Goal: Contribute content: Contribute content

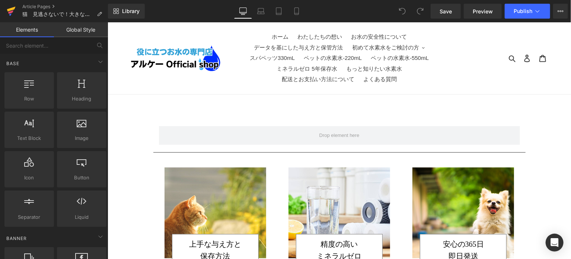
click at [7, 10] on icon at bounding box center [11, 9] width 9 height 5
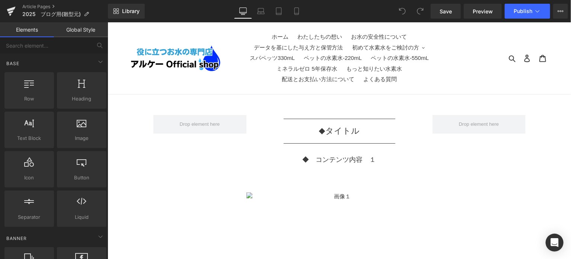
drag, startPoint x: 407, startPoint y: 43, endPoint x: 301, endPoint y: 23, distance: 107.9
click at [237, 26] on nav "ホーム わたしたちの想い お水の安全性について データを基にした与え方と保管方法 初めて水素水をご検討の方 そもそも水素水って何？ なんでミネラルゼロなの？" at bounding box center [338, 58] width 211 height 72
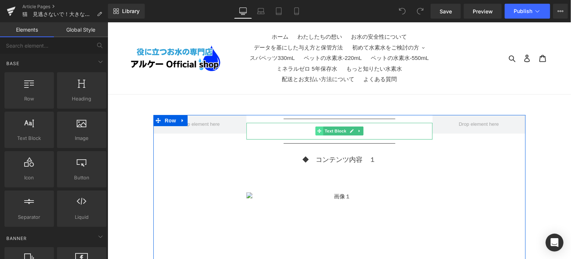
click at [315, 131] on span at bounding box center [319, 130] width 8 height 9
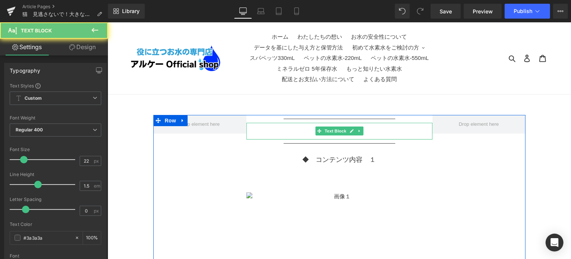
click at [304, 133] on p "◆　 タイトル" at bounding box center [339, 130] width 186 height 13
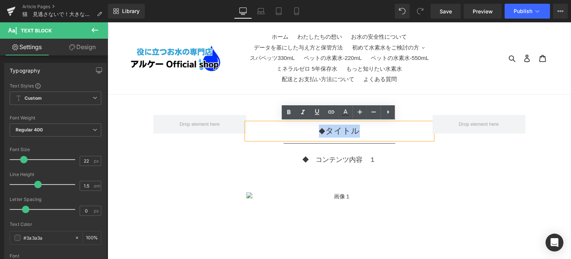
drag, startPoint x: 369, startPoint y: 131, endPoint x: 305, endPoint y: 131, distance: 64.0
click at [305, 131] on p "◆　 タイトル" at bounding box center [339, 130] width 186 height 13
paste div
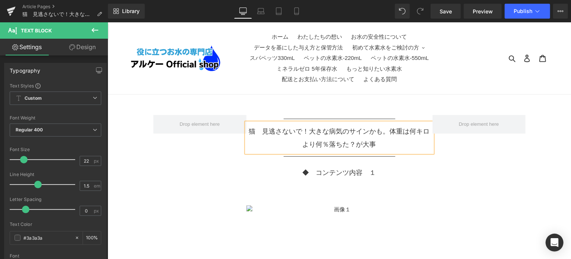
click at [386, 133] on span "猫　見逃さないで！大きな病気のサインかも。体重は何キロより何％落ちた？が大事" at bounding box center [339, 137] width 181 height 20
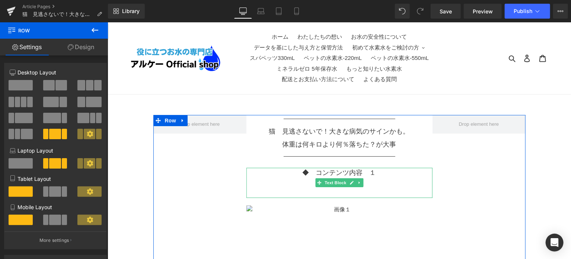
click at [377, 185] on p at bounding box center [339, 183] width 186 height 10
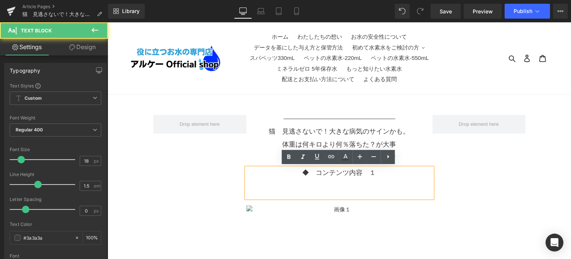
click at [349, 186] on p at bounding box center [339, 183] width 186 height 10
click at [348, 189] on p at bounding box center [339, 193] width 186 height 10
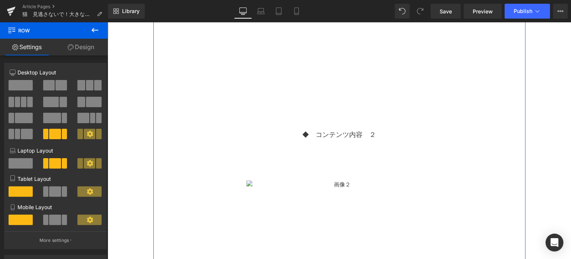
scroll to position [62, 0]
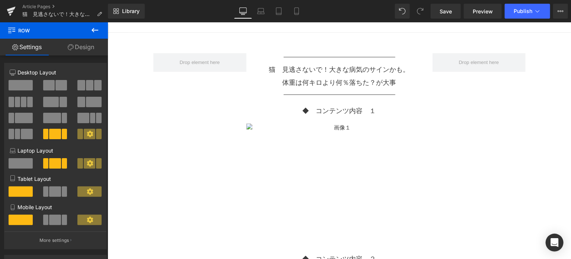
click at [90, 33] on button at bounding box center [95, 30] width 26 height 16
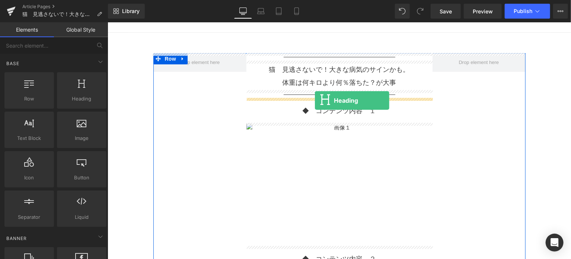
drag, startPoint x: 178, startPoint y: 115, endPoint x: 315, endPoint y: 100, distance: 137.1
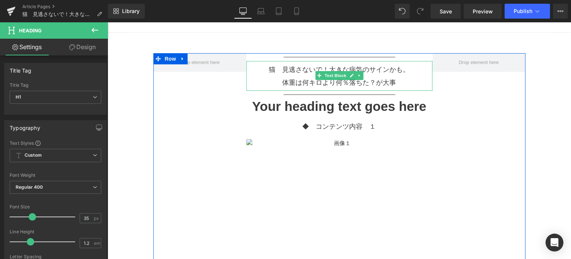
click at [295, 74] on p "猫　見逃さないで！大きな病気のサインかも。" at bounding box center [339, 69] width 186 height 13
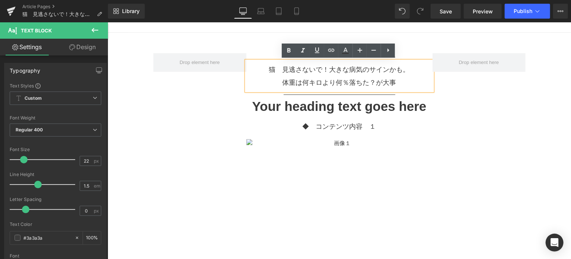
click at [269, 79] on p "体重は何キロより何％落ちた？が大事" at bounding box center [339, 82] width 186 height 13
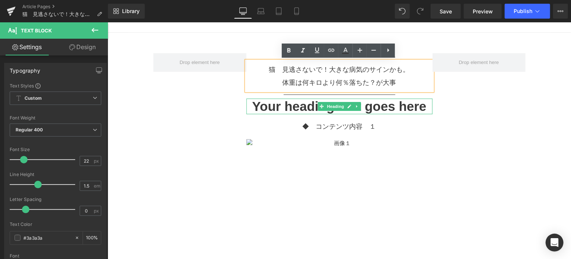
click at [265, 102] on h1 "Your heading text goes here" at bounding box center [339, 106] width 186 height 16
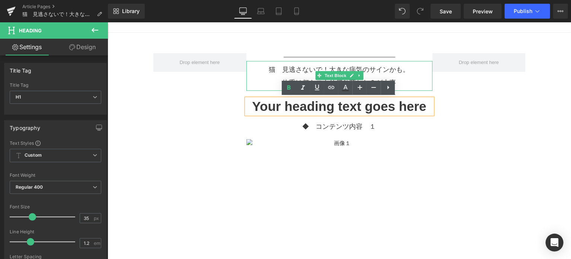
click at [265, 80] on p "体重は何キロより何％落ちた？が大事" at bounding box center [339, 82] width 186 height 13
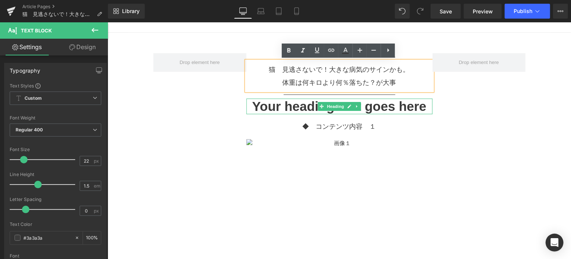
click at [266, 102] on h1 "Your heading text goes here" at bounding box center [339, 106] width 186 height 16
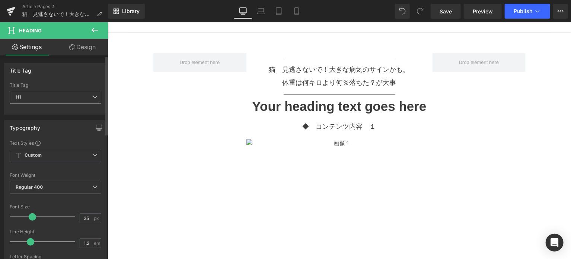
click at [82, 96] on span "H1" at bounding box center [56, 97] width 92 height 13
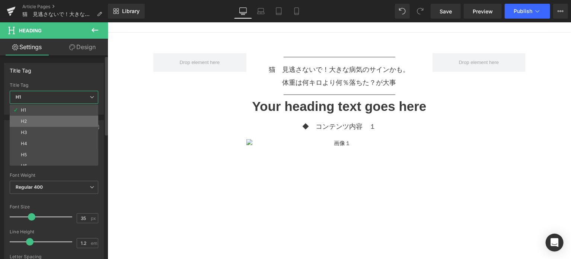
click at [67, 118] on li "H2" at bounding box center [56, 121] width 92 height 11
type input "20"
type input "2"
type input "100"
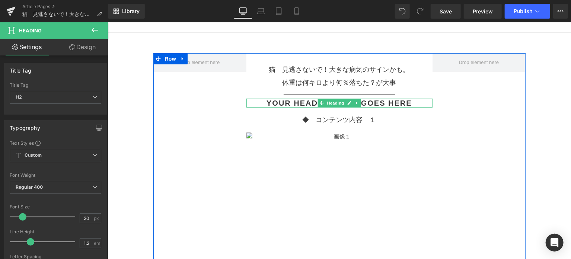
click at [281, 101] on h2 "Your heading text goes here" at bounding box center [339, 102] width 186 height 9
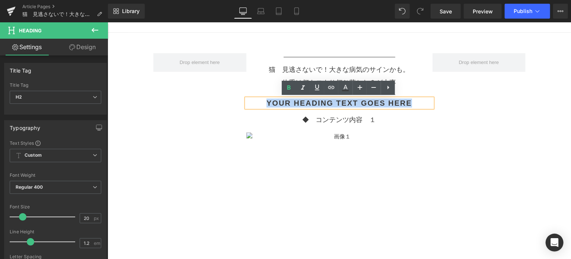
drag, startPoint x: 261, startPoint y: 101, endPoint x: 430, endPoint y: 106, distance: 169.8
click at [430, 106] on h2 "Your heading text goes here" at bounding box center [339, 102] width 186 height 9
paste div
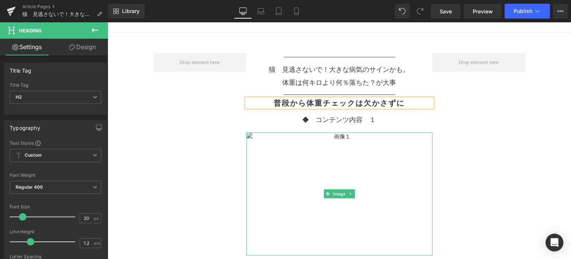
click at [414, 157] on img at bounding box center [339, 193] width 186 height 123
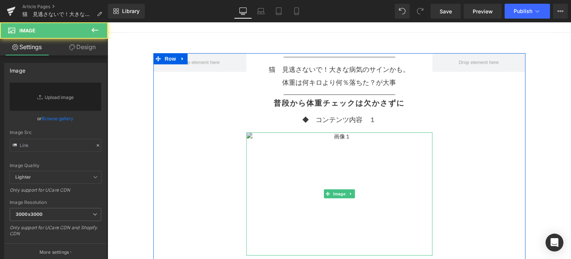
drag, startPoint x: 414, startPoint y: 157, endPoint x: 365, endPoint y: 208, distance: 70.8
click at [402, 170] on img at bounding box center [339, 193] width 186 height 123
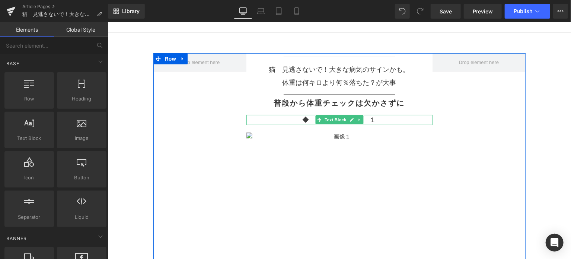
click at [374, 121] on p "◆　コンテンツ内容　１" at bounding box center [339, 120] width 186 height 10
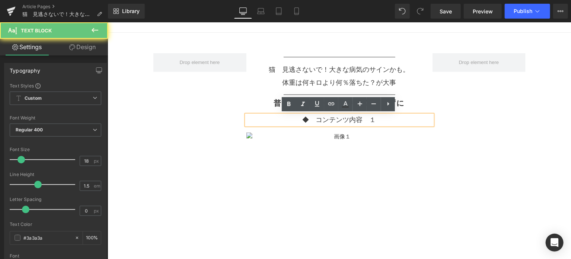
drag, startPoint x: 376, startPoint y: 121, endPoint x: 270, endPoint y: 124, distance: 105.8
click at [270, 124] on div "◆　コンテンツ内容　１" at bounding box center [339, 120] width 186 height 10
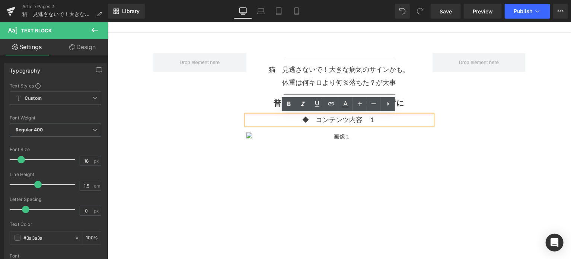
click at [291, 121] on p "◆　コンテンツ内容　１" at bounding box center [339, 120] width 186 height 10
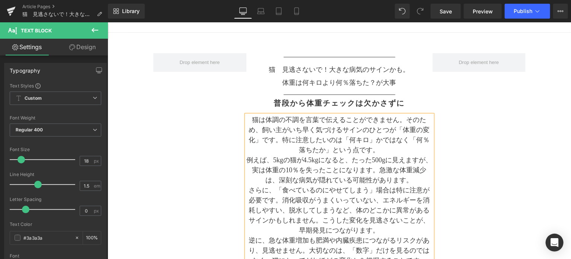
click at [403, 121] on p "猫は体調の不調を言葉で伝えることができません。そのため、飼い主がいち早く気づけるサインのひとつが「体重の変化」です。特に注意したいのは「何キロ」かではなく「何…" at bounding box center [339, 135] width 186 height 40
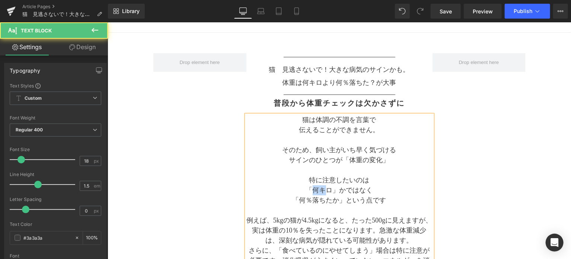
drag, startPoint x: 309, startPoint y: 189, endPoint x: 323, endPoint y: 189, distance: 14.1
click at [323, 189] on span "「何キロ」かではなく" at bounding box center [339, 189] width 67 height 7
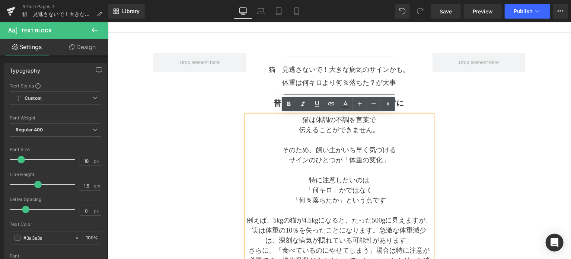
click at [300, 191] on p "「何キロ」かではなく" at bounding box center [339, 190] width 186 height 10
drag, startPoint x: 300, startPoint y: 191, endPoint x: 339, endPoint y: 197, distance: 40.0
click at [339, 197] on div "猫は体調の不調を言葉で 伝えることができません。 そのため、飼い主がいち早く気づける サインのひとつが 「体重の変化」 特に注意したいのは 「何キロ」かではな…" at bounding box center [339, 225] width 186 height 221
click at [345, 106] on icon at bounding box center [345, 104] width 9 height 9
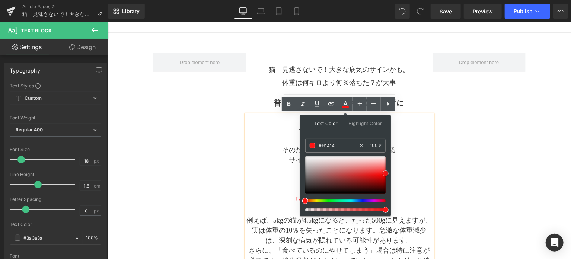
type input "#ff1919"
drag, startPoint x: 307, startPoint y: 184, endPoint x: 390, endPoint y: 172, distance: 83.9
click at [390, 172] on div "Text Color Highlight Color rgba(255, 25, 25, 1) #ff1919 100 % transparent trans…" at bounding box center [345, 165] width 91 height 101
click at [416, 169] on p at bounding box center [339, 170] width 186 height 10
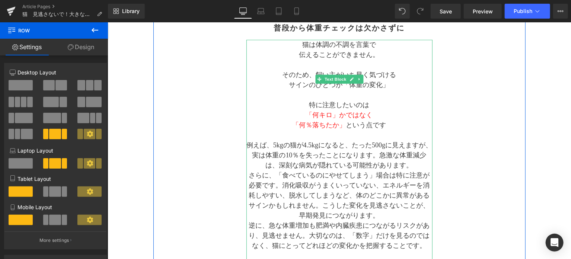
scroll to position [124, 0]
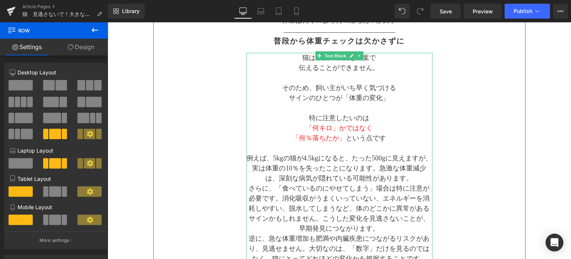
click at [277, 158] on p "例えば、5kgの猫が4.5kgになると、たった500gに見えますが、実は体重の10％を失ったことになります。急激な体重減少は、深刻な病気が隠れている可能性があ…" at bounding box center [339, 168] width 186 height 30
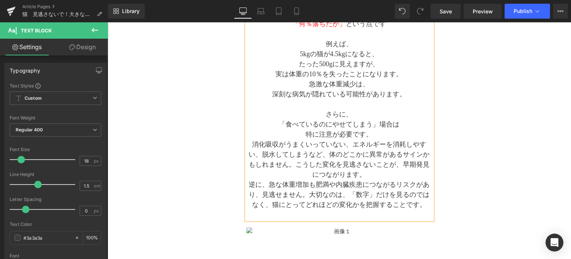
scroll to position [252, 0]
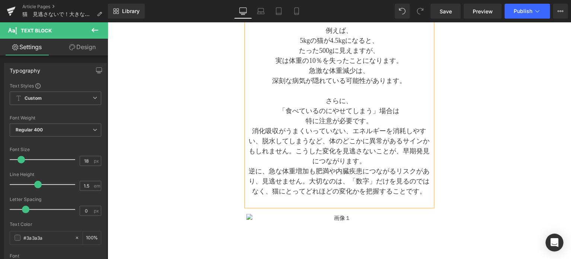
click at [351, 131] on p "消化吸収がうまくいっていない、エネルギーを消耗しやすい、脱水してしまうなど、体のどこかに異常があるサインかもしれません。こうした変化を見逃さないことが、早期発…" at bounding box center [339, 146] width 186 height 40
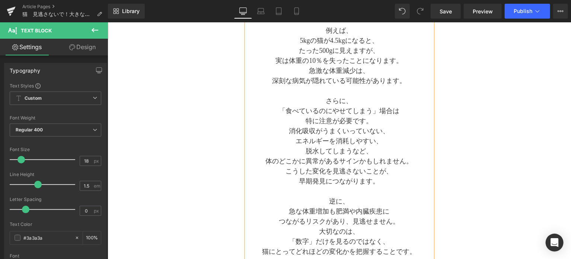
scroll to position [258, 0]
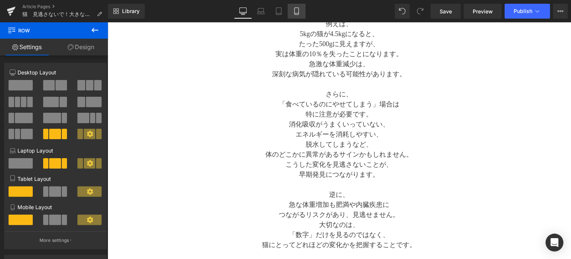
click at [293, 15] on icon at bounding box center [296, 10] width 7 height 7
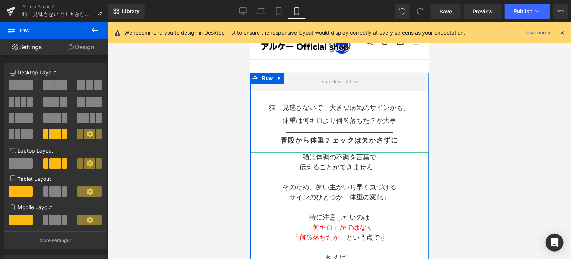
scroll to position [0, 0]
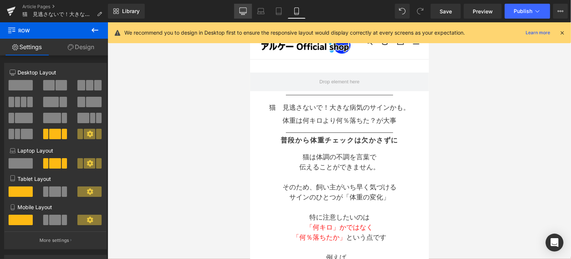
click at [240, 12] on icon at bounding box center [242, 10] width 7 height 7
type input "1000"
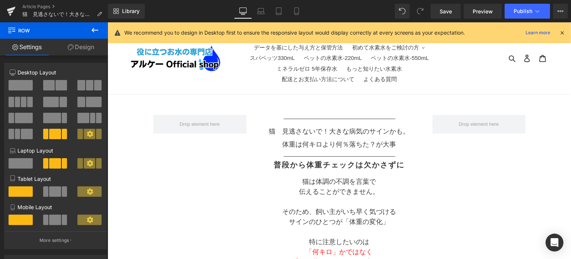
scroll to position [42, 0]
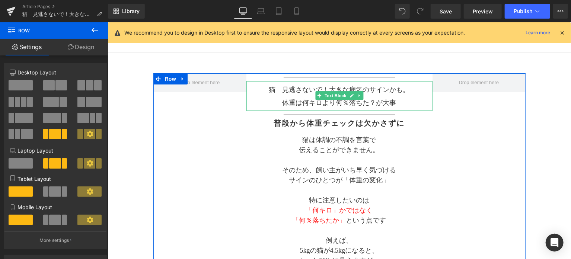
click at [290, 93] on span "猫　見逃さないで！大きな病気のサインかも。" at bounding box center [339, 89] width 141 height 7
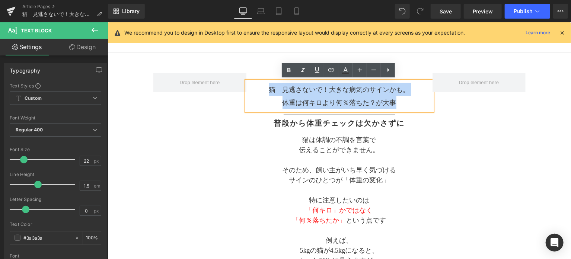
drag, startPoint x: 267, startPoint y: 89, endPoint x: 411, endPoint y: 103, distance: 144.1
click at [411, 103] on div "猫　見逃さないで！大きな病気のサインかも。 体重は何キロより何％落ちた？が大事" at bounding box center [339, 96] width 186 height 30
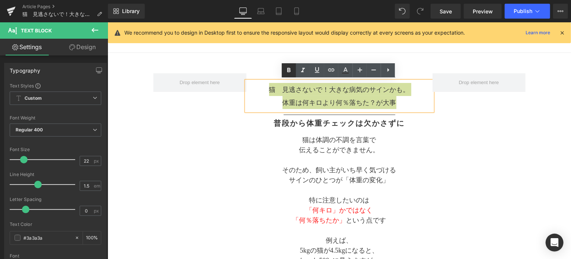
click at [289, 72] on icon at bounding box center [288, 70] width 9 height 9
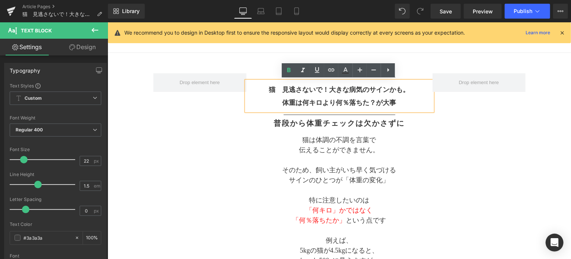
click at [306, 89] on span "猫　見逃さないで！大きな病気のサインかも。" at bounding box center [339, 89] width 141 height 7
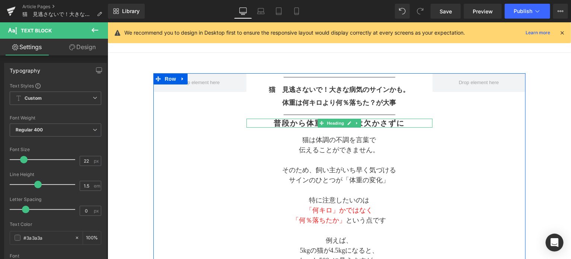
click at [280, 122] on h2 "普段から体重チェックは欠かさずに" at bounding box center [339, 122] width 186 height 9
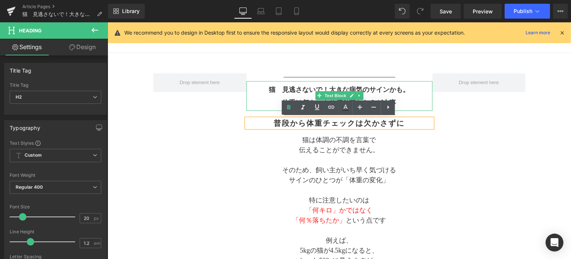
click at [283, 89] on span "猫　見逃さないで！大きな病気のサインかも。" at bounding box center [339, 89] width 141 height 7
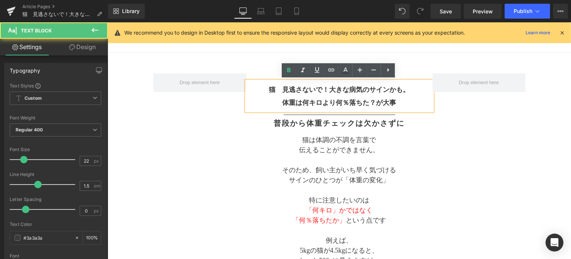
click at [328, 88] on span "猫　見逃さないで！大きな病気のサインかも。" at bounding box center [339, 89] width 141 height 7
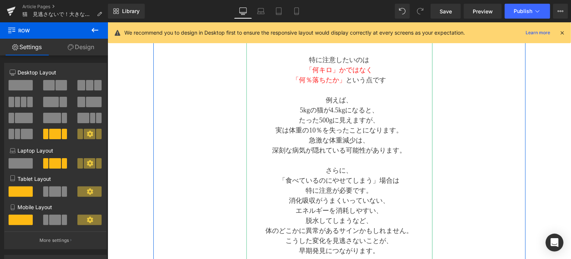
scroll to position [228, 0]
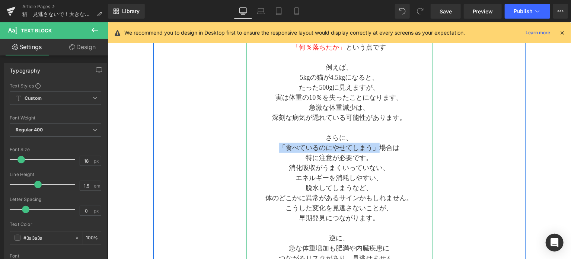
drag, startPoint x: 280, startPoint y: 147, endPoint x: 375, endPoint y: 149, distance: 95.3
click at [375, 149] on p "「食べているのにやせてしまう」場合は" at bounding box center [339, 148] width 186 height 10
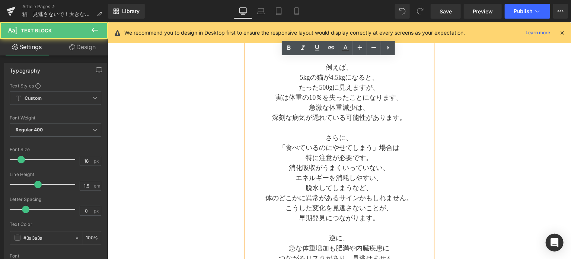
click at [389, 163] on p "消化吸収がうまくいっていない、" at bounding box center [339, 168] width 186 height 10
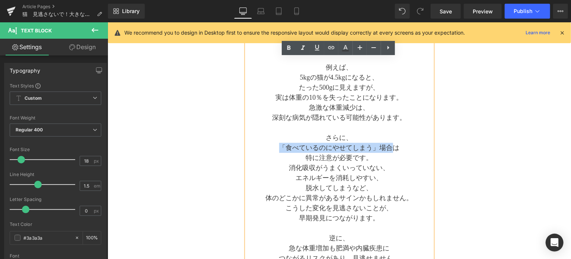
drag, startPoint x: 278, startPoint y: 147, endPoint x: 391, endPoint y: 148, distance: 112.4
click at [391, 148] on p "「食べているのにやせてしまう」場合は" at bounding box center [339, 148] width 186 height 10
click at [393, 173] on p "エネルギーを消耗しやすい、" at bounding box center [339, 178] width 186 height 10
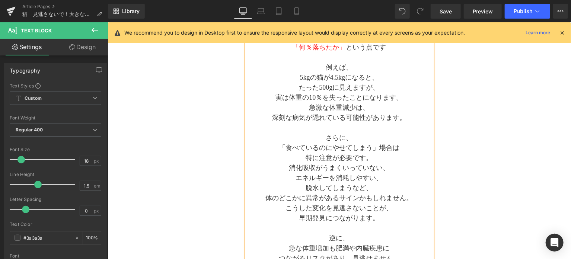
scroll to position [290, 0]
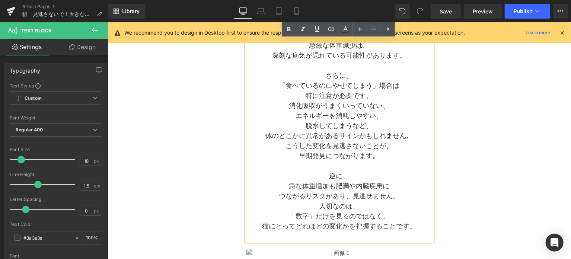
click at [400, 195] on p "つながるリスクがあり、見逃せません。" at bounding box center [339, 196] width 186 height 10
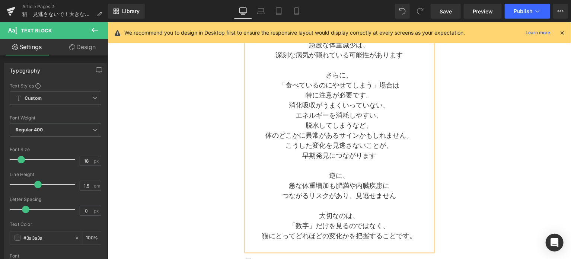
scroll to position [229, 0]
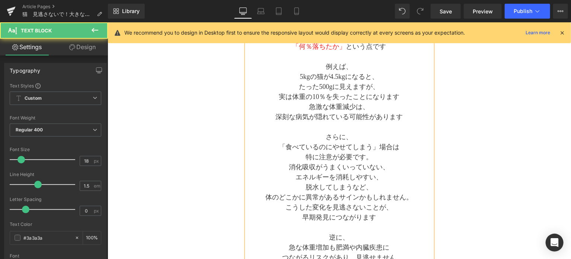
click at [402, 96] on p "実は体重の10％を失ったことになります" at bounding box center [339, 97] width 186 height 10
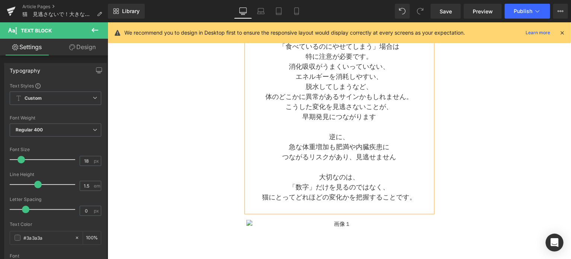
scroll to position [352, 0]
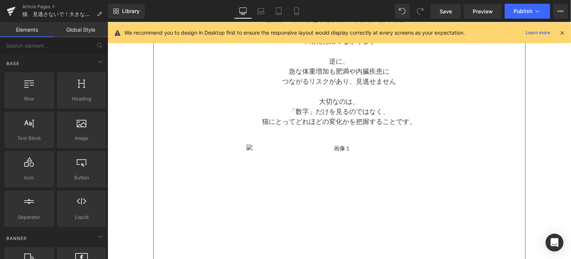
scroll to position [476, 0]
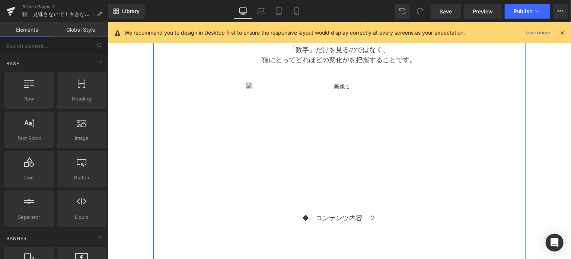
click at [328, 106] on img at bounding box center [339, 143] width 186 height 123
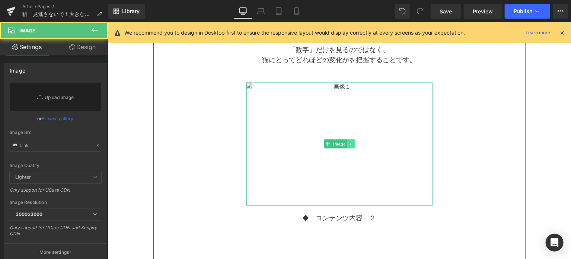
click at [350, 141] on icon at bounding box center [350, 143] width 4 height 4
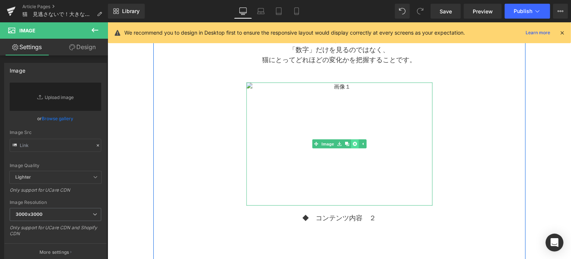
click at [353, 143] on icon at bounding box center [354, 143] width 4 height 4
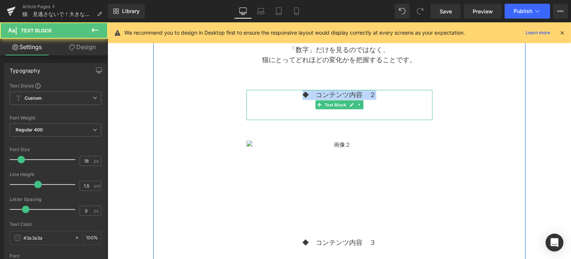
drag, startPoint x: 298, startPoint y: 92, endPoint x: 380, endPoint y: 94, distance: 82.3
click at [380, 94] on p "◆　コンテンツ内容　２" at bounding box center [339, 95] width 186 height 10
paste div
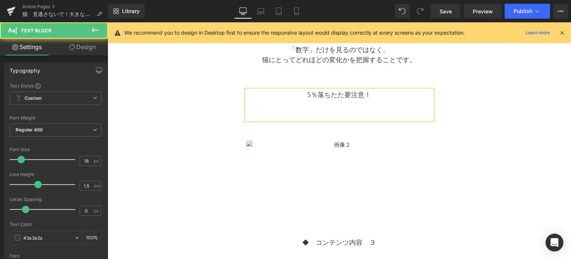
click at [353, 106] on p at bounding box center [339, 105] width 186 height 10
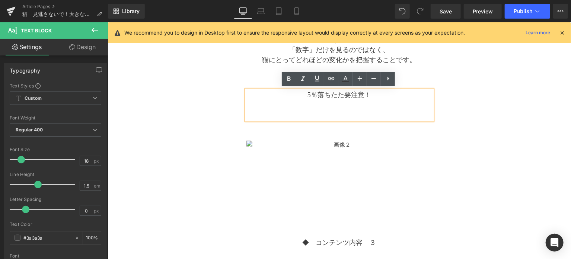
click at [242, 131] on div "Separator 猫　見逃さないで！ 大きな病気のサインかも。 体重は何キロより何％落ちた？が大事 Text Block Separator 普段から体重チ…" at bounding box center [339, 21] width 372 height 767
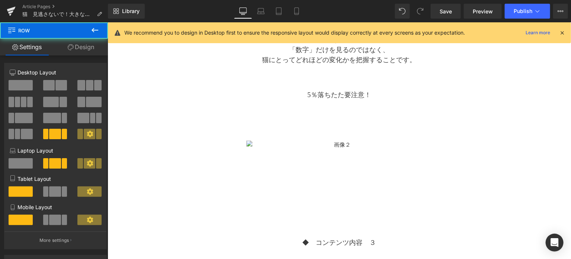
click at [263, 103] on p at bounding box center [339, 105] width 186 height 10
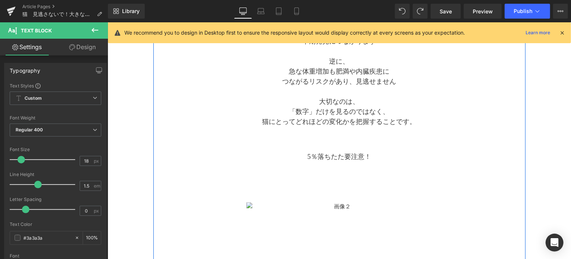
scroll to position [405, 0]
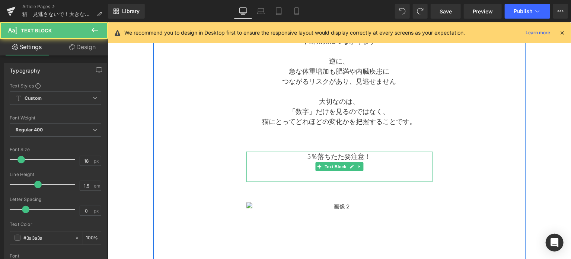
click at [259, 159] on p "5％落ちたた要注意！" at bounding box center [339, 156] width 186 height 10
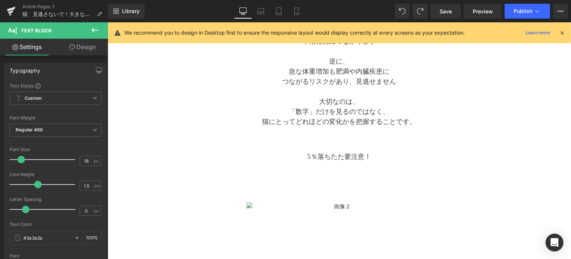
click at [92, 33] on icon at bounding box center [94, 30] width 9 height 9
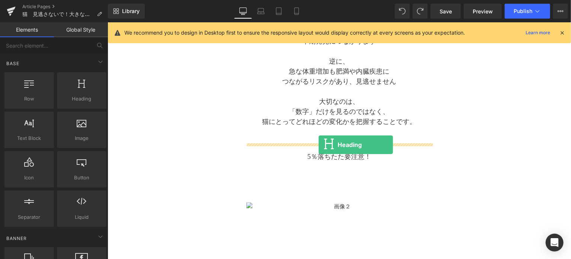
drag, startPoint x: 184, startPoint y: 119, endPoint x: 318, endPoint y: 144, distance: 136.4
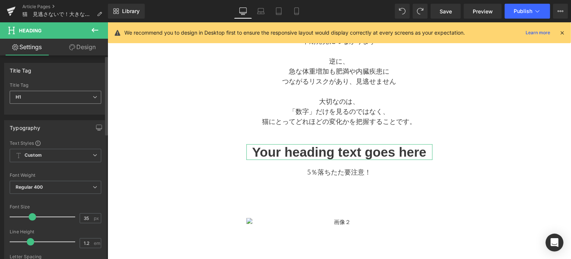
click at [68, 93] on span "H1" at bounding box center [56, 97] width 92 height 13
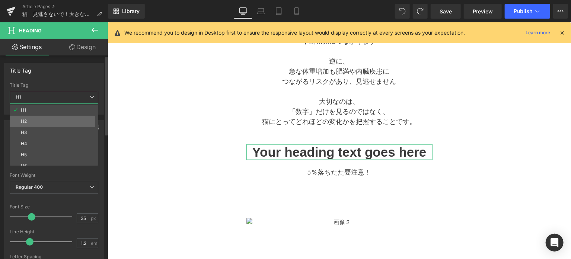
click at [63, 119] on li "H2" at bounding box center [56, 121] width 92 height 11
type input "20"
type input "2"
type input "100"
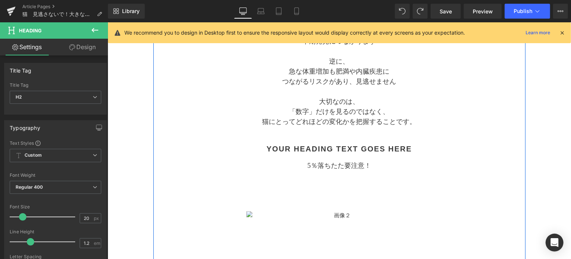
click at [240, 163] on div "Separator 猫　見逃さないで！ 大きな病気のサインかも。 体重は何キロより何％落ちた？が大事 Text Block Separator 普段から体重チ…" at bounding box center [339, 93] width 372 height 766
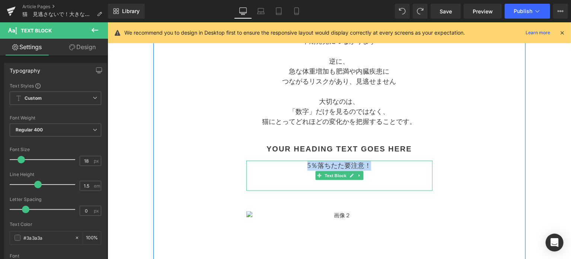
drag, startPoint x: 308, startPoint y: 164, endPoint x: 371, endPoint y: 166, distance: 62.6
click at [371, 166] on p "5％落ちたた要注意！" at bounding box center [339, 165] width 186 height 10
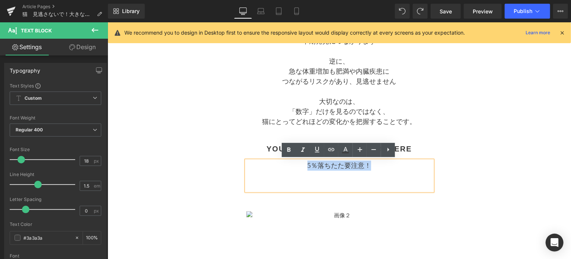
copy p "5％落ちたた要注意！"
click at [405, 147] on h2 "Your heading text goes here" at bounding box center [339, 148] width 186 height 9
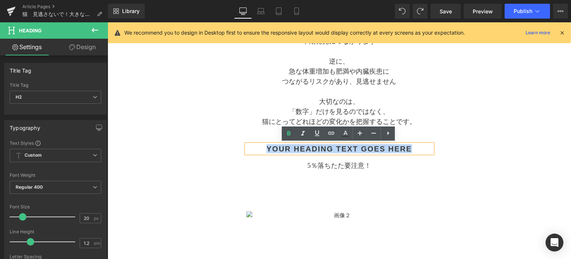
drag, startPoint x: 411, startPoint y: 146, endPoint x: 262, endPoint y: 146, distance: 149.3
click at [262, 146] on h2 "Your heading text goes here" at bounding box center [339, 148] width 186 height 9
paste div
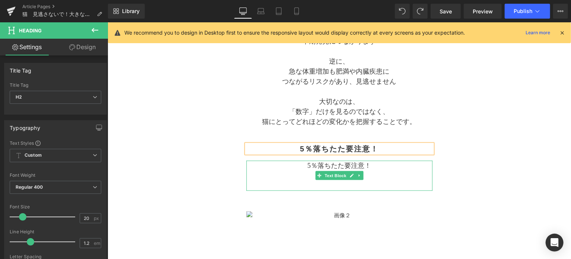
click at [407, 170] on p at bounding box center [339, 175] width 186 height 10
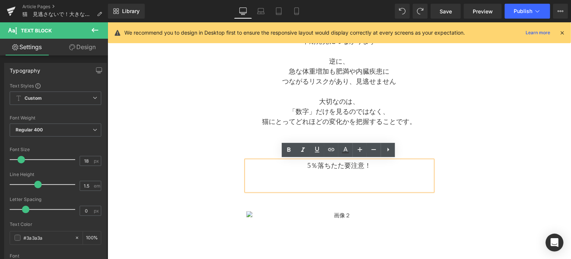
click at [436, 135] on div "Separator 猫　見逃さないで！ 大きな病気のサインかも。 体重は何キロより何％落ちた？が大事 Text Block Separator 普段から体重チ…" at bounding box center [339, 93] width 372 height 766
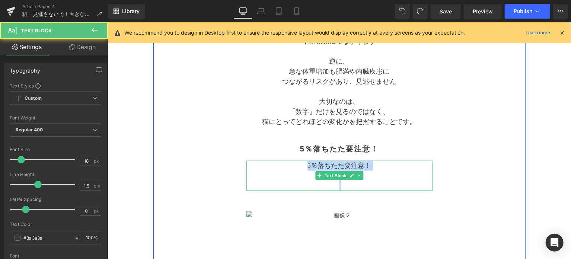
drag, startPoint x: 304, startPoint y: 165, endPoint x: 388, endPoint y: 182, distance: 85.1
click at [388, 182] on div "5％落ちたた要注意！" at bounding box center [339, 175] width 186 height 30
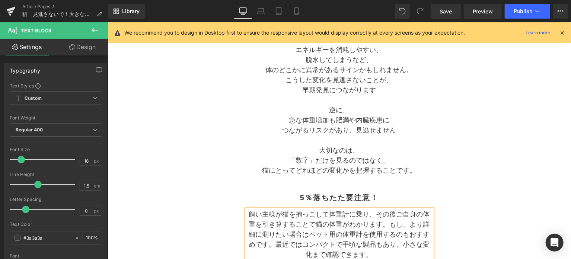
scroll to position [342, 0]
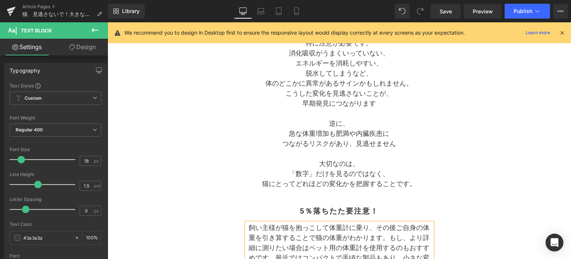
click at [355, 120] on p "逆に、" at bounding box center [339, 123] width 186 height 10
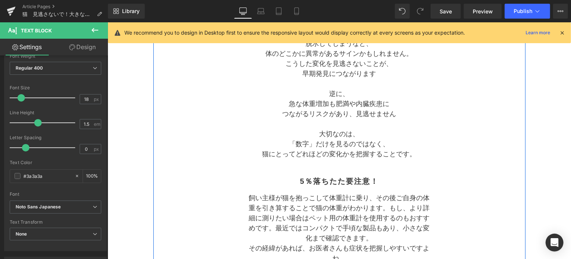
scroll to position [434, 0]
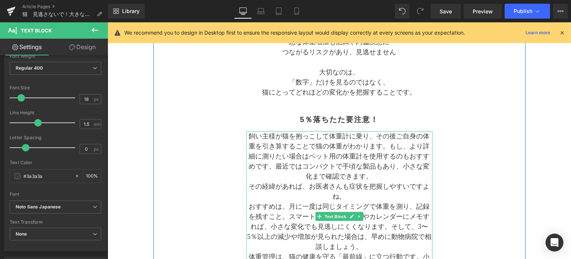
click at [372, 135] on p "飼い主様が猫を抱っこして体重計に乗り、その後ご自身の体重を引き算することで猫の体重がわかります。もし、より詳細に測りたい場合はペット用の体重計を使用するのもお…" at bounding box center [339, 156] width 186 height 50
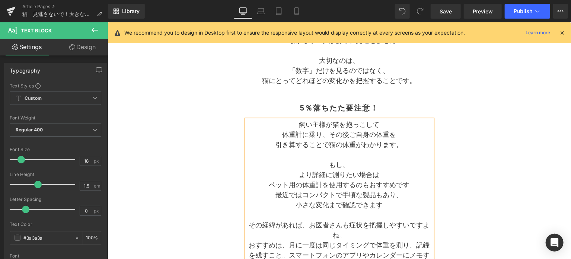
scroll to position [456, 0]
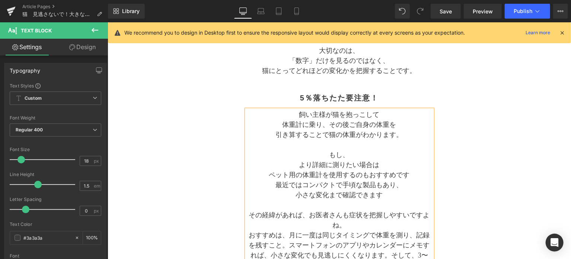
click at [307, 213] on p "その経緯があれば、お医者さんも症状を把握しやすいですよね。" at bounding box center [339, 220] width 186 height 20
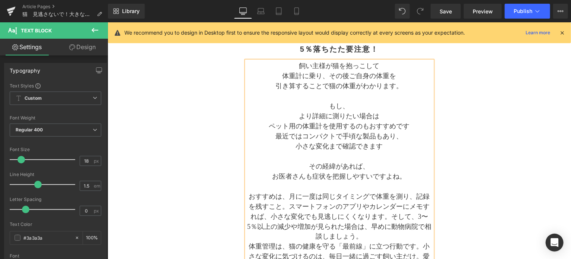
scroll to position [518, 0]
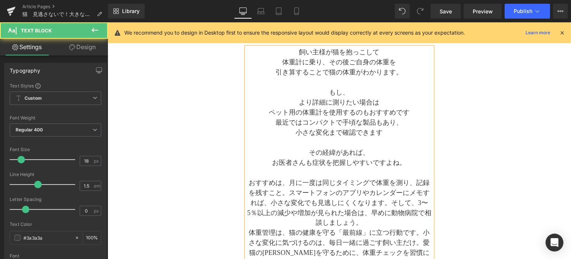
click at [286, 183] on p "おすすめは、月に一度は同じタイミングで体重を測り、記録を残すこと。スマートフォンのアプリやカレンダーにメモすれば、小さな変化でも見逃しにくくなります。そして、…" at bounding box center [339, 203] width 186 height 50
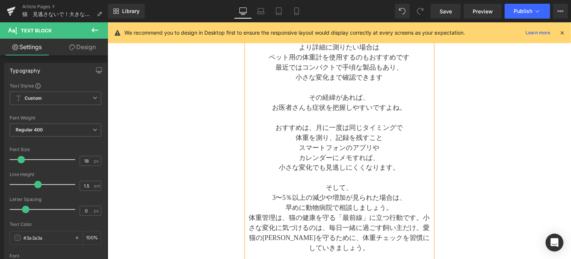
scroll to position [642, 0]
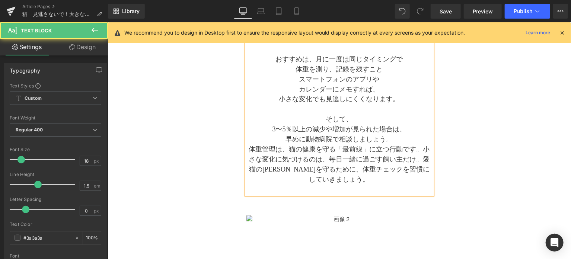
click at [399, 100] on p "小さな変化でも見逃しにくくなります。" at bounding box center [339, 99] width 186 height 10
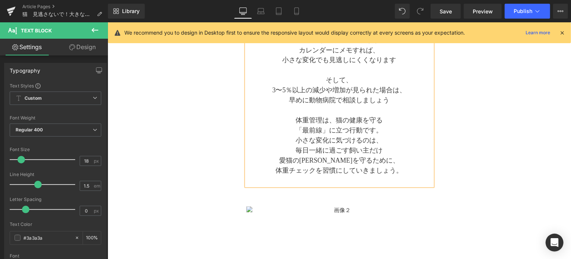
scroll to position [704, 0]
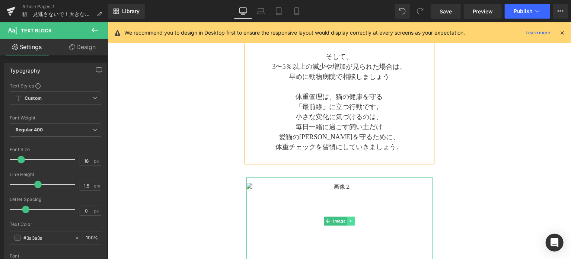
click at [348, 219] on icon at bounding box center [350, 221] width 4 height 4
click at [354, 219] on icon at bounding box center [354, 221] width 4 height 4
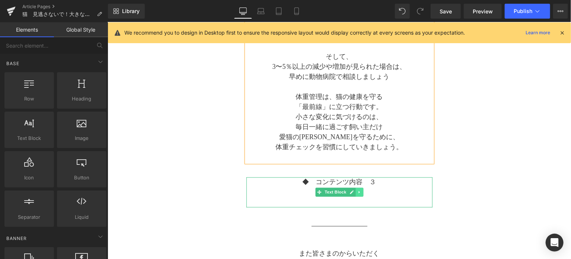
click at [358, 192] on icon at bounding box center [358, 192] width 1 height 3
click at [359, 192] on link at bounding box center [363, 192] width 8 height 9
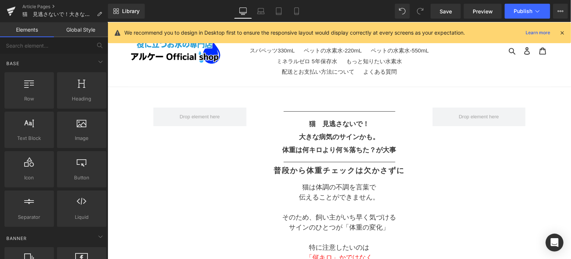
scroll to position [0, 0]
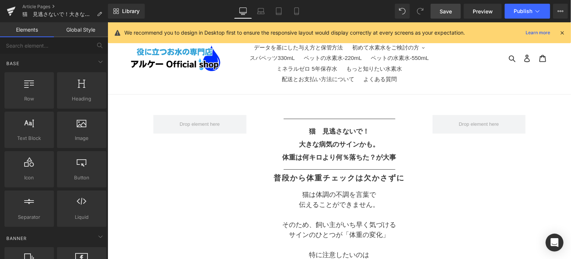
click at [446, 14] on span "Save" at bounding box center [446, 11] width 12 height 8
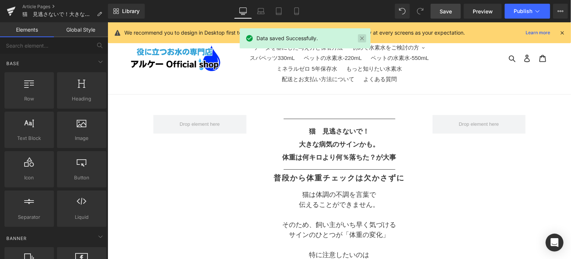
click at [363, 36] on link at bounding box center [362, 38] width 8 height 8
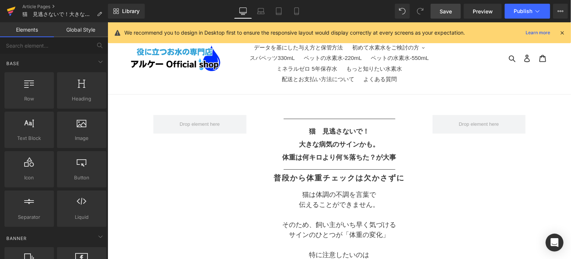
click at [12, 14] on icon at bounding box center [11, 11] width 9 height 19
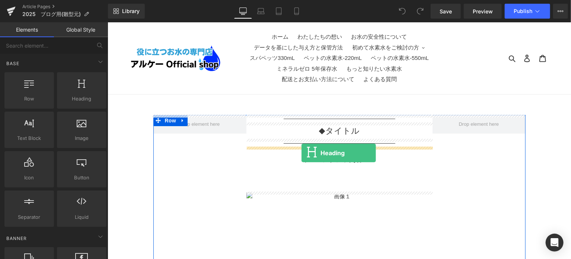
drag, startPoint x: 187, startPoint y: 121, endPoint x: 301, endPoint y: 153, distance: 118.3
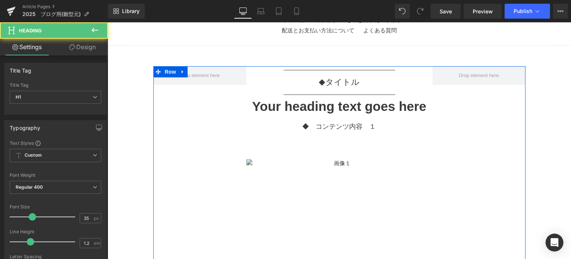
scroll to position [62, 0]
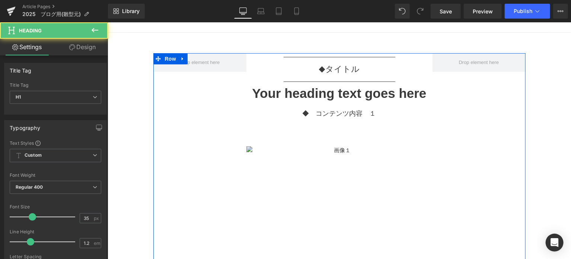
click at [331, 157] on img at bounding box center [339, 207] width 186 height 123
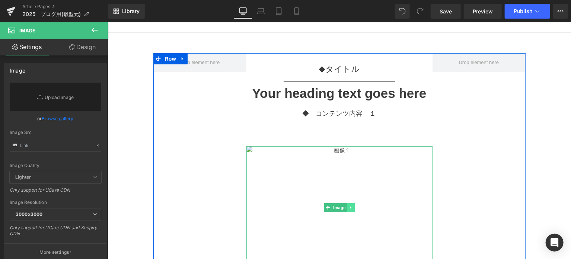
click at [352, 207] on link at bounding box center [351, 207] width 8 height 9
click at [352, 207] on icon at bounding box center [354, 207] width 4 height 4
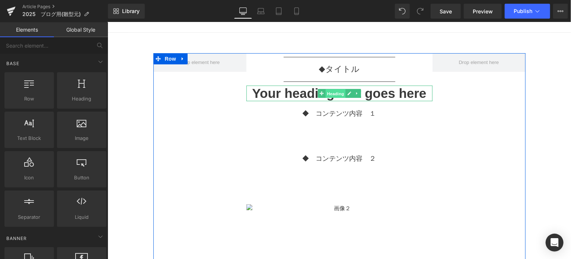
click at [334, 92] on span "Heading" at bounding box center [335, 93] width 20 height 9
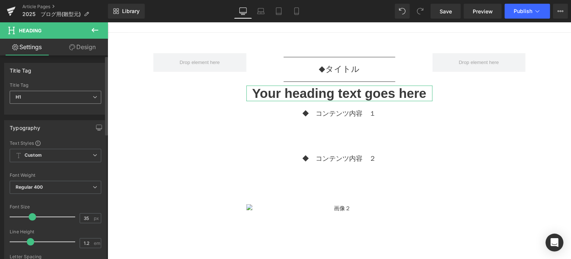
click at [85, 99] on span "H1" at bounding box center [56, 97] width 92 height 13
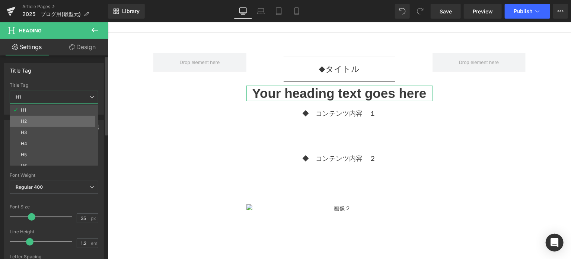
click at [79, 118] on li "H2" at bounding box center [56, 121] width 92 height 11
type input "20"
type input "2"
type input "100"
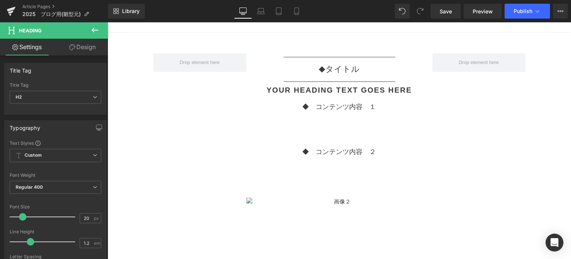
click at [222, 115] on div "Separator ◆　 タイトル Text Block Separator Your heading text goes here Heading ◆　コン…" at bounding box center [339, 257] width 372 height 409
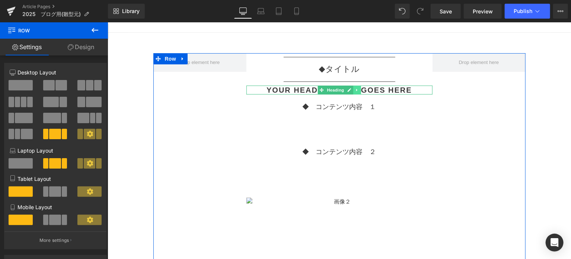
click at [357, 89] on icon at bounding box center [357, 89] width 4 height 4
click at [351, 90] on icon at bounding box center [353, 89] width 4 height 4
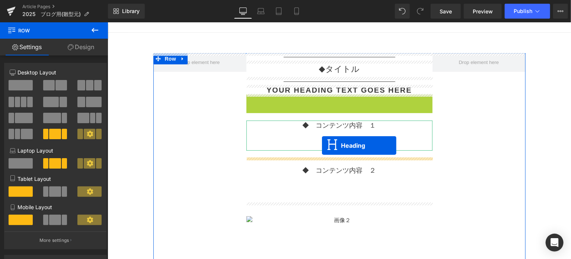
drag, startPoint x: 322, startPoint y: 97, endPoint x: 322, endPoint y: 145, distance: 48.0
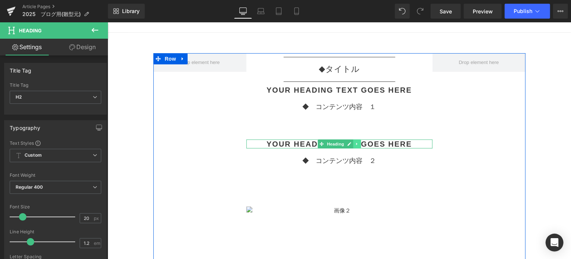
click at [355, 142] on icon at bounding box center [357, 143] width 4 height 4
click at [353, 142] on icon at bounding box center [353, 143] width 4 height 4
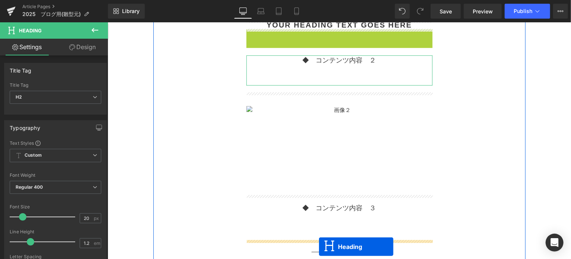
scroll to position [218, 0]
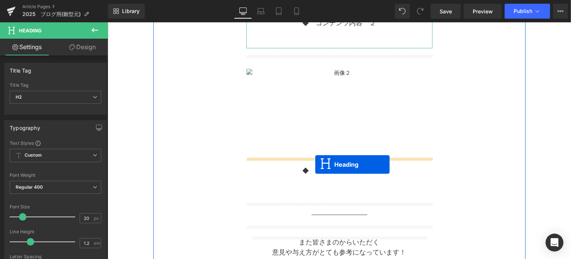
drag, startPoint x: 320, startPoint y: 152, endPoint x: 315, endPoint y: 164, distance: 12.5
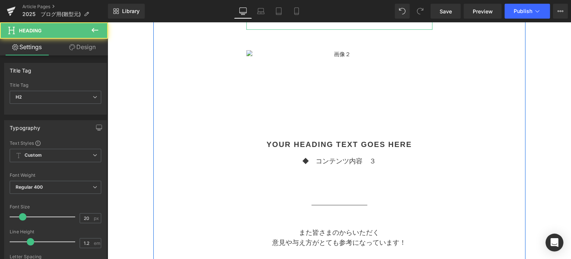
scroll to position [199, 0]
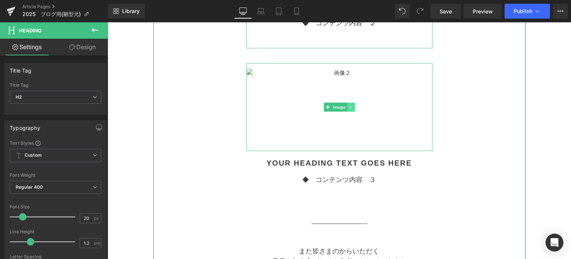
click at [349, 105] on icon at bounding box center [350, 107] width 4 height 4
click at [352, 106] on icon at bounding box center [354, 107] width 4 height 4
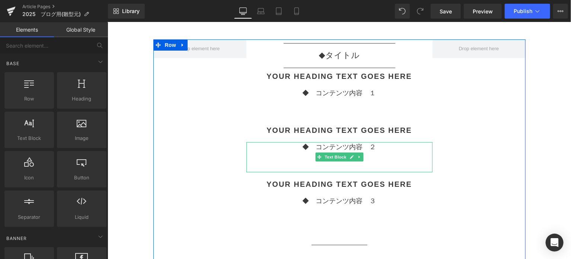
scroll to position [137, 0]
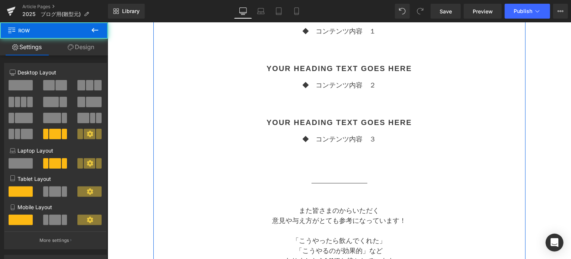
click at [418, 165] on div "Separator ◆　 タイトル Text Block Separator Your heading text goes here Heading ◆　コン…" at bounding box center [339, 139] width 186 height 324
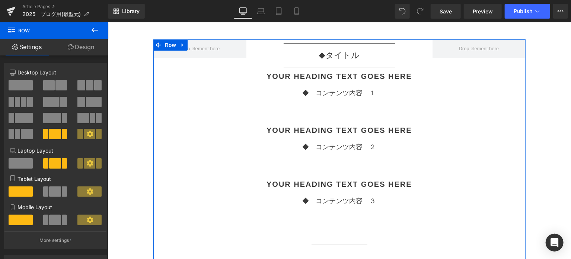
click at [341, 110] on p at bounding box center [339, 113] width 186 height 10
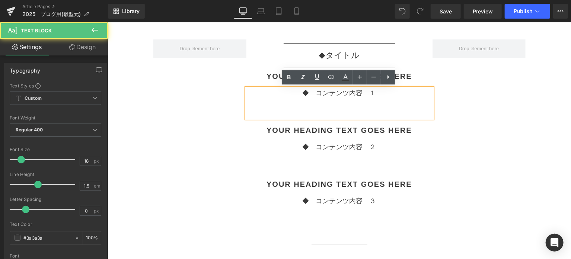
click at [341, 114] on p at bounding box center [339, 113] width 186 height 10
click at [266, 75] on h2 "Your heading text goes here" at bounding box center [339, 75] width 186 height 9
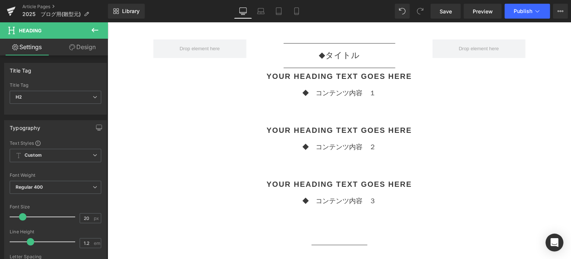
click at [83, 48] on link "Design" at bounding box center [82, 47] width 54 height 17
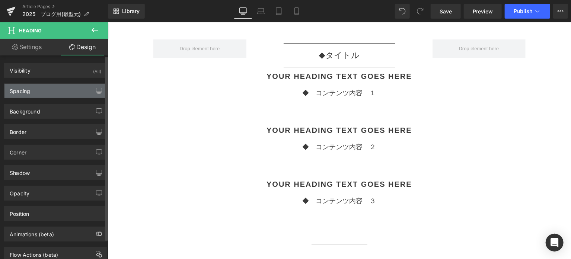
click at [60, 92] on div "Spacing" at bounding box center [55, 91] width 102 height 14
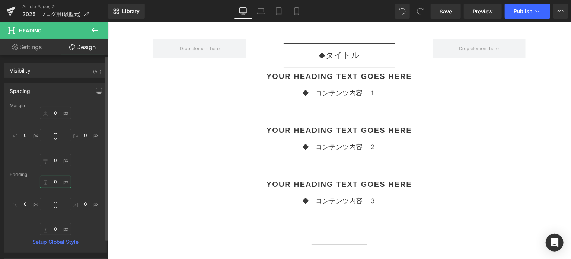
click at [56, 182] on input "0" at bounding box center [55, 182] width 31 height 12
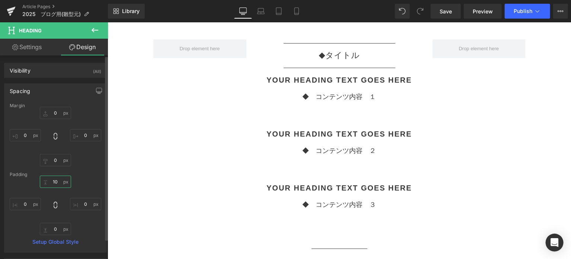
type input "100円"
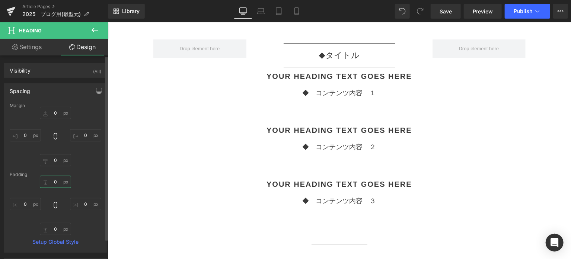
scroll to position [0, 0]
type input "100円"
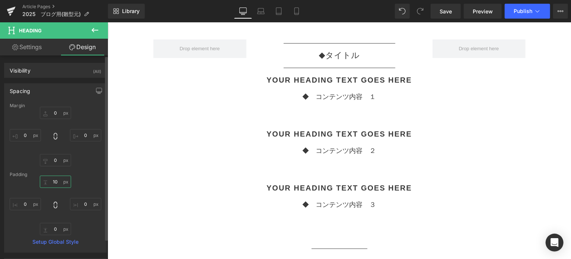
type input "10"
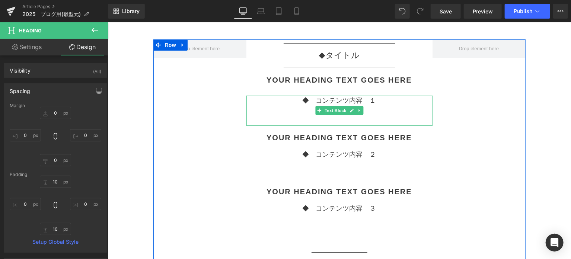
click at [328, 104] on p "◆　コンテンツ内容　１" at bounding box center [339, 100] width 186 height 10
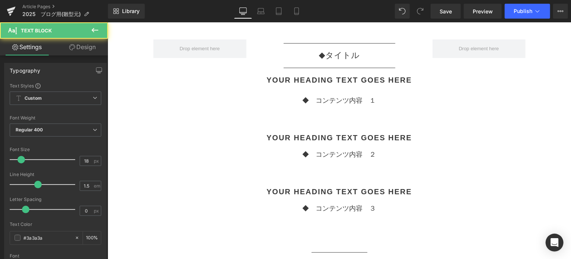
click at [87, 46] on link "Design" at bounding box center [82, 47] width 54 height 17
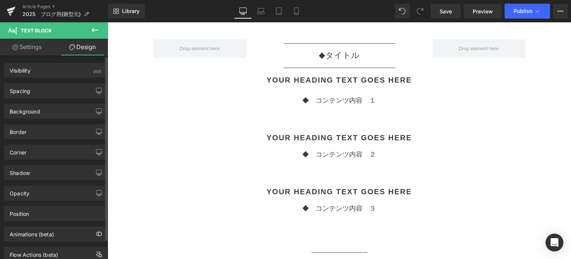
type input "20"
type input "0"
type input "20"
type input "0"
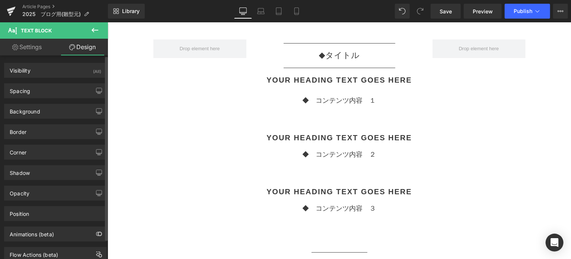
type input "0"
click at [45, 89] on div "Spacing" at bounding box center [55, 91] width 102 height 14
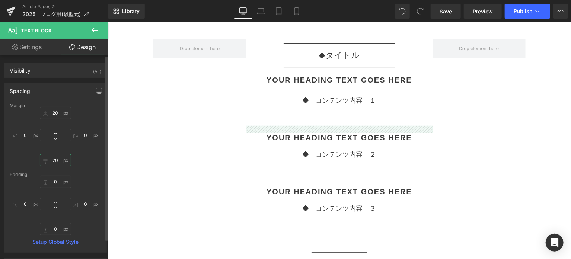
click at [57, 162] on input "20" at bounding box center [55, 160] width 31 height 12
click at [58, 183] on input "0" at bounding box center [55, 182] width 31 height 12
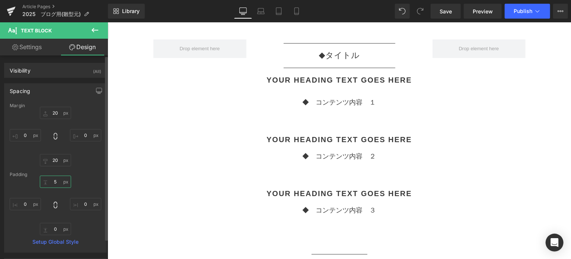
type input "5"
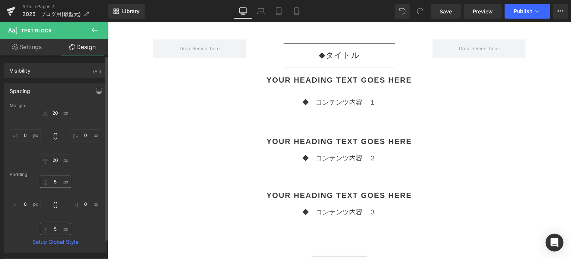
type input "5"
click at [95, 30] on icon at bounding box center [95, 30] width 7 height 4
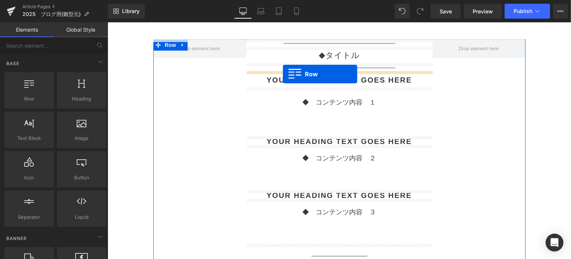
drag, startPoint x: 143, startPoint y: 113, endPoint x: 282, endPoint y: 74, distance: 144.9
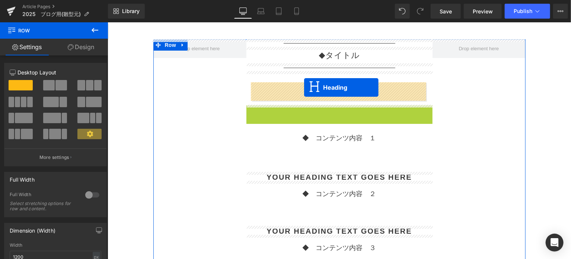
drag, startPoint x: 305, startPoint y: 115, endPoint x: 304, endPoint y: 87, distance: 27.6
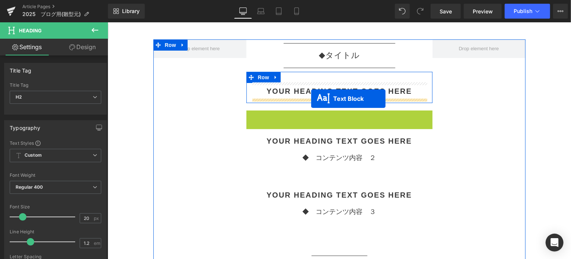
drag, startPoint x: 316, startPoint y: 127, endPoint x: 311, endPoint y: 98, distance: 29.5
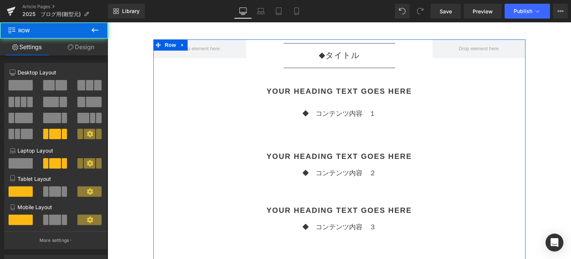
click at [453, 140] on div "Separator ◆　 タイトル Text Block Separator Your heading text goes here Heading ◆　コン…" at bounding box center [339, 214] width 372 height 350
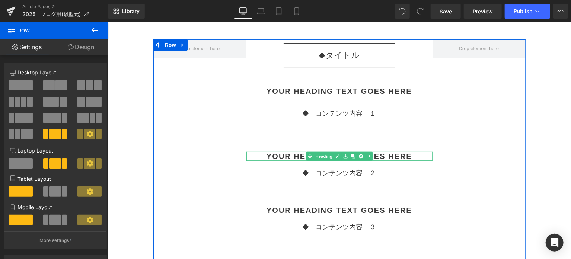
click at [371, 157] on h2 "Your heading text goes here" at bounding box center [339, 155] width 186 height 9
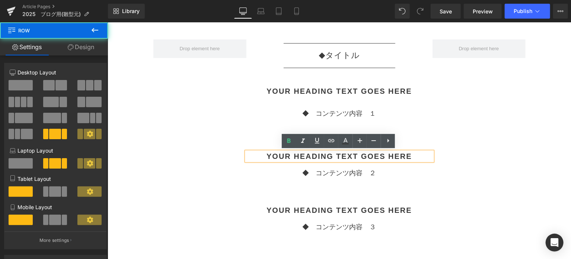
click at [432, 169] on div "Separator ◆　 タイトル Text Block Separator Your heading text goes here Heading ◆　コン…" at bounding box center [339, 214] width 372 height 350
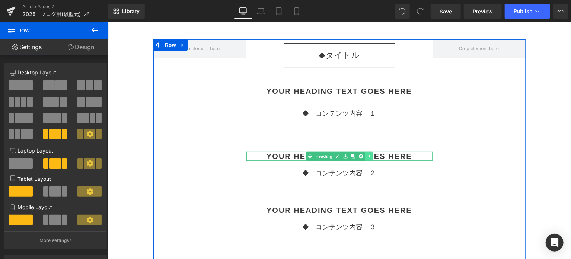
click at [369, 154] on icon at bounding box center [368, 156] width 4 height 4
click at [355, 156] on icon at bounding box center [357, 156] width 4 height 4
click at [358, 156] on icon at bounding box center [360, 156] width 4 height 4
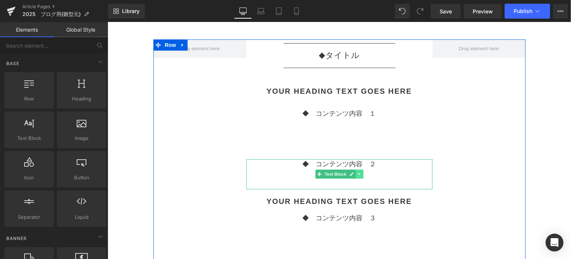
click at [358, 172] on icon at bounding box center [359, 174] width 4 height 4
click at [361, 172] on icon at bounding box center [363, 174] width 4 height 4
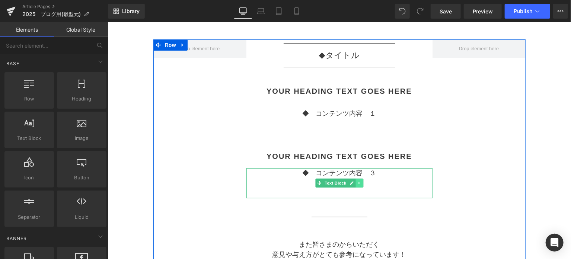
click at [357, 182] on icon at bounding box center [359, 183] width 4 height 4
click at [360, 179] on link at bounding box center [363, 182] width 8 height 9
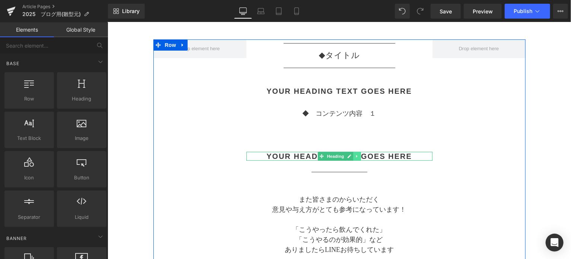
click at [355, 156] on icon at bounding box center [357, 156] width 4 height 4
click at [358, 156] on icon at bounding box center [360, 156] width 4 height 4
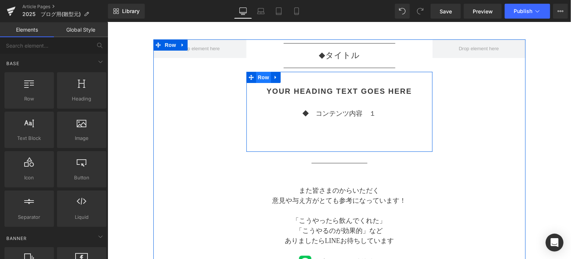
click at [260, 79] on span "Row" at bounding box center [263, 76] width 15 height 11
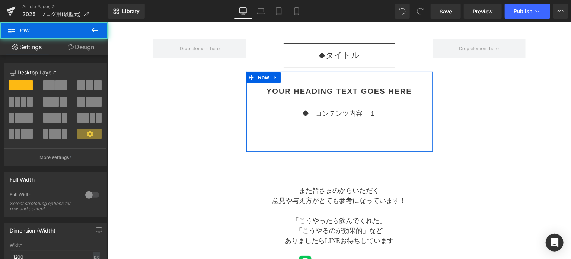
click at [87, 48] on link "Design" at bounding box center [81, 47] width 54 height 17
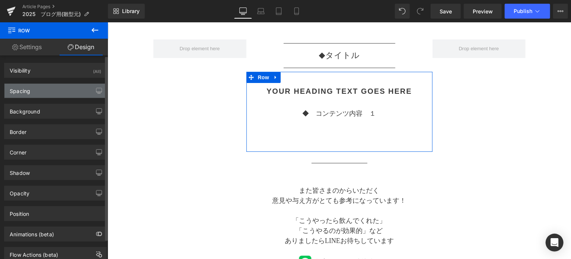
click at [39, 92] on div "Spacing" at bounding box center [55, 91] width 102 height 14
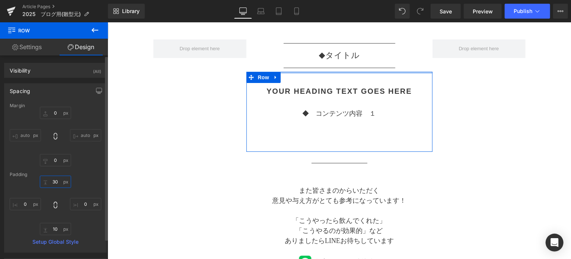
click at [54, 183] on input "30" at bounding box center [55, 182] width 31 height 12
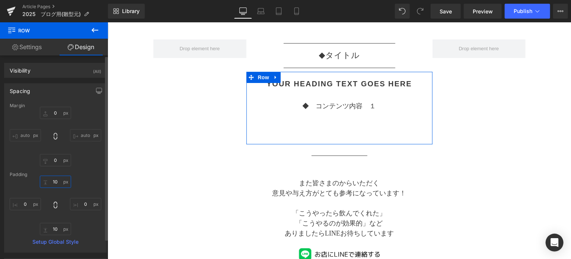
type input "10"
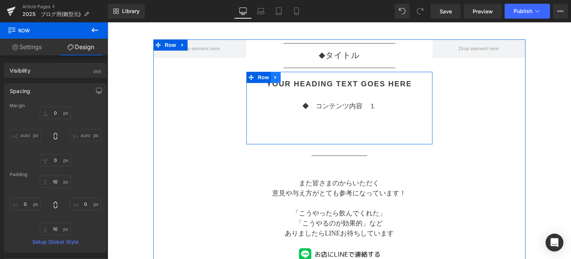
click at [275, 74] on icon at bounding box center [275, 77] width 5 height 6
click at [286, 77] on icon at bounding box center [284, 77] width 5 height 6
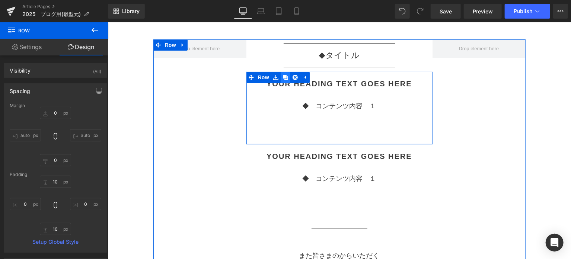
click at [286, 77] on icon at bounding box center [284, 77] width 5 height 6
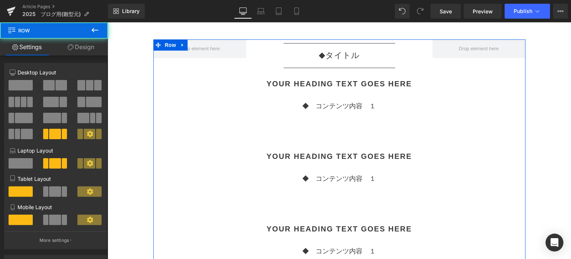
click at [467, 164] on div "Separator ◆　 タイトル Text Block Separator Your heading text goes here Heading ◆　コン…" at bounding box center [339, 229] width 372 height 380
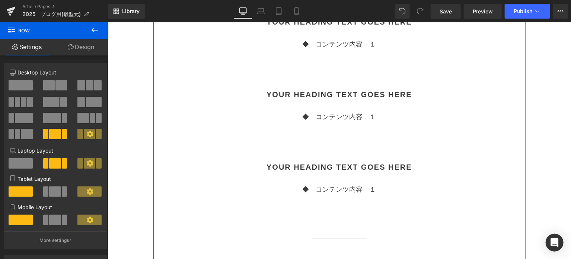
scroll to position [76, 0]
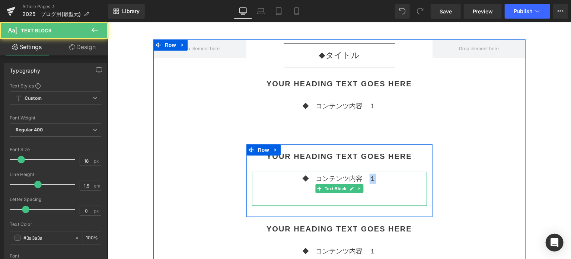
click at [374, 178] on p "◆　コンテンツ内容　１" at bounding box center [339, 178] width 175 height 10
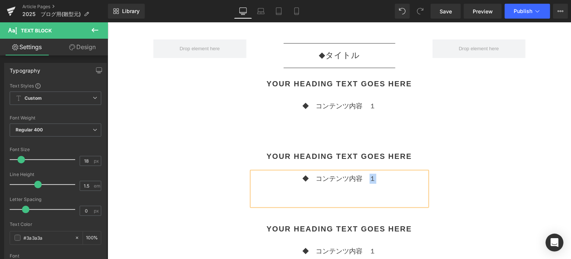
click at [485, 145] on div "Separator ◆　 タイトル Text Block Separator Your heading text goes here Heading ◆　コン…" at bounding box center [339, 229] width 372 height 380
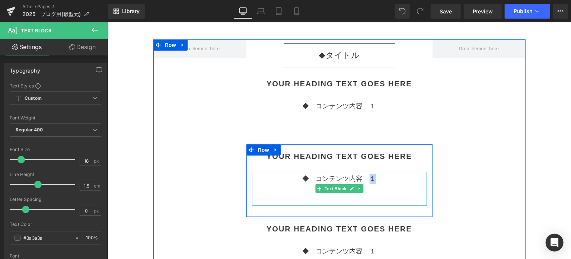
drag, startPoint x: 366, startPoint y: 178, endPoint x: 373, endPoint y: 178, distance: 7.1
click at [373, 178] on p "◆　コンテンツ内容　１" at bounding box center [339, 178] width 175 height 10
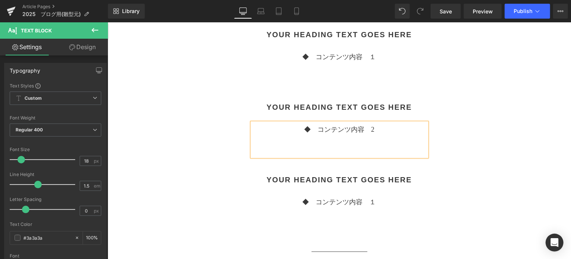
scroll to position [137, 0]
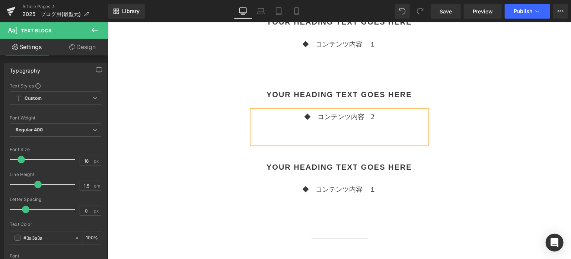
click at [371, 186] on p "◆　コンテンツ内容　１" at bounding box center [339, 189] width 175 height 10
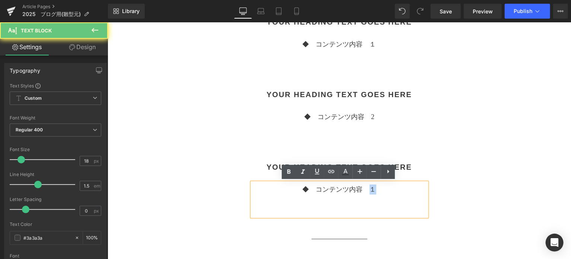
drag, startPoint x: 369, startPoint y: 189, endPoint x: 374, endPoint y: 189, distance: 4.9
click at [374, 189] on p "◆　コンテンツ内容　１" at bounding box center [339, 189] width 175 height 10
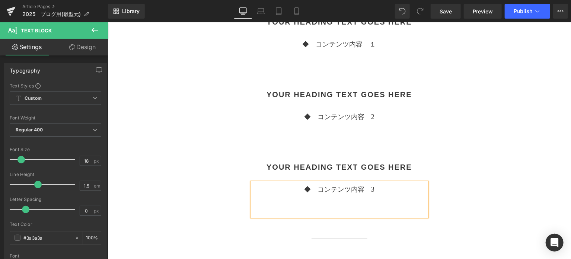
click at [475, 138] on div "Separator ◆　 タイトル Text Block Separator Your heading text goes here Heading ◆　コン…" at bounding box center [339, 167] width 372 height 380
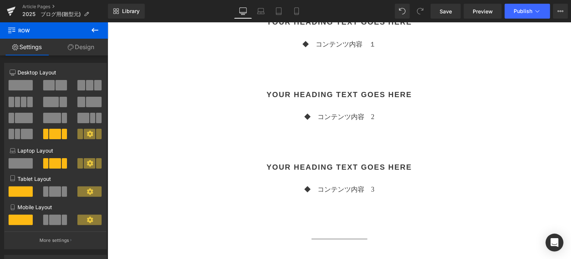
scroll to position [13, 0]
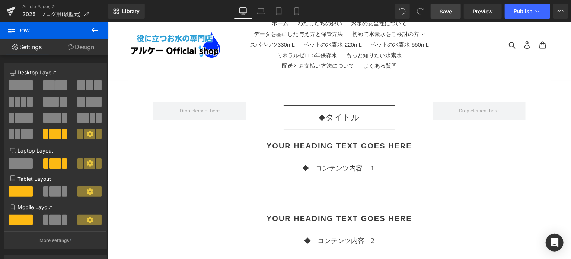
click at [447, 15] on link "Save" at bounding box center [446, 11] width 30 height 15
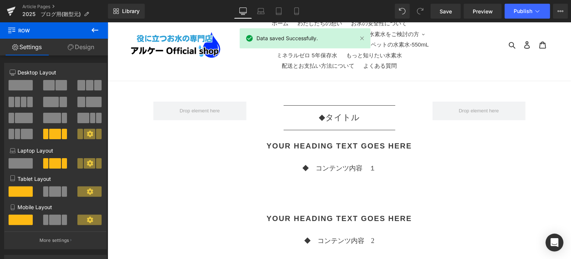
click at [313, 123] on p "◆　 タイトル" at bounding box center [339, 117] width 186 height 13
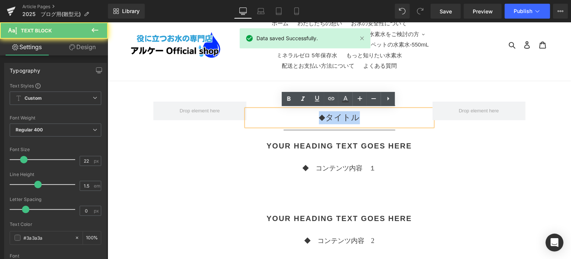
drag, startPoint x: 311, startPoint y: 119, endPoint x: 375, endPoint y: 120, distance: 64.4
click at [375, 120] on p "◆　 タイトル" at bounding box center [339, 117] width 186 height 13
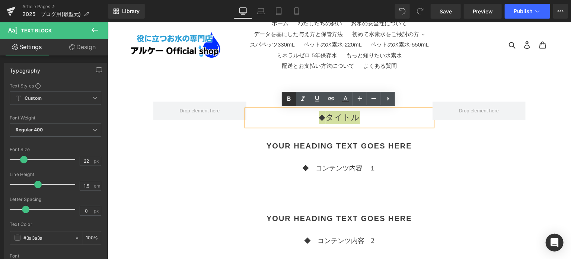
click at [290, 99] on icon at bounding box center [288, 98] width 3 height 4
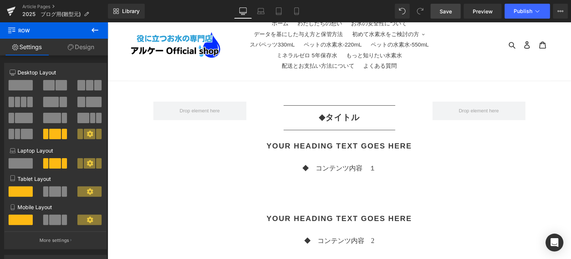
click at [449, 14] on span "Save" at bounding box center [446, 11] width 12 height 8
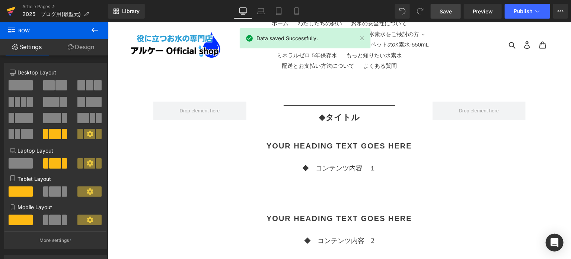
click at [12, 11] on icon at bounding box center [10, 11] width 5 height 3
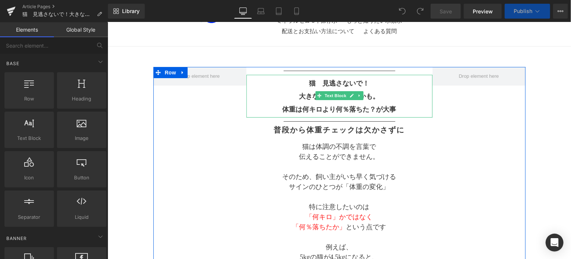
scroll to position [62, 0]
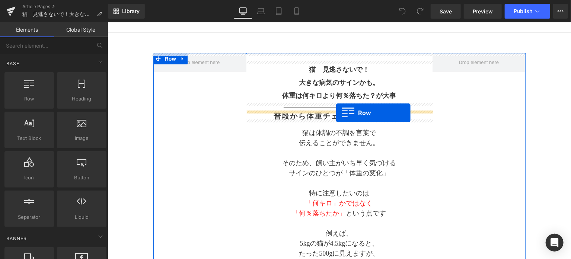
drag, startPoint x: 146, startPoint y: 113, endPoint x: 336, endPoint y: 112, distance: 190.2
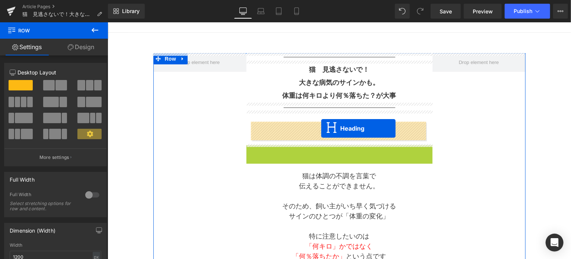
drag, startPoint x: 321, startPoint y: 148, endPoint x: 321, endPoint y: 128, distance: 19.7
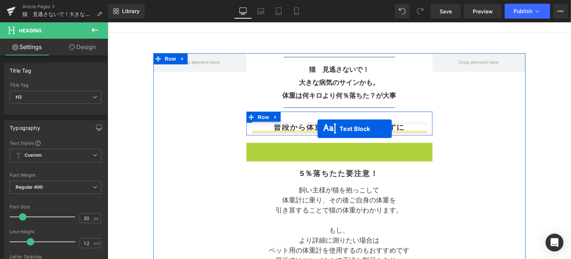
drag, startPoint x: 317, startPoint y: 146, endPoint x: 317, endPoint y: 128, distance: 17.9
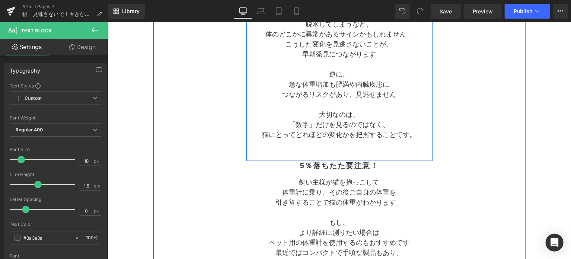
scroll to position [434, 0]
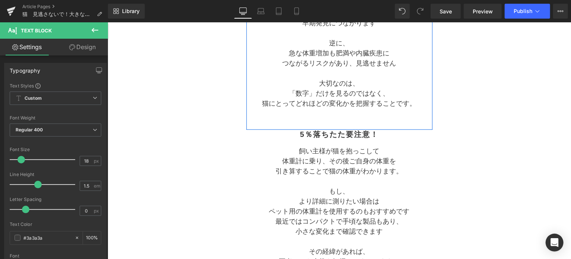
click at [93, 32] on icon at bounding box center [94, 30] width 9 height 9
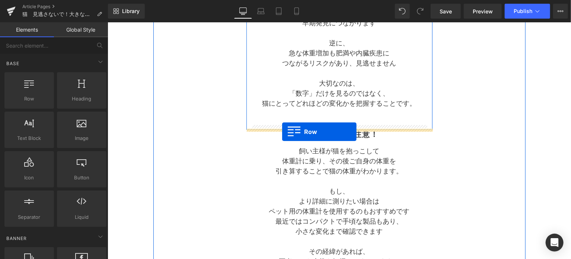
drag, startPoint x: 153, startPoint y: 113, endPoint x: 282, endPoint y: 131, distance: 130.0
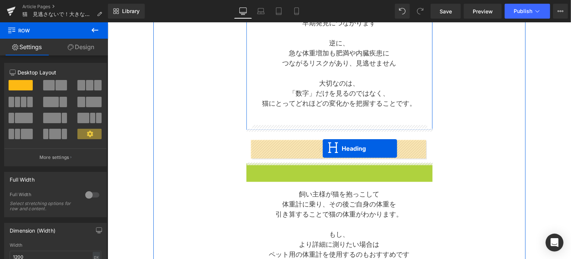
drag, startPoint x: 322, startPoint y: 167, endPoint x: 322, endPoint y: 148, distance: 19.0
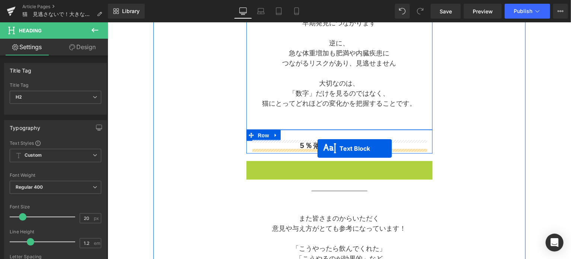
drag, startPoint x: 317, startPoint y: 166, endPoint x: 317, endPoint y: 148, distance: 18.6
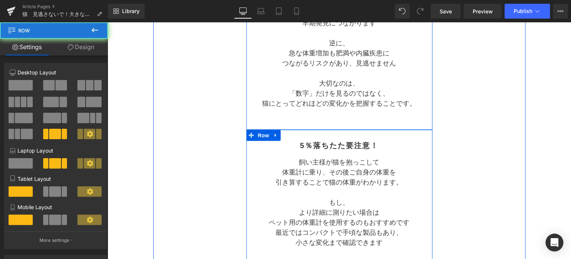
click at [448, 169] on div "Separator 猫　見逃さないで！ 大きな病気のサインかも。 体重は何キロより何％落ちた？が大事 Text Block Separator 普段から体重チ…" at bounding box center [339, 140] width 372 height 919
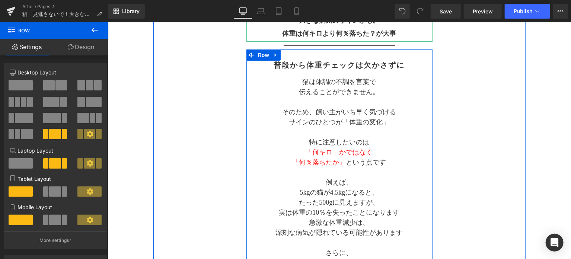
scroll to position [62, 0]
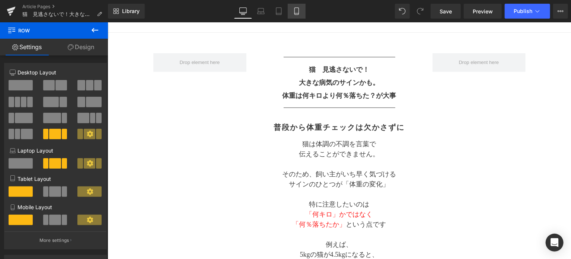
click at [294, 13] on icon at bounding box center [296, 11] width 4 height 7
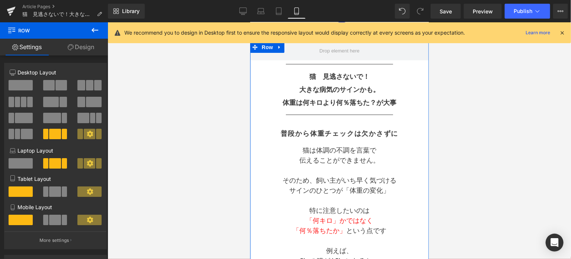
scroll to position [0, 0]
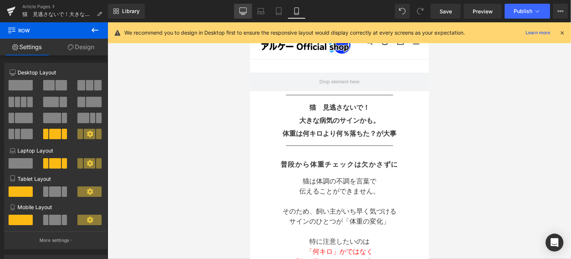
click at [250, 11] on link "Desktop" at bounding box center [243, 11] width 18 height 15
type input "1000"
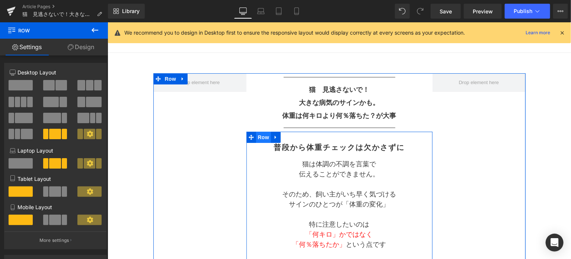
click at [261, 138] on span "Row" at bounding box center [263, 136] width 15 height 11
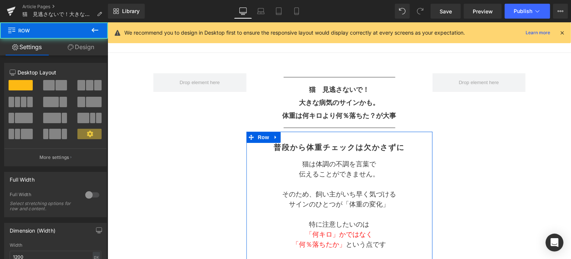
click at [85, 45] on link "Design" at bounding box center [81, 47] width 54 height 17
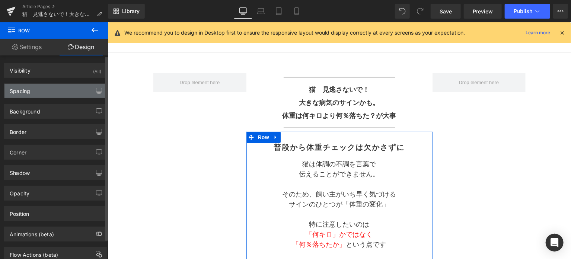
click at [50, 91] on div "Spacing" at bounding box center [55, 91] width 102 height 14
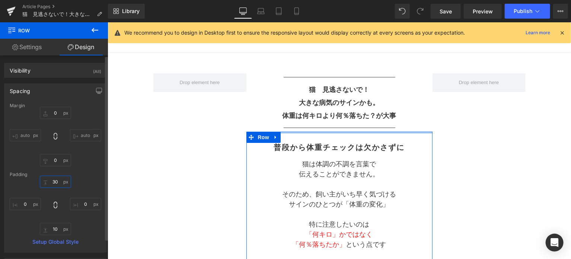
click at [58, 186] on input "30" at bounding box center [55, 182] width 31 height 12
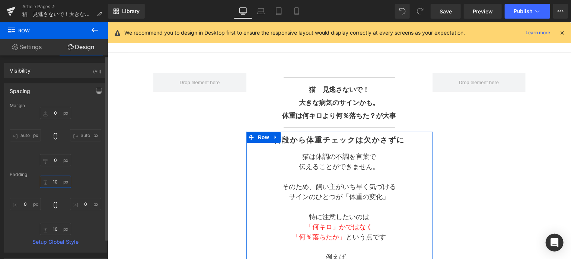
type input "10"
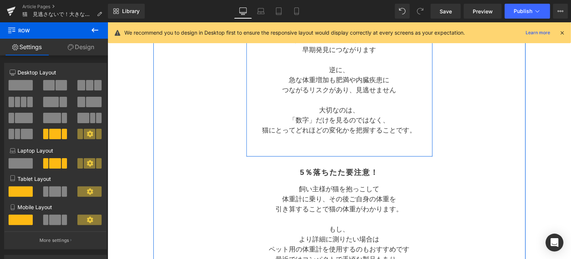
scroll to position [414, 0]
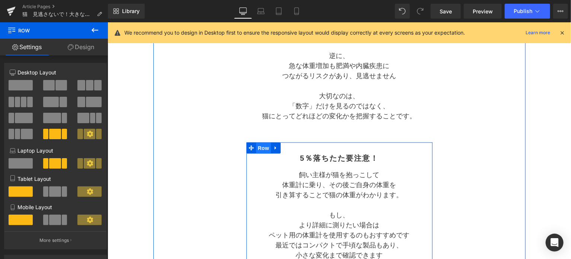
click at [266, 147] on span "Row" at bounding box center [263, 147] width 15 height 11
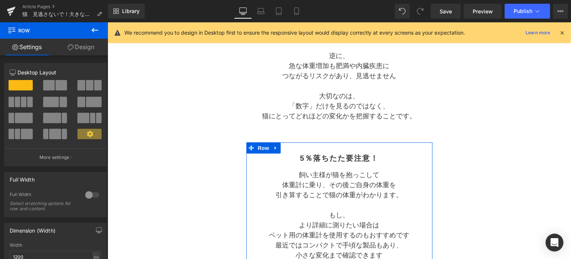
click at [86, 50] on link "Design" at bounding box center [81, 47] width 54 height 17
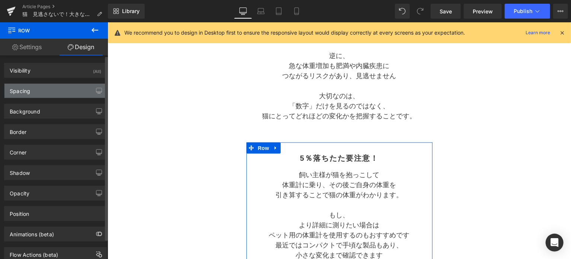
click at [55, 90] on div "Spacing" at bounding box center [55, 91] width 102 height 14
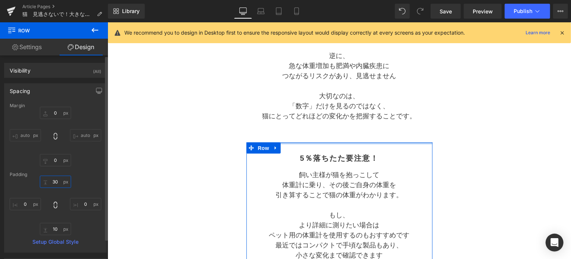
click at [59, 185] on input "30" at bounding box center [55, 182] width 31 height 12
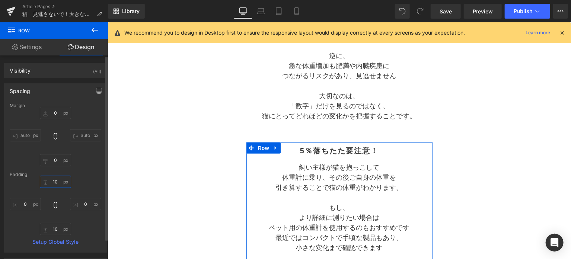
type input "10"
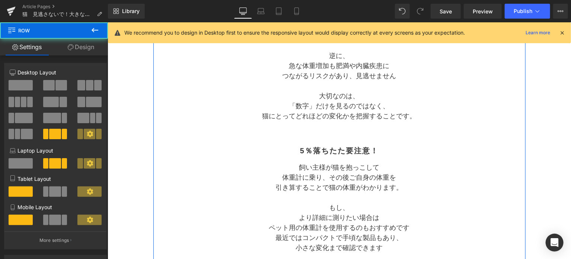
click at [454, 208] on div "Separator 猫　見逃さないで！ 大きな病気のサインかも。 体重は何キロより何％落ちた？が大事 Text Block Separator 普段から体重チ…" at bounding box center [339, 153] width 372 height 904
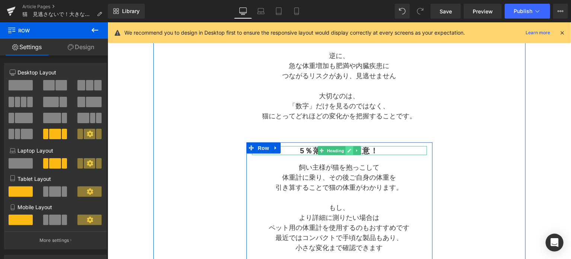
click at [345, 149] on link at bounding box center [349, 150] width 8 height 9
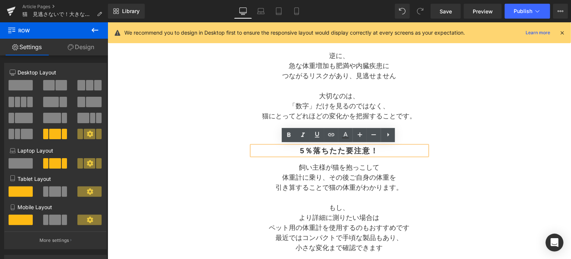
click at [345, 148] on h2 "5％落ちたた要注意！" at bounding box center [339, 150] width 175 height 9
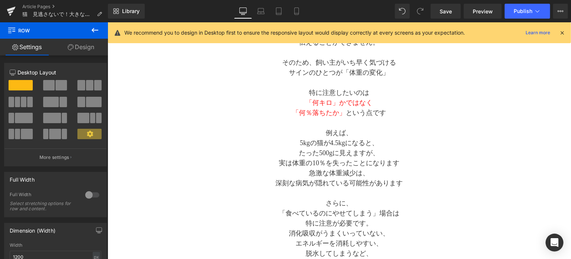
scroll to position [0, 0]
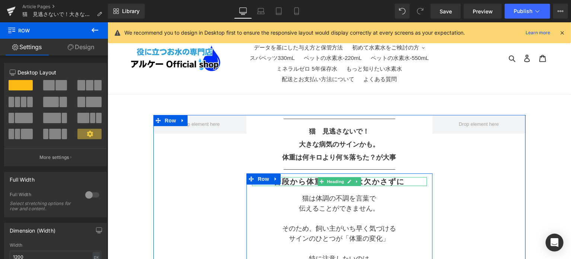
click at [389, 180] on h2 "普段から体重チェックは欠かさずに" at bounding box center [339, 181] width 175 height 9
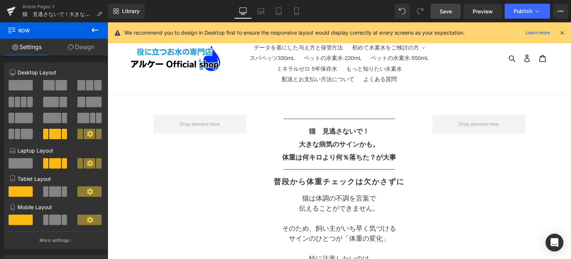
click at [441, 13] on span "Save" at bounding box center [446, 11] width 12 height 8
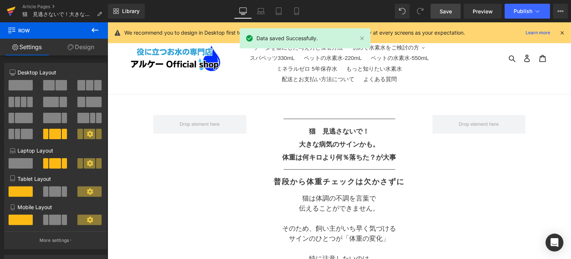
click at [12, 12] on icon at bounding box center [10, 11] width 5 height 3
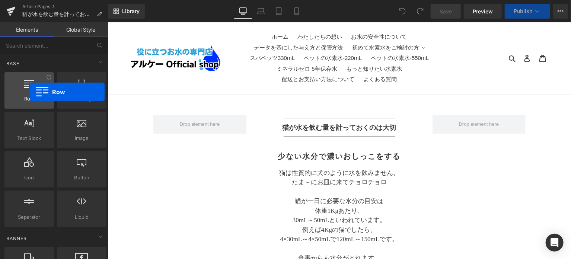
click at [30, 92] on div at bounding box center [29, 86] width 45 height 17
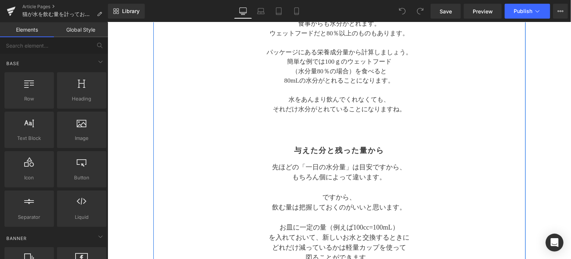
scroll to position [248, 0]
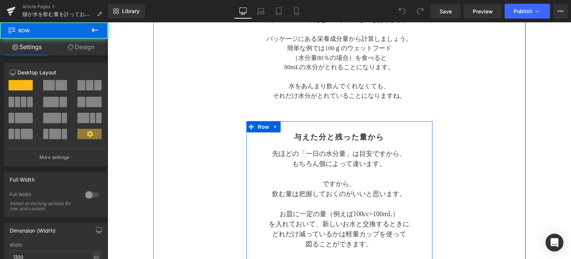
click at [293, 146] on div "与えた分と残った量から Heading 先ほどの「一日の水分量」は目安ですから、 もちろん個によって違います。 ですから、 飲む量は把握しておくのがいいと思い…" at bounding box center [339, 199] width 186 height 134
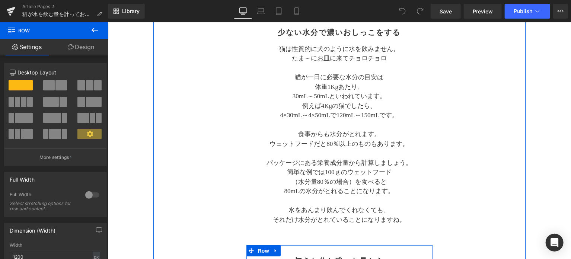
scroll to position [0, 0]
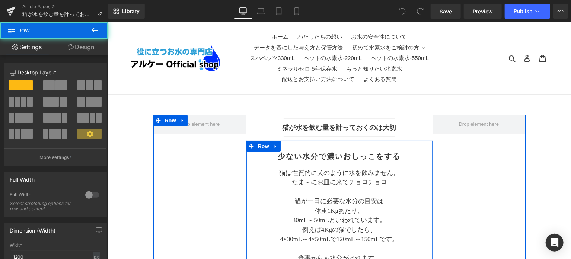
click at [291, 150] on div "少ない水分で濃いおしっこをする Heading 猫は性質的に犬のように水を飲みません。 たま～にお皿に来てチョロチョロ 猫が一日に必要な水分の目安は 体重1K…" at bounding box center [339, 254] width 186 height 229
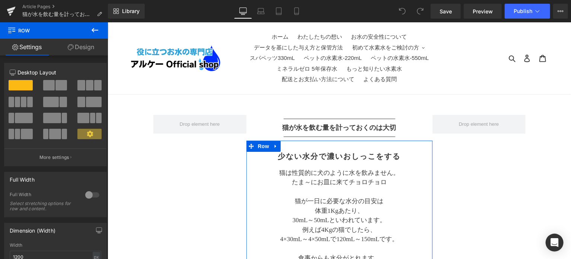
click at [85, 50] on link "Design" at bounding box center [81, 47] width 54 height 17
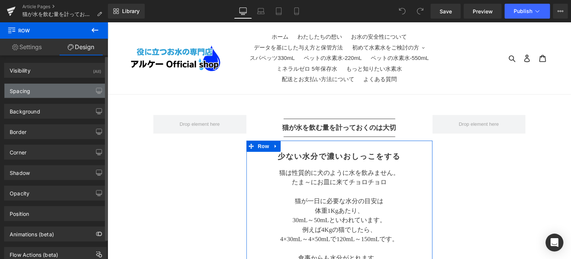
click at [35, 93] on div "Spacing" at bounding box center [55, 91] width 102 height 14
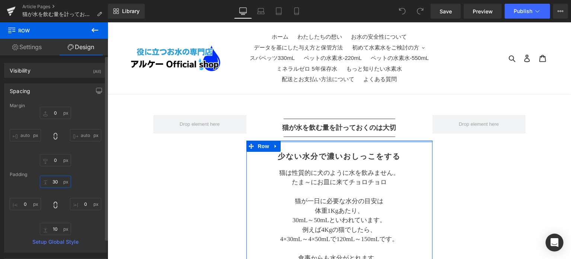
click at [57, 181] on input "30" at bounding box center [55, 182] width 31 height 12
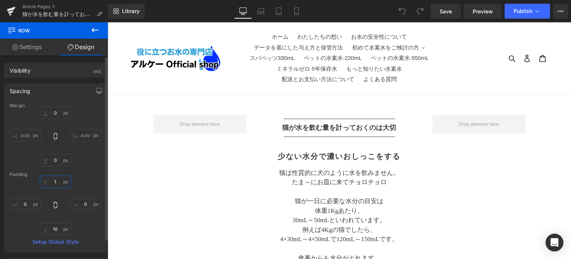
type input "10"
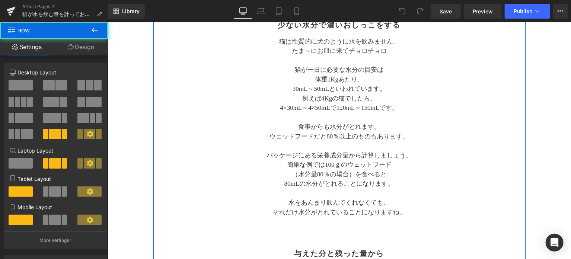
scroll to position [310, 0]
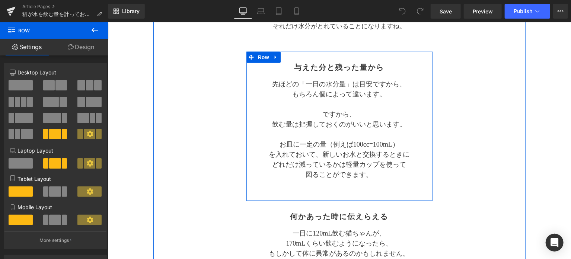
click at [278, 80] on p "先ほどの「一日の水分量」は目安ですから、" at bounding box center [339, 84] width 175 height 10
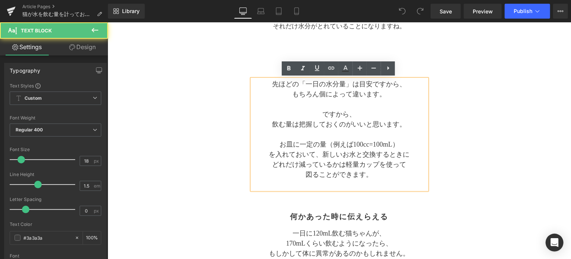
click at [76, 52] on link "Design" at bounding box center [82, 47] width 54 height 17
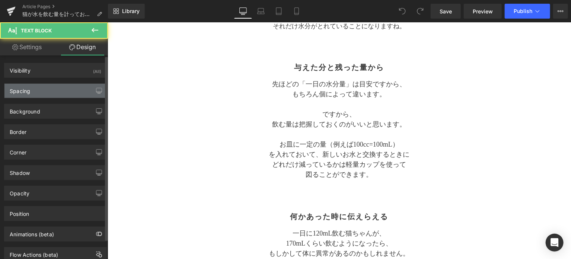
type input "20"
type input "0"
type input "20"
type input "0"
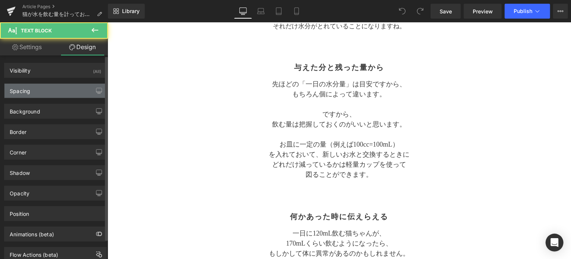
type input "0"
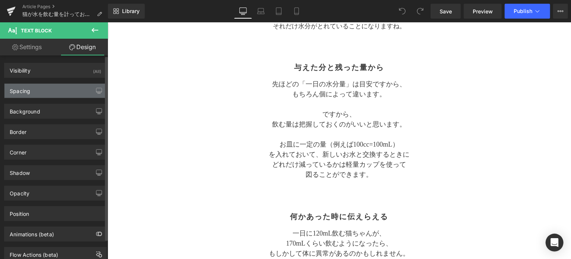
click at [46, 90] on div "Spacing" at bounding box center [55, 91] width 102 height 14
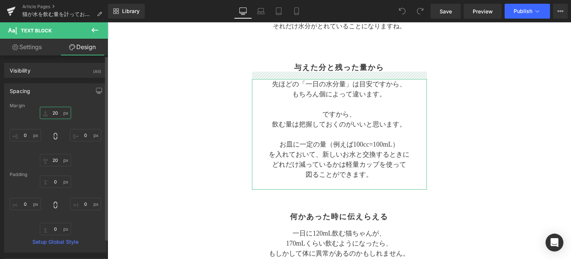
click at [62, 116] on input "20" at bounding box center [55, 113] width 31 height 12
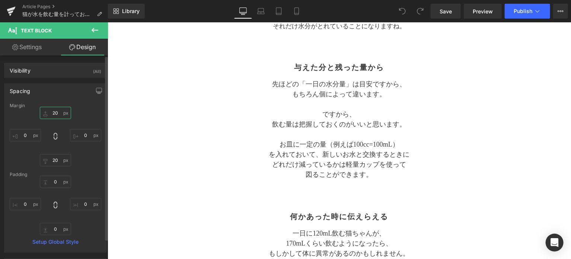
type input "2"
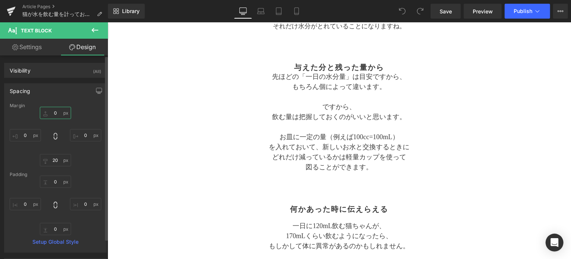
type input "0"
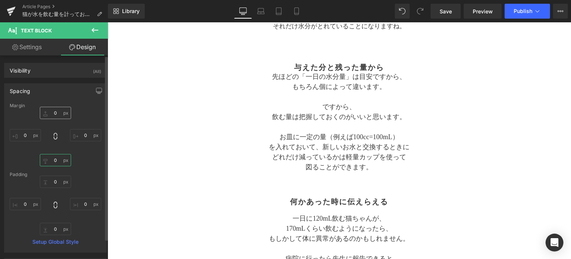
type input "0"
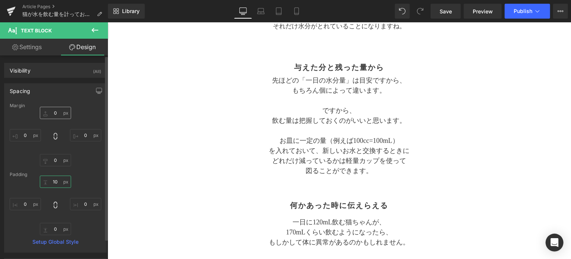
type input "10"
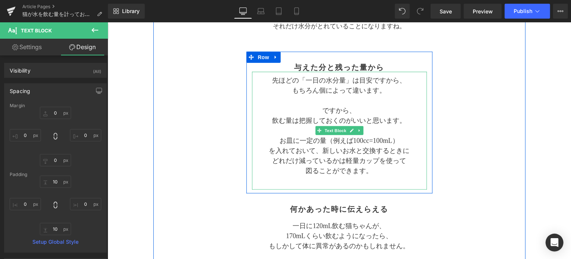
click at [289, 106] on p "ですから、" at bounding box center [339, 110] width 175 height 10
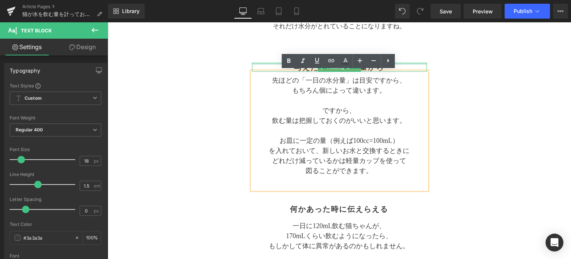
click at [265, 63] on div at bounding box center [339, 64] width 175 height 2
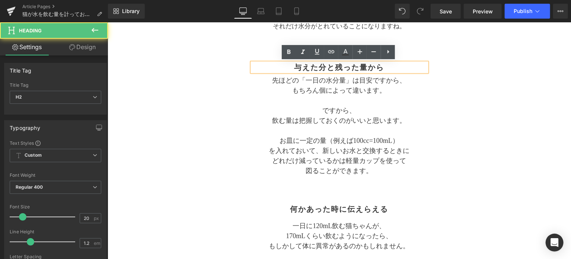
click at [218, 77] on div "Separator 猫が水を飲む量を計っておくのは大切 Text Block Separator 少ない水分で濃いおしっこをする Heading 猫は性質的に…" at bounding box center [339, 197] width 372 height 785
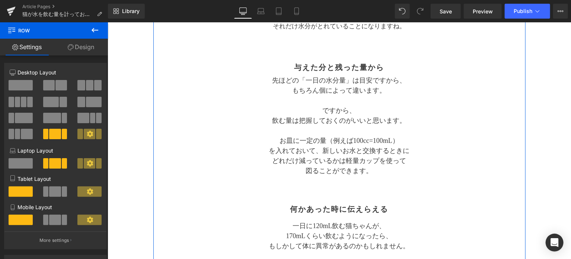
click at [98, 48] on link "Design" at bounding box center [81, 47] width 54 height 17
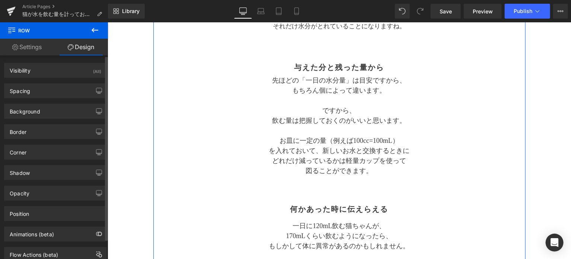
type input "0"
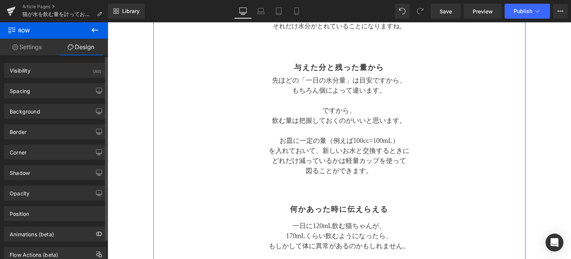
type input "0"
click at [55, 89] on div "Spacing" at bounding box center [55, 91] width 102 height 14
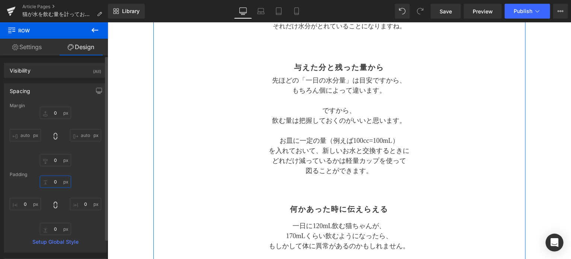
click at [58, 179] on input "0" at bounding box center [55, 182] width 31 height 12
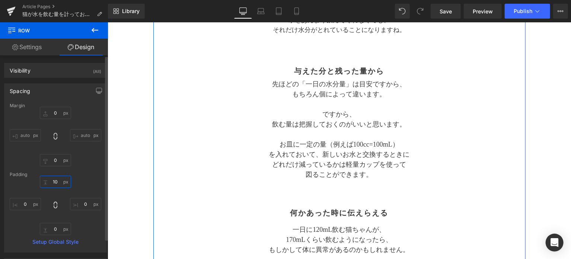
type input "10"
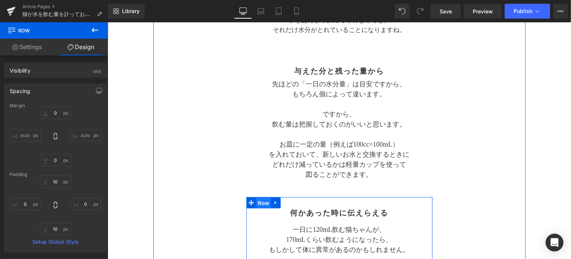
click at [266, 204] on span "Row" at bounding box center [263, 202] width 15 height 11
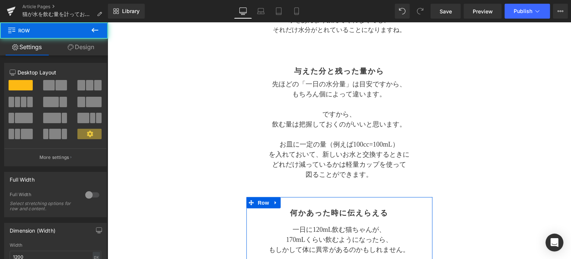
click at [76, 47] on link "Design" at bounding box center [81, 47] width 54 height 17
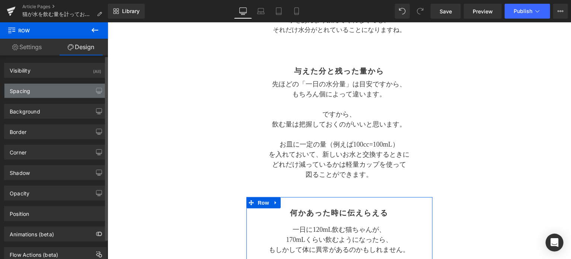
click at [49, 94] on div "Spacing" at bounding box center [55, 91] width 102 height 14
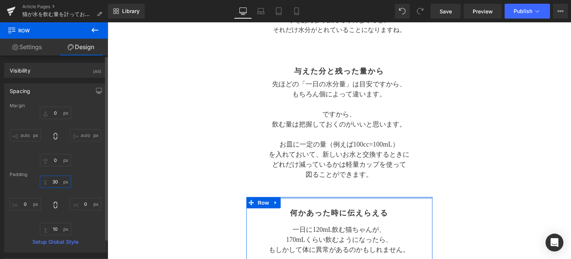
click at [58, 180] on input "30" at bounding box center [55, 182] width 31 height 12
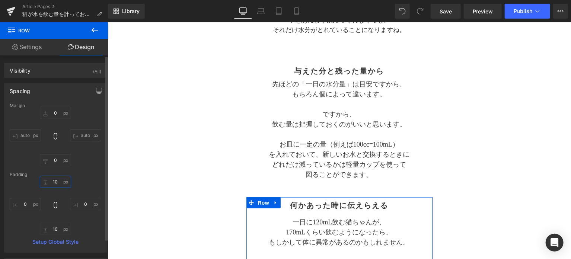
type input "10"
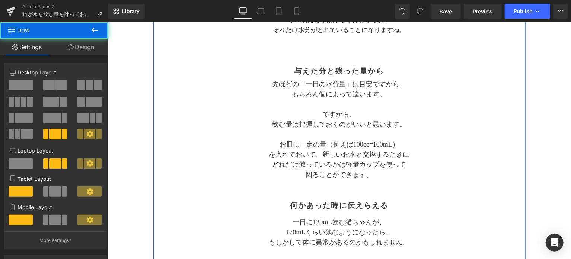
click at [166, 172] on div "Separator 猫が水を飲む量を計っておくのは大切 Text Block Separator 少ない水分で濃いおしっこをする Heading 猫は性質的に…" at bounding box center [339, 197] width 372 height 785
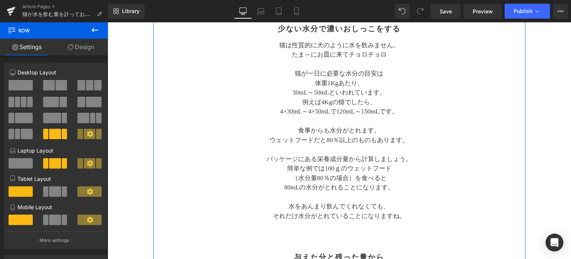
scroll to position [0, 0]
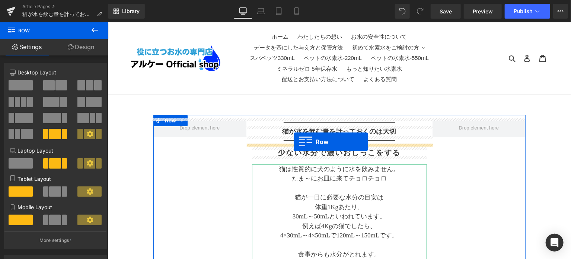
drag, startPoint x: 251, startPoint y: 122, endPoint x: 293, endPoint y: 141, distance: 46.3
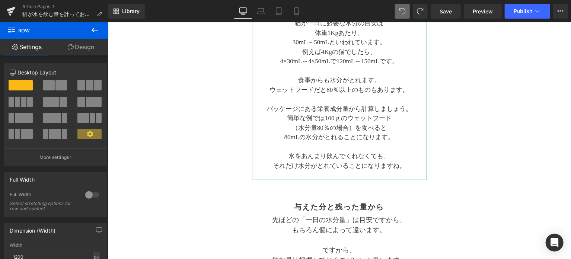
scroll to position [262, 0]
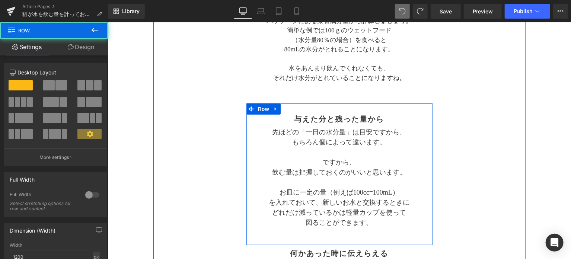
click at [427, 137] on div "与えた分と残った量から Heading 先ほどの「一日の水分量」は目安ですから、 もちろん個によって違います。 ですから、 飲む量は把握しておくのがいいと思い…" at bounding box center [339, 177] width 186 height 127
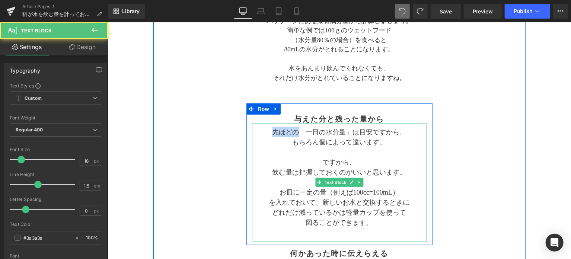
drag, startPoint x: 297, startPoint y: 130, endPoint x: 270, endPoint y: 133, distance: 26.9
click at [270, 133] on p "先ほどの「一日の水分量」は目安ですから、" at bounding box center [339, 132] width 175 height 10
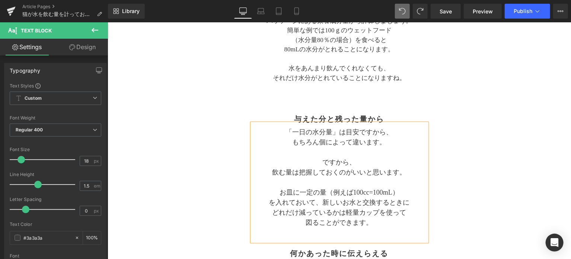
click at [395, 141] on p "もちろん個によって違います。" at bounding box center [339, 142] width 175 height 10
click at [476, 121] on div "Separator 猫が水を飲む量を計っておくのは大切 Text Block Separator 少ない水分で濃いおしっこをする Heading 猫は性質的に…" at bounding box center [339, 245] width 372 height 785
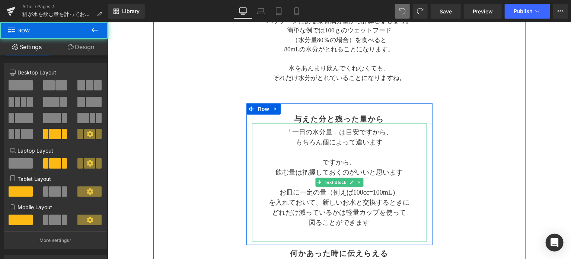
click at [384, 135] on p "「一日の水分量」は目安ですから、" at bounding box center [339, 132] width 175 height 10
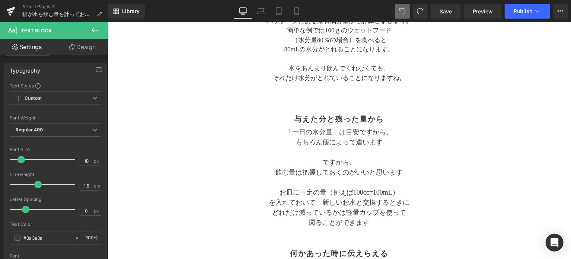
click at [37, 48] on link "Settings" at bounding box center [27, 47] width 54 height 17
click at [81, 50] on link "Design" at bounding box center [82, 47] width 54 height 17
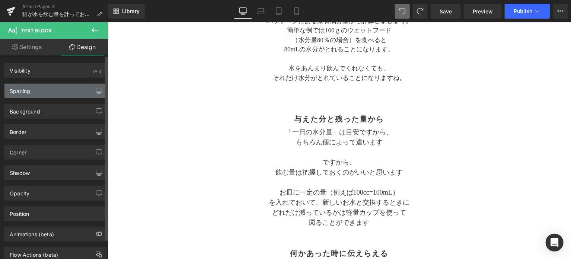
click at [54, 94] on div "Spacing" at bounding box center [55, 91] width 102 height 14
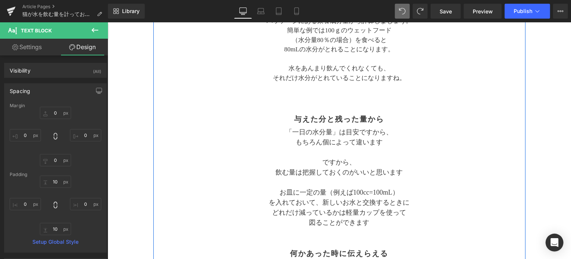
click at [218, 125] on div "Separator 猫が水を飲む量を計っておくのは大切 Text Block Separator 少ない水分で濃いおしっこをする Heading 猫は性質的に…" at bounding box center [339, 245] width 372 height 785
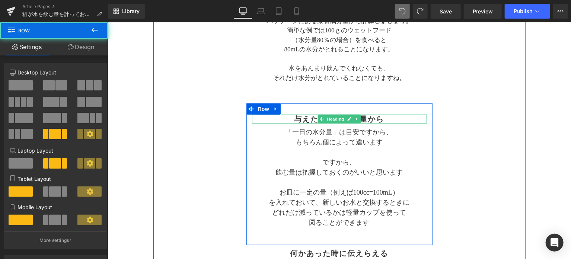
click at [299, 118] on h2 "与えた分と残った量から" at bounding box center [339, 118] width 175 height 9
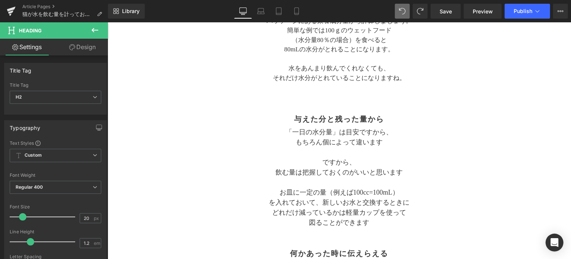
click at [83, 48] on link "Design" at bounding box center [82, 47] width 54 height 17
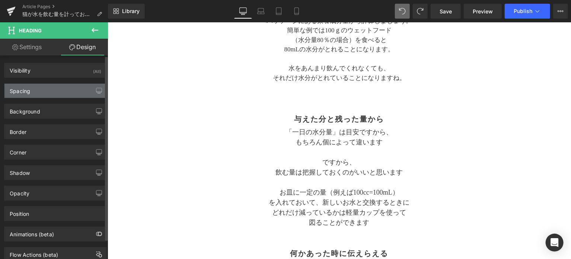
click at [51, 89] on div "Spacing" at bounding box center [55, 91] width 102 height 14
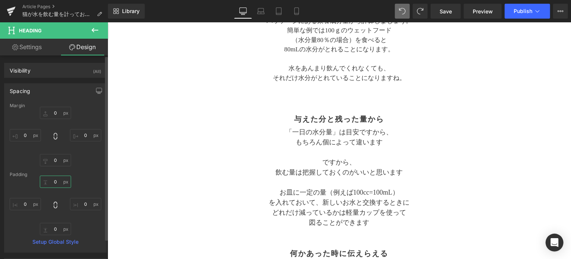
click at [56, 185] on input "0" at bounding box center [55, 182] width 31 height 12
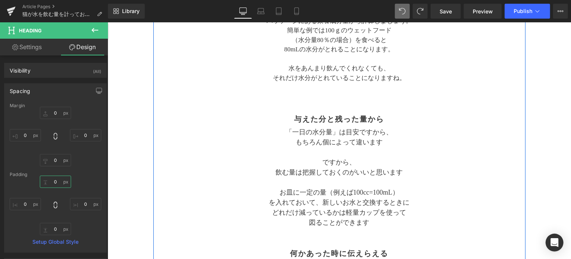
scroll to position [76, 0]
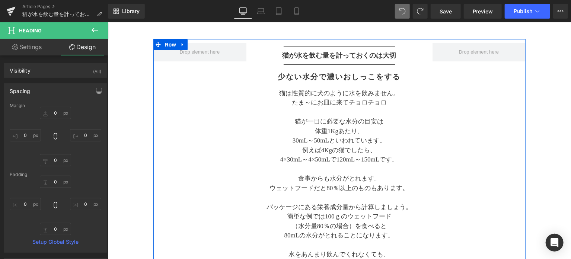
click at [306, 157] on p "4×30mL～4×50mLで120mL～150mLです。" at bounding box center [339, 159] width 175 height 10
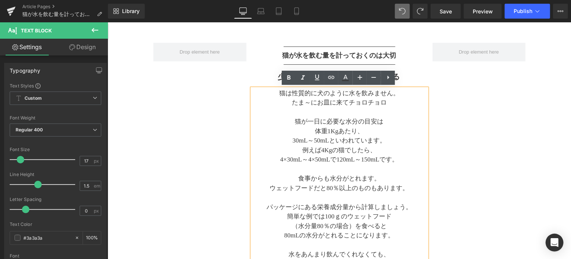
click at [259, 72] on div "少ない水分で濃いおしっこをする Heading" at bounding box center [339, 76] width 175 height 9
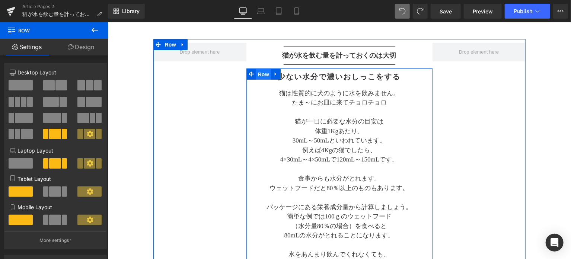
click at [264, 76] on span "Row" at bounding box center [263, 73] width 15 height 11
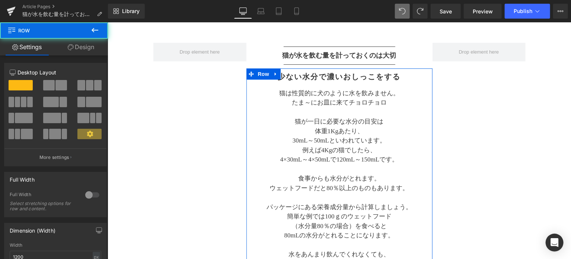
click at [86, 47] on link "Design" at bounding box center [81, 47] width 54 height 17
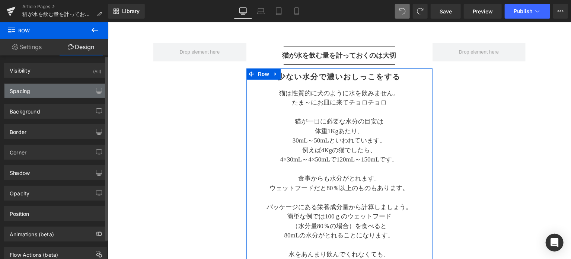
click at [45, 94] on div "Spacing" at bounding box center [55, 91] width 102 height 14
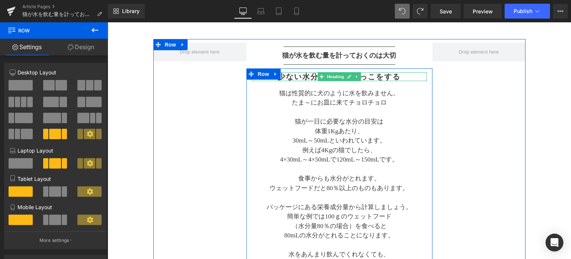
click at [293, 77] on h2 "少ない水分で濃いおしっこをする" at bounding box center [339, 76] width 175 height 9
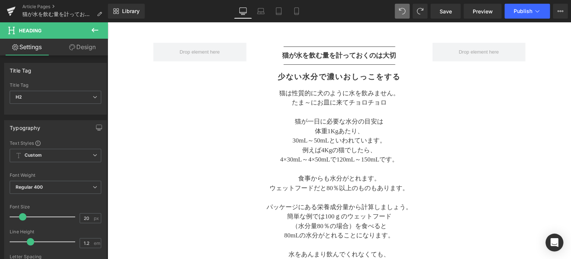
click at [79, 52] on link "Design" at bounding box center [82, 47] width 54 height 17
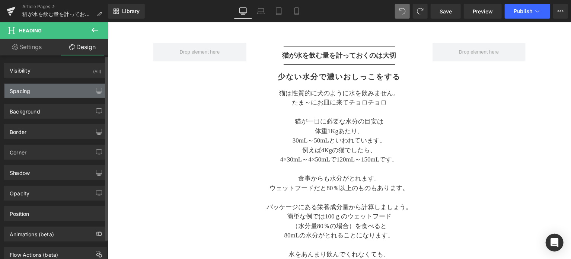
click at [47, 97] on div "Spacing" at bounding box center [55, 91] width 102 height 14
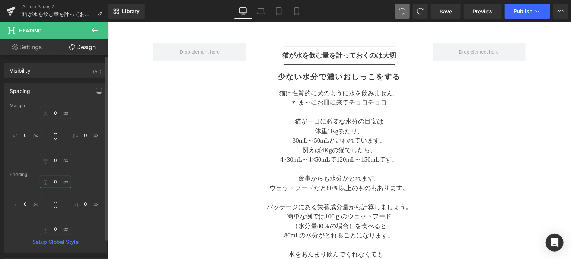
click at [55, 179] on input "0" at bounding box center [55, 182] width 31 height 12
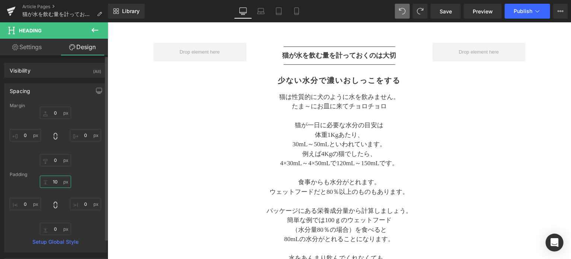
type input "10"
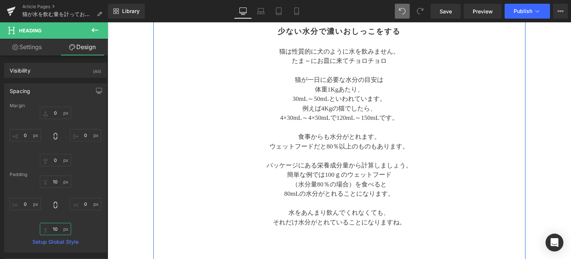
scroll to position [138, 0]
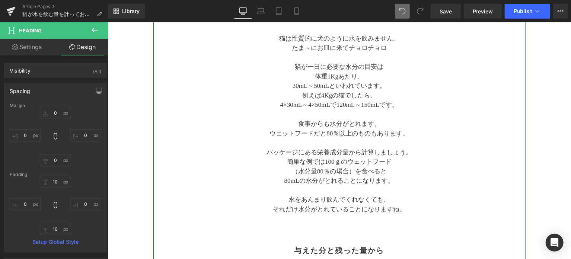
click at [306, 111] on p at bounding box center [339, 114] width 175 height 10
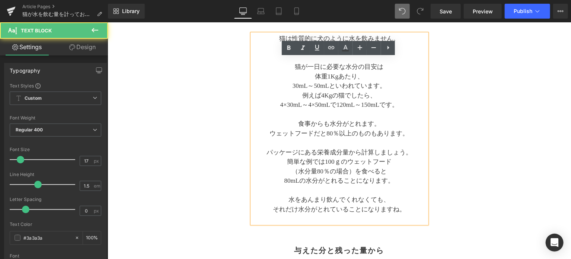
click at [80, 48] on link "Design" at bounding box center [82, 47] width 54 height 17
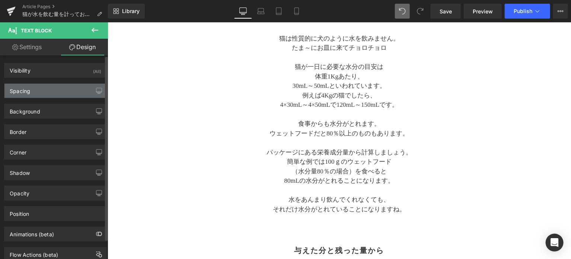
type input "20"
type input "0"
type input "20"
type input "0"
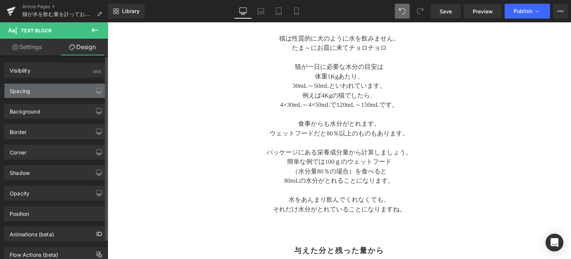
type input "0"
click at [35, 88] on div "Spacing" at bounding box center [55, 91] width 102 height 14
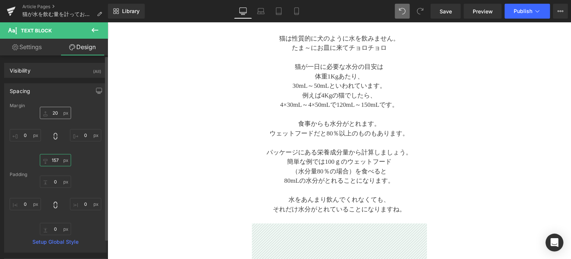
type input "156"
click at [61, 112] on input "20" at bounding box center [55, 113] width 31 height 12
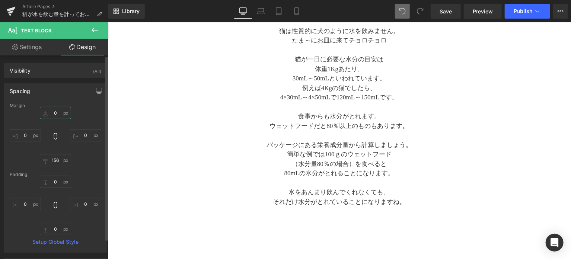
type input "0"
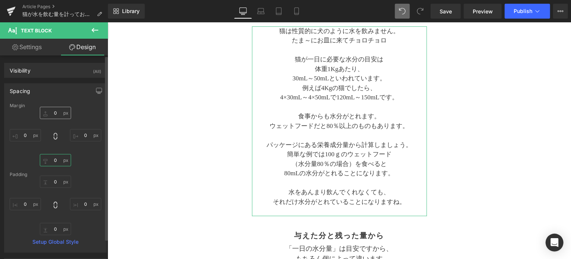
type input "0"
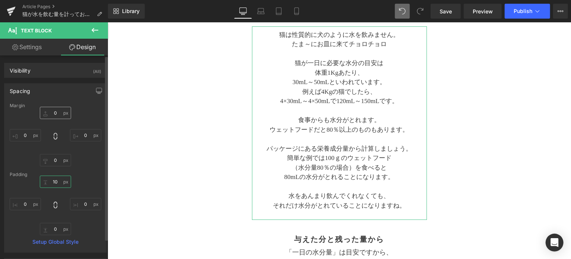
type input "10"
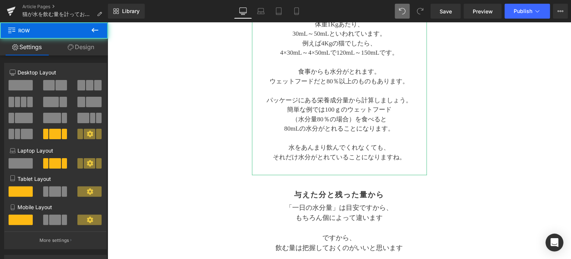
scroll to position [200, 0]
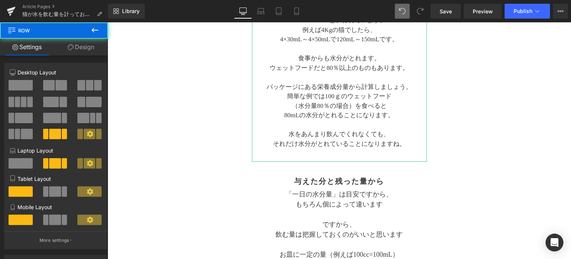
click at [365, 182] on h2 "与えた分と残った量から" at bounding box center [339, 180] width 175 height 9
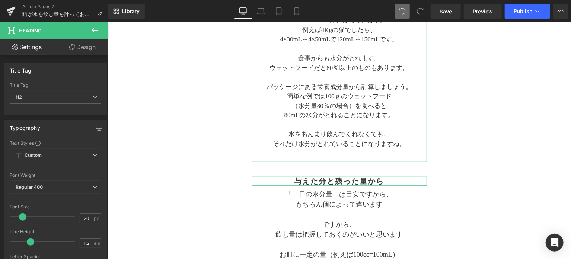
click at [86, 48] on link "Design" at bounding box center [82, 47] width 54 height 17
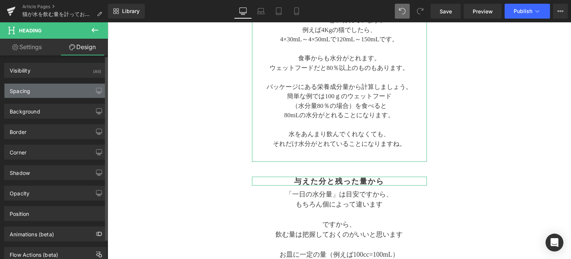
type input "0"
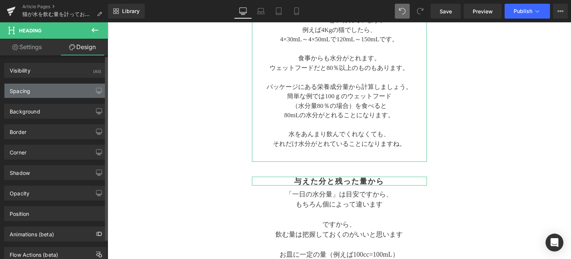
type input "0"
click at [55, 89] on div "Spacing" at bounding box center [55, 91] width 102 height 14
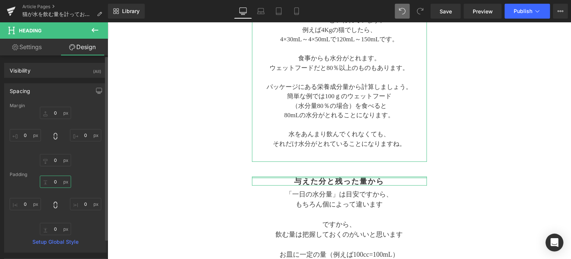
click at [58, 180] on input "0" at bounding box center [55, 182] width 31 height 12
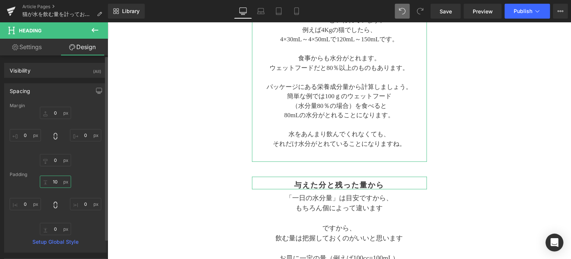
type input "10"
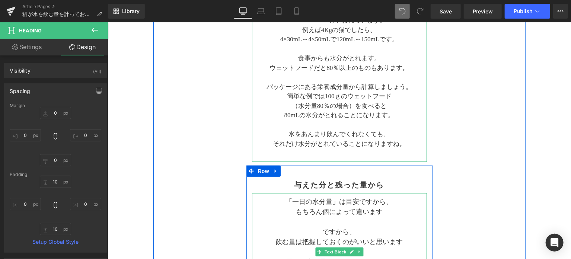
click at [290, 214] on p "もちろん個によって違います" at bounding box center [339, 212] width 175 height 10
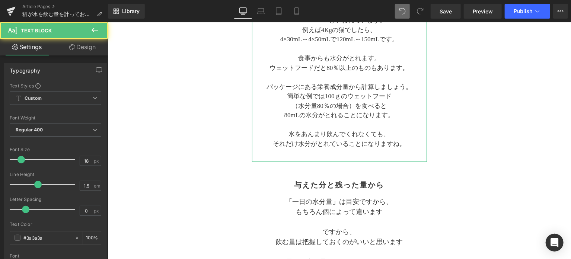
click at [89, 52] on link "Design" at bounding box center [82, 47] width 54 height 17
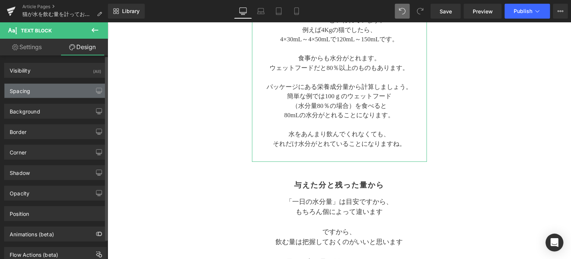
click at [36, 88] on div "Spacing" at bounding box center [55, 91] width 102 height 14
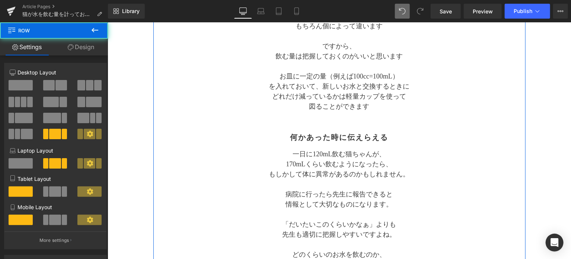
scroll to position [386, 0]
click at [294, 137] on h2 "何かあった時に伝えらえる" at bounding box center [339, 136] width 175 height 9
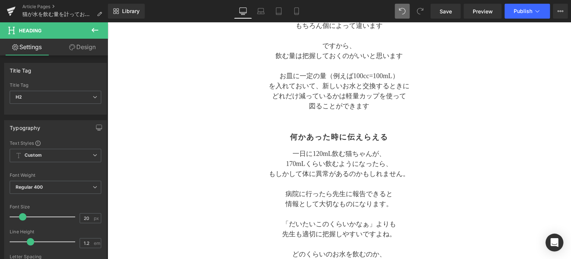
click at [78, 45] on link "Design" at bounding box center [82, 47] width 54 height 17
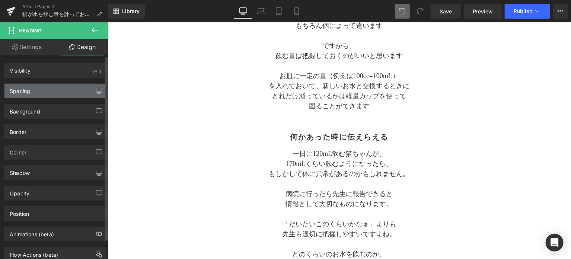
type input "0"
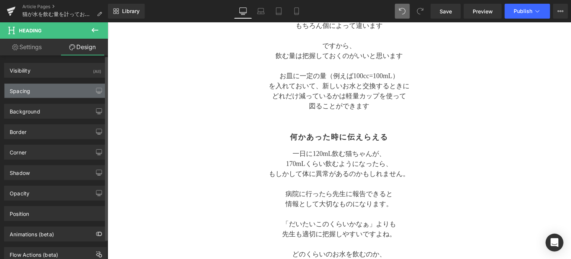
type input "0"
click at [45, 91] on div "Spacing" at bounding box center [55, 91] width 102 height 14
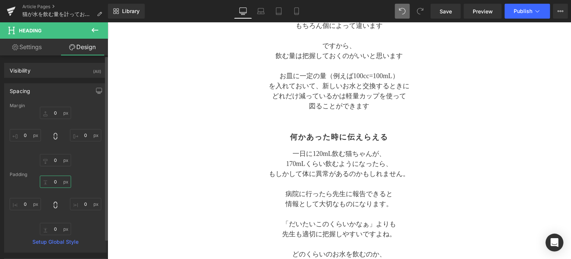
click at [58, 179] on input "0" at bounding box center [55, 182] width 31 height 12
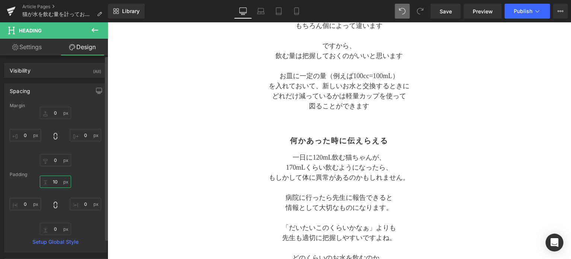
type input "10"
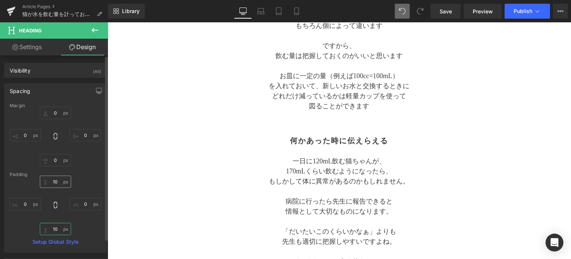
type input "10"
click at [331, 206] on p "情報として大切なものになります。" at bounding box center [339, 211] width 175 height 10
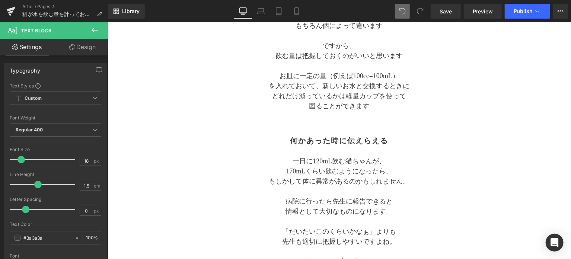
click at [89, 47] on link "Design" at bounding box center [82, 47] width 54 height 17
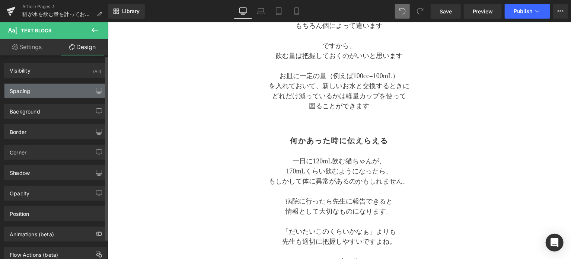
click at [63, 95] on div "Spacing" at bounding box center [55, 91] width 102 height 14
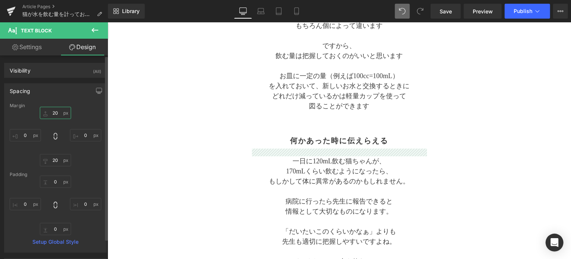
click at [56, 113] on input "20" at bounding box center [55, 113] width 31 height 12
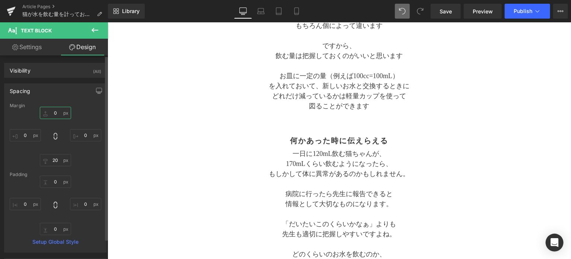
type input "0"
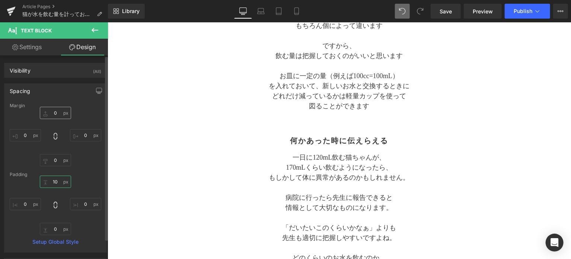
type input "10"
click at [254, 146] on div "何かあった時に伝えらえる Heading" at bounding box center [339, 140] width 175 height 16
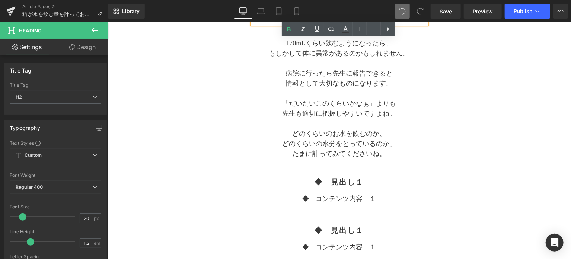
scroll to position [572, 0]
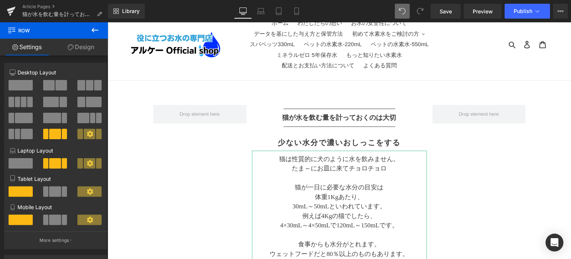
scroll to position [138, 0]
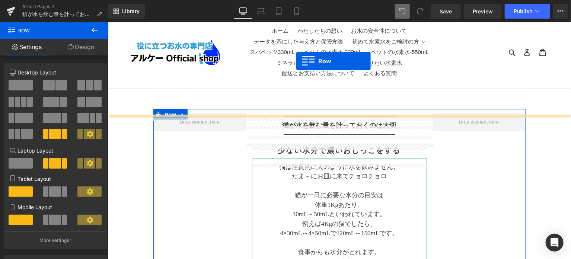
scroll to position [0, 0]
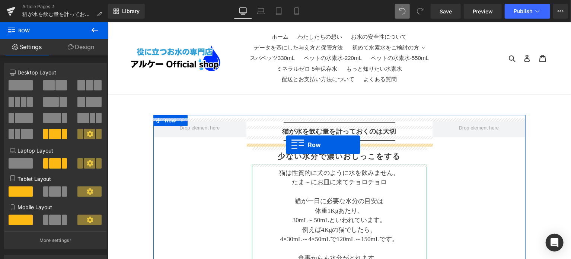
drag, startPoint x: 250, startPoint y: 172, endPoint x: 285, endPoint y: 144, distance: 44.3
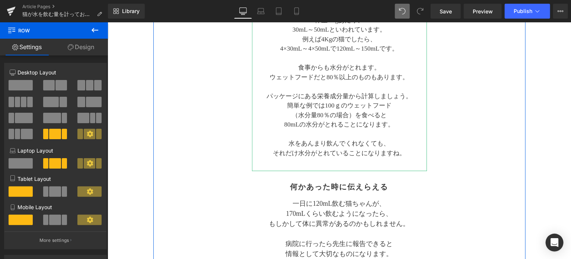
scroll to position [372, 0]
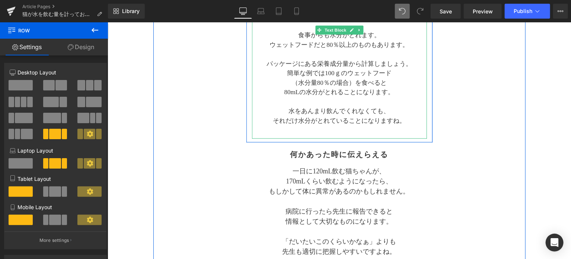
click at [405, 123] on p "それだけ水分がとれていることになりますね。" at bounding box center [339, 121] width 175 height 10
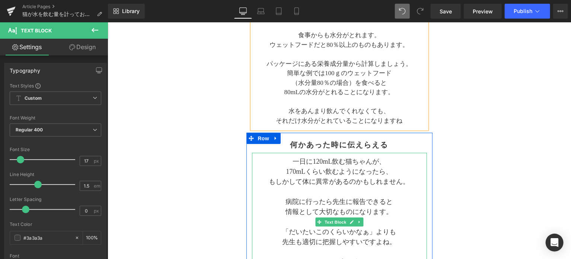
click at [408, 183] on p "もしかして体に異常があるのかもしれません。" at bounding box center [339, 181] width 175 height 10
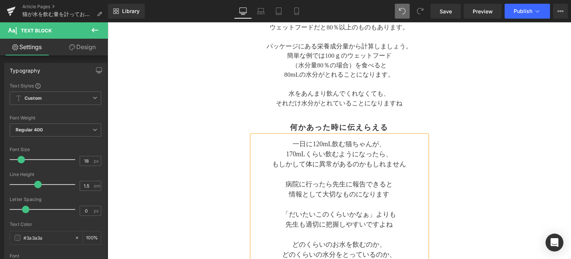
scroll to position [400, 0]
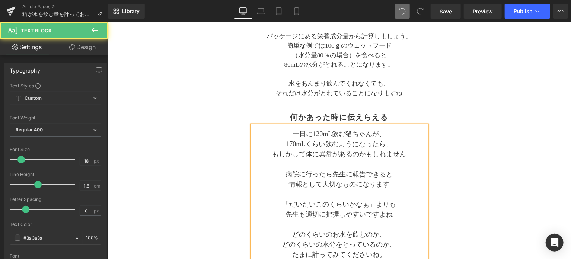
click at [393, 176] on p "病院に行ったら先生に報告できると" at bounding box center [339, 174] width 175 height 10
click at [358, 172] on span "情報として大切なものになります" at bounding box center [374, 178] width 104 height 17
click at [405, 192] on p at bounding box center [339, 194] width 175 height 10
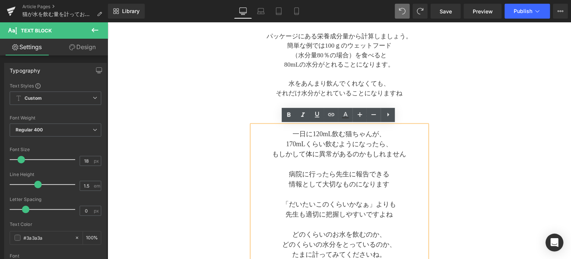
click at [453, 152] on div "Separator 猫が水を飲む量を計っておくのは大切 Text Block Separator 与えた分と残った量から Heading 「一日の水分量」は目…" at bounding box center [339, 106] width 372 height 783
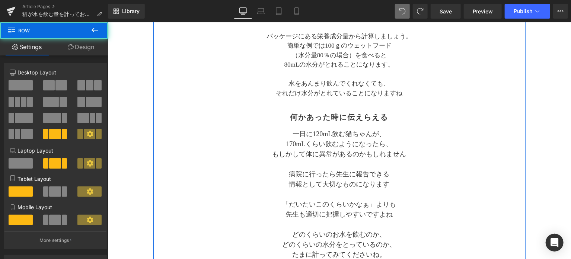
click at [450, 130] on div "Separator 猫が水を飲む量を計っておくのは大切 Text Block Separator 与えた分と残った量から Heading 「一日の水分量」は目…" at bounding box center [339, 106] width 372 height 783
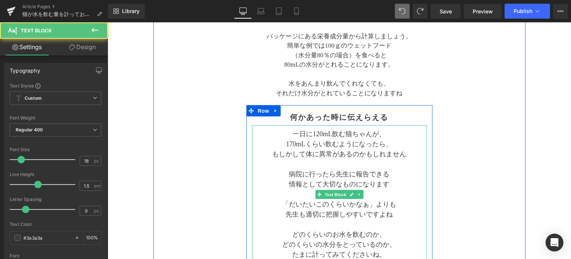
click at [375, 139] on p "170mLくらい飲むようになったら、" at bounding box center [339, 144] width 175 height 10
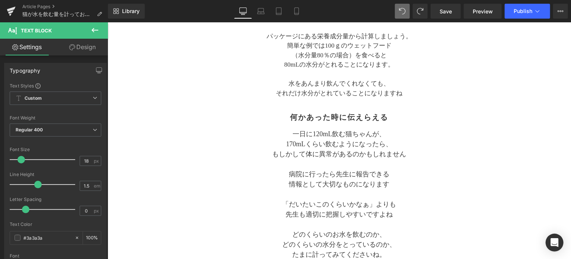
click at [84, 49] on link "Design" at bounding box center [82, 47] width 54 height 17
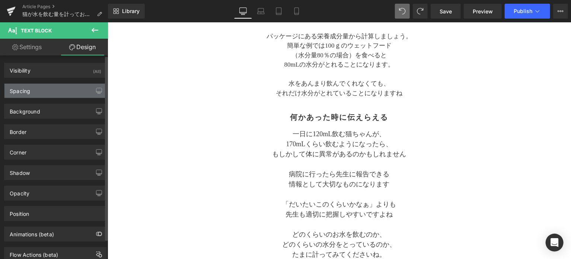
click at [37, 96] on div "Spacing" at bounding box center [55, 91] width 102 height 14
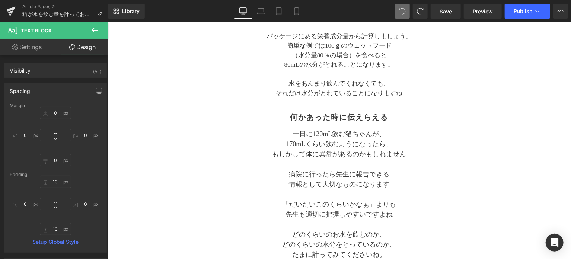
click at [179, 137] on div "Separator 猫が水を飲む量を計っておくのは大切 Text Block Separator 与えた分と残った量から Heading 「一日の水分量」は目…" at bounding box center [339, 106] width 372 height 783
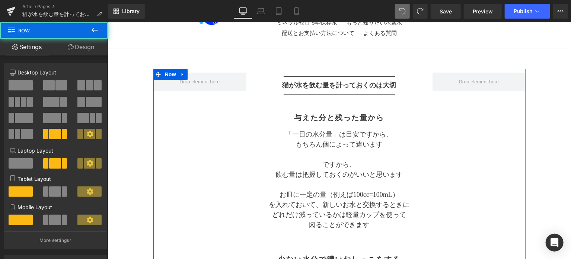
scroll to position [0, 0]
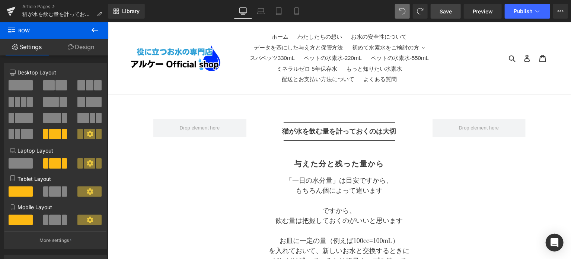
click at [450, 12] on span "Save" at bounding box center [446, 11] width 12 height 8
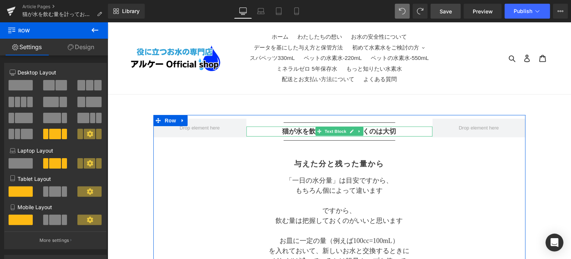
click at [307, 130] on strong "猫が水を飲む量を計っておくのは大切" at bounding box center [339, 130] width 114 height 7
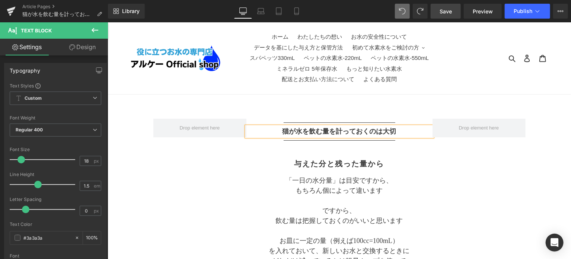
click at [307, 130] on strong "猫が水を飲む量を計っておくのは大切" at bounding box center [339, 130] width 114 height 7
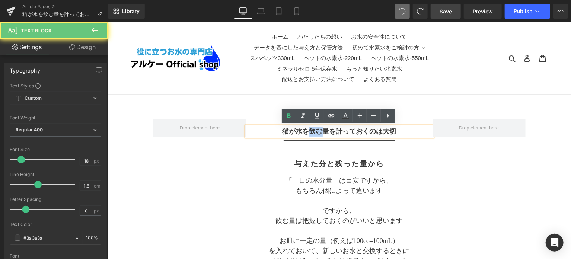
click at [307, 130] on strong "猫が水を飲む量を計っておくのは大切" at bounding box center [339, 130] width 114 height 7
click at [306, 129] on strong "猫が水を飲む量を計っておくのは大切" at bounding box center [339, 130] width 114 height 7
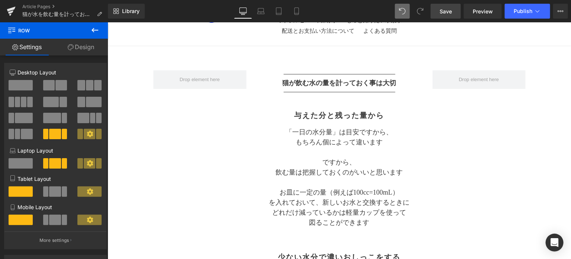
scroll to position [62, 0]
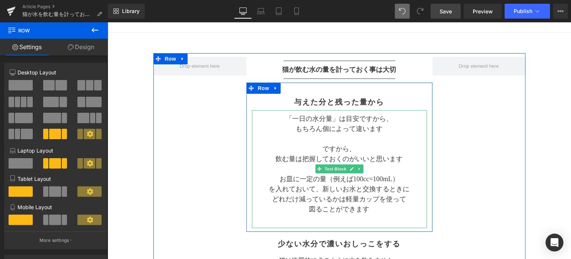
click at [288, 158] on p "飲む量は把握しておくのがいいと思います" at bounding box center [339, 159] width 175 height 10
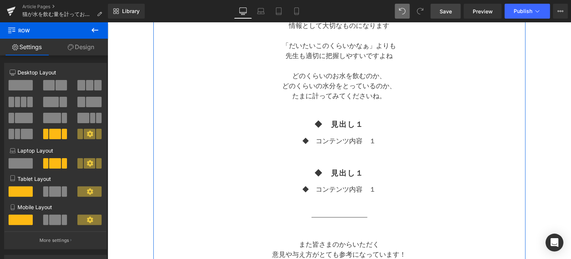
scroll to position [682, 0]
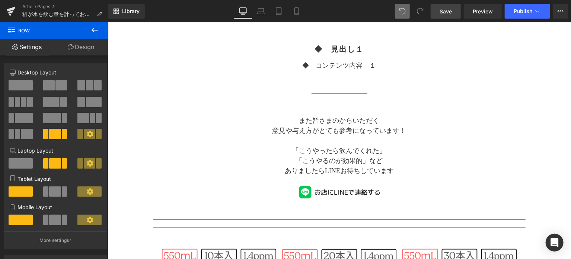
click at [453, 14] on link "Save" at bounding box center [446, 11] width 30 height 15
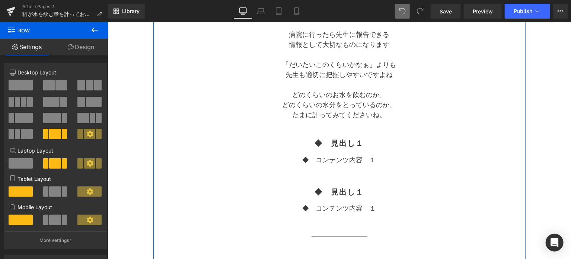
scroll to position [558, 0]
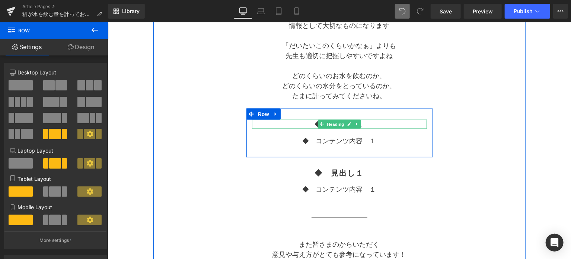
click at [310, 123] on h2 "◆　見出し１" at bounding box center [339, 123] width 175 height 9
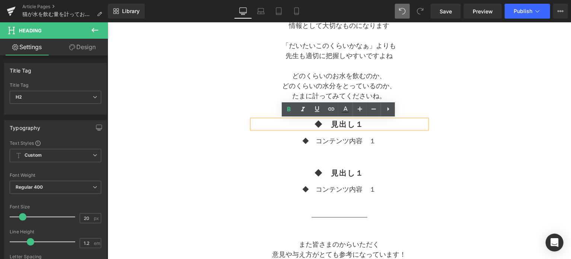
click at [251, 149] on div "◆　見出し１ Heading ◆　コンテンツ内容　１ Text Block" at bounding box center [339, 136] width 186 height 34
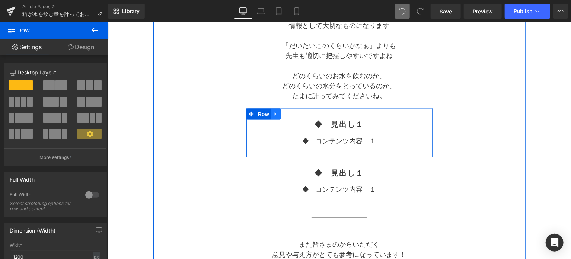
click at [275, 115] on icon at bounding box center [275, 114] width 5 height 6
click at [292, 116] on icon at bounding box center [294, 114] width 5 height 6
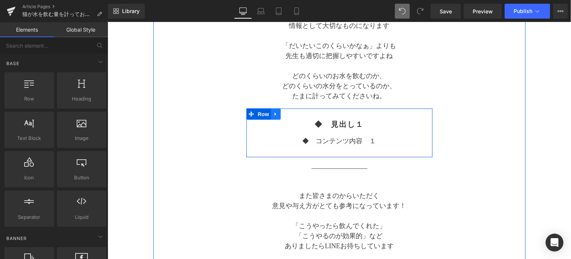
click at [277, 115] on icon at bounding box center [275, 114] width 5 height 6
click at [291, 115] on link at bounding box center [295, 113] width 10 height 11
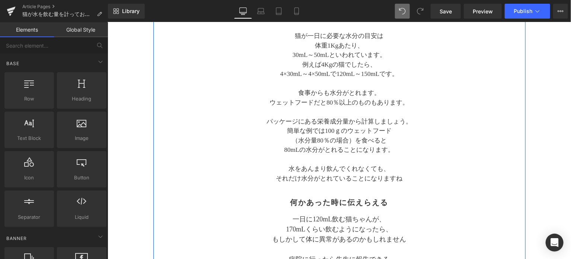
scroll to position [434, 0]
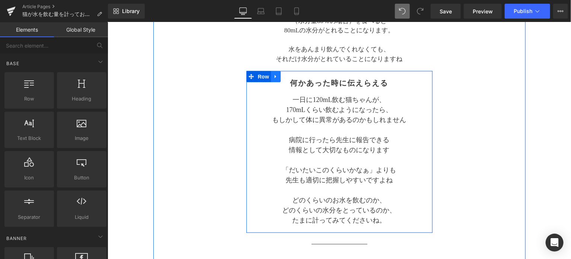
click at [277, 78] on icon at bounding box center [275, 77] width 5 height 6
click at [283, 79] on link at bounding box center [285, 76] width 10 height 11
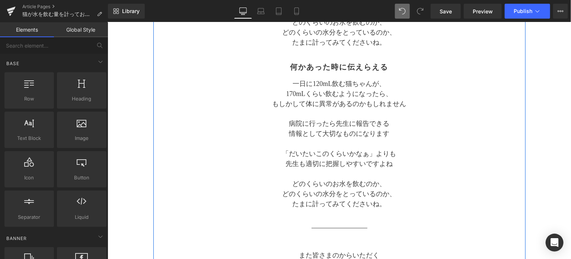
scroll to position [614, 0]
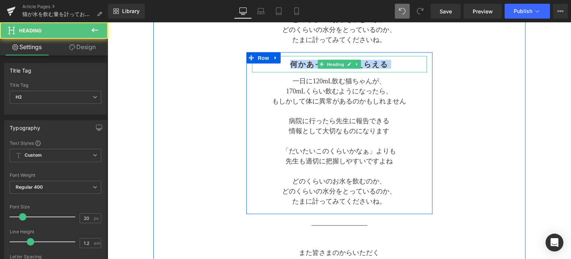
drag, startPoint x: 289, startPoint y: 63, endPoint x: 386, endPoint y: 64, distance: 96.8
click at [369, 64] on h2 "何かあった時に伝えらえる" at bounding box center [339, 64] width 175 height 9
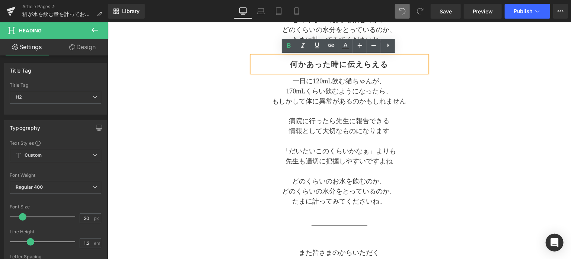
click at [387, 64] on h2 "何かあった時に伝えらえる" at bounding box center [339, 64] width 175 height 9
drag, startPoint x: 387, startPoint y: 64, endPoint x: 284, endPoint y: 64, distance: 103.5
click at [284, 64] on h2 "何かあった時に伝えらえる" at bounding box center [339, 64] width 175 height 9
paste div
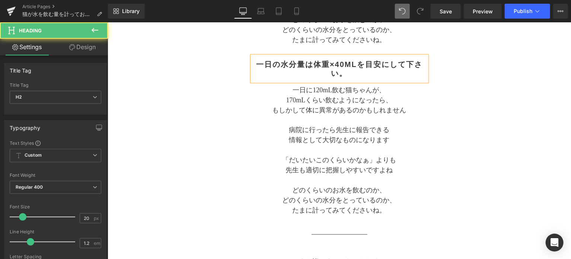
click at [345, 64] on h2 "一日の水分量は体重×40mLを目安にして下さい。" at bounding box center [339, 69] width 175 height 18
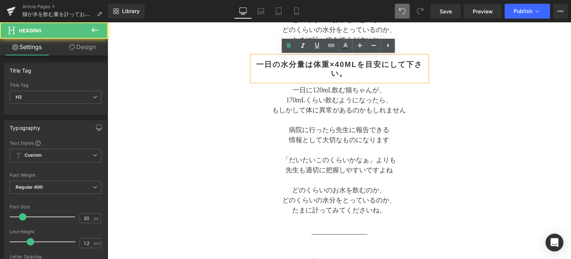
click at [316, 64] on h2 "一日の水分量は体重×40mLを目安にして下さい。" at bounding box center [339, 69] width 175 height 18
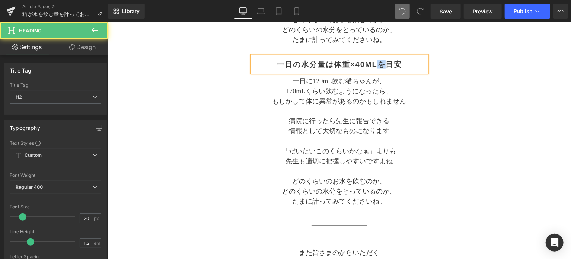
click at [381, 63] on h2 "一日の水分量は体重×40mLを目安" at bounding box center [339, 64] width 175 height 9
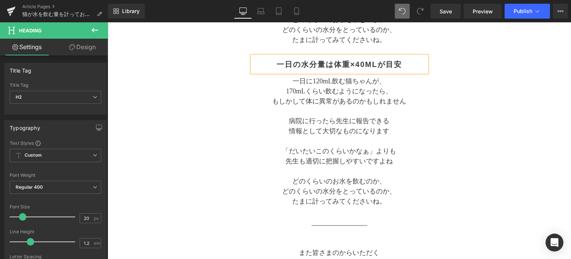
click at [427, 118] on div "一日の水分量は体重×40mLが目安 Heading 一日に120mL飲む猫ちゃんが、 170mLくらい飲むようになったら、 もしかして体に異常があるのかもしれ…" at bounding box center [339, 133] width 186 height 154
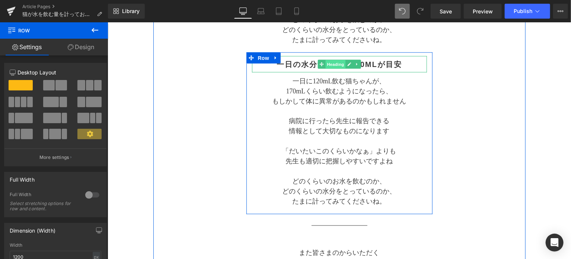
click at [338, 63] on span "Heading" at bounding box center [335, 64] width 20 height 9
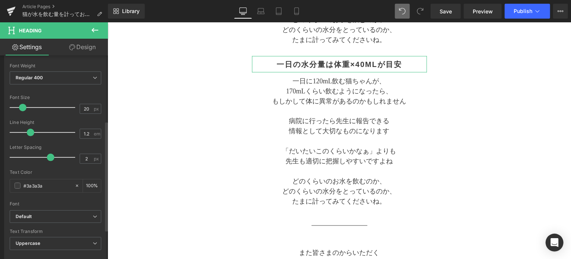
scroll to position [124, 0]
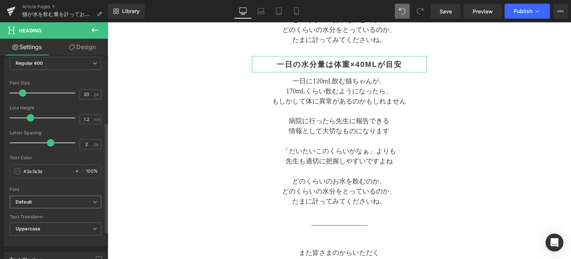
click at [62, 199] on b "Default" at bounding box center [54, 202] width 77 height 6
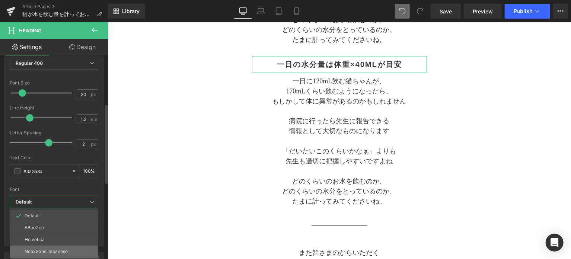
click at [64, 246] on li "Noto Sans Japanese" at bounding box center [54, 252] width 89 height 12
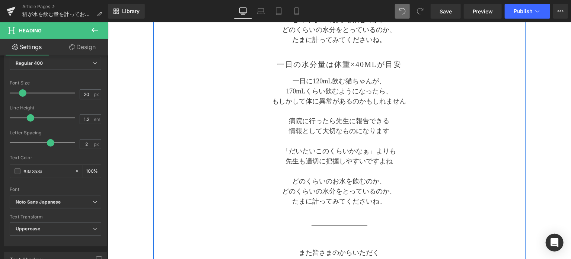
click at [260, 110] on p at bounding box center [339, 111] width 175 height 10
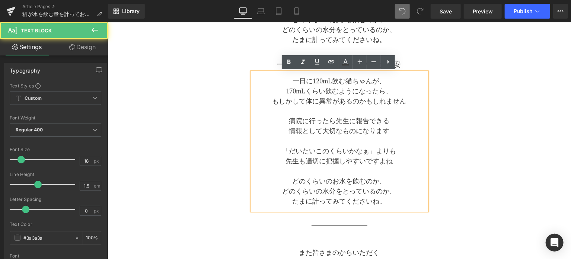
click at [297, 95] on p "170mLくらい飲むようになったら、" at bounding box center [339, 91] width 175 height 10
click at [269, 61] on h2 "一日の水分量は体重×40mLが目安" at bounding box center [339, 64] width 175 height 9
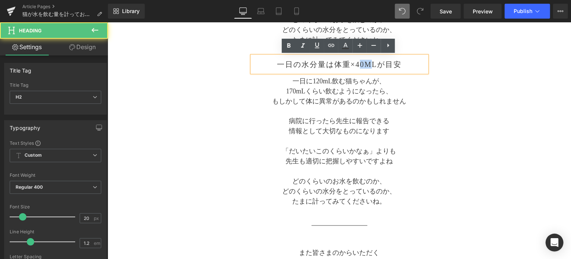
drag, startPoint x: 363, startPoint y: 66, endPoint x: 371, endPoint y: 66, distance: 8.6
click at [371, 66] on h2 "一日の水分量は体重×40mLが目安" at bounding box center [339, 64] width 175 height 9
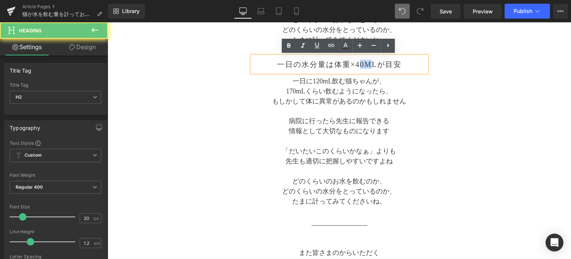
click at [371, 66] on h2 "一日の水分量は体重×40mLが目安" at bounding box center [339, 64] width 175 height 9
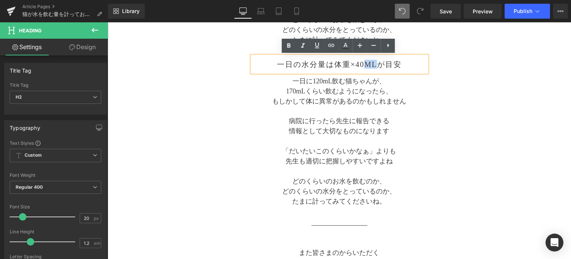
drag, startPoint x: 364, startPoint y: 65, endPoint x: 380, endPoint y: 64, distance: 15.7
click at [380, 64] on h2 "一日の水分量は体重×40mLが目安" at bounding box center [339, 64] width 175 height 9
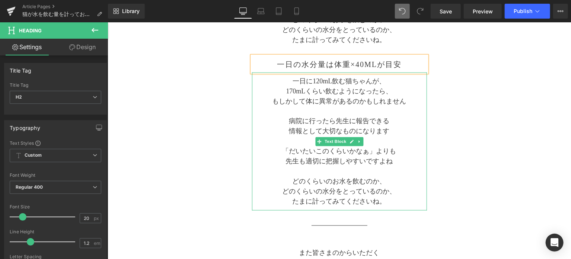
click at [327, 85] on p "一日に120mL飲む猫ちゃんが、" at bounding box center [339, 81] width 175 height 10
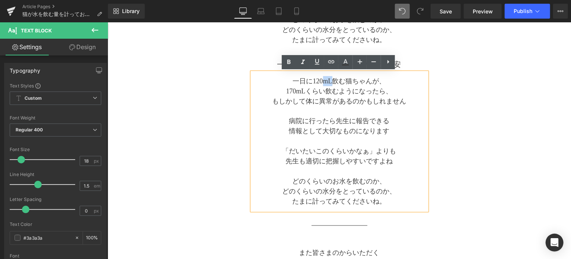
drag, startPoint x: 322, startPoint y: 83, endPoint x: 332, endPoint y: 81, distance: 10.2
click at [332, 81] on p "一日に120mL飲む猫ちゃんが、" at bounding box center [339, 81] width 175 height 10
copy p "mL"
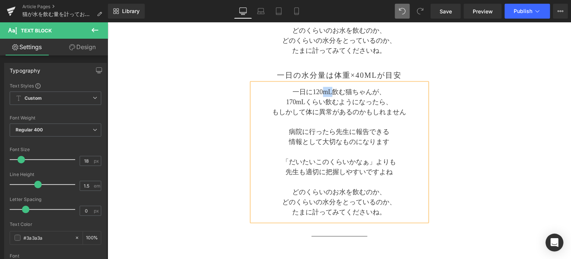
scroll to position [552, 0]
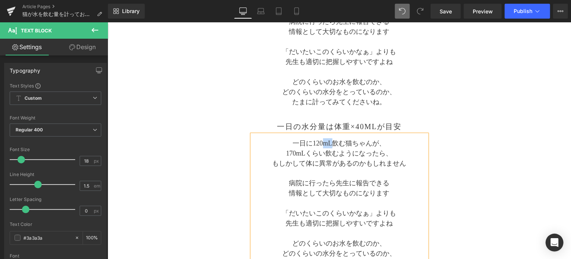
click at [367, 128] on h2 "一日の水分量は体重×40mLが目安" at bounding box center [339, 126] width 175 height 9
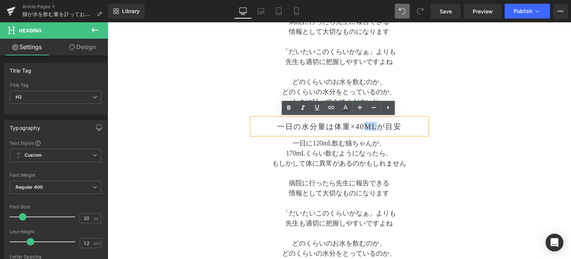
drag, startPoint x: 367, startPoint y: 127, endPoint x: 377, endPoint y: 127, distance: 9.7
click at [377, 127] on h2 "一日の水分量は体重×40mLが目安" at bounding box center [339, 126] width 175 height 9
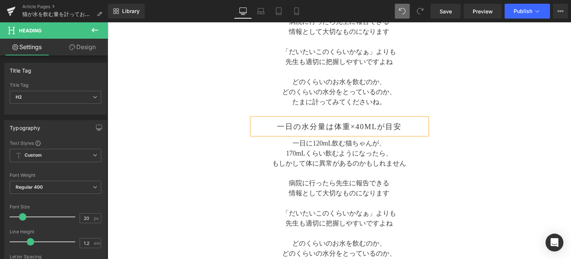
click at [371, 152] on p "170mLくらい飲むようになったら、" at bounding box center [339, 153] width 175 height 10
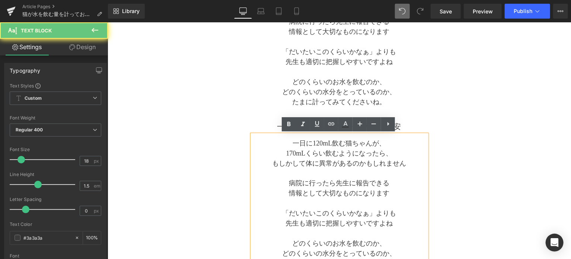
click at [340, 154] on p "170mLくらい飲むようになったら、" at bounding box center [339, 153] width 175 height 10
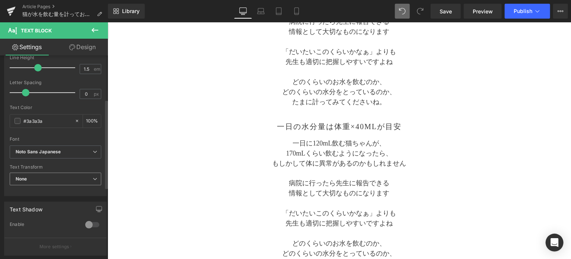
scroll to position [124, 0]
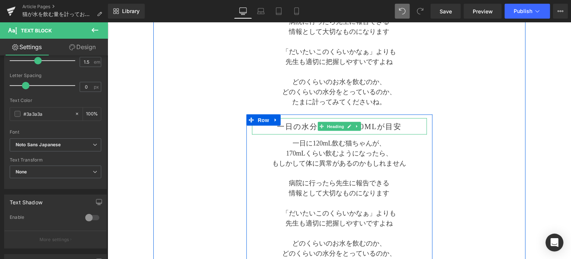
click at [308, 128] on h2 "一日の水分量は体重×40mLが目安" at bounding box center [339, 126] width 175 height 9
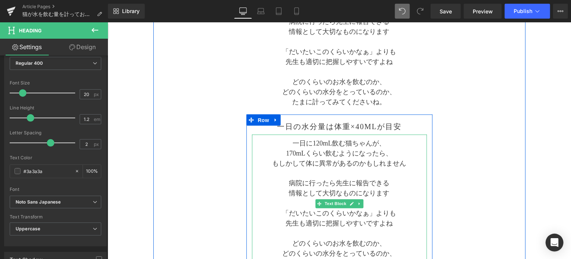
click at [303, 189] on span "情報として大切なものになります" at bounding box center [339, 192] width 100 height 7
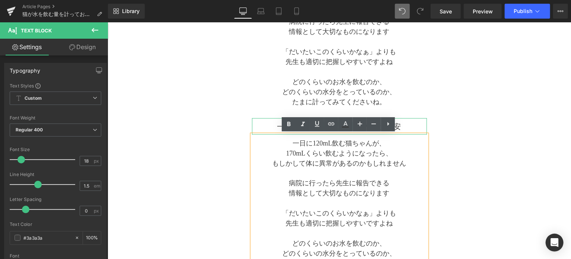
click at [275, 125] on h2 "一日の水分量は体重×40mLが目安" at bounding box center [339, 126] width 175 height 9
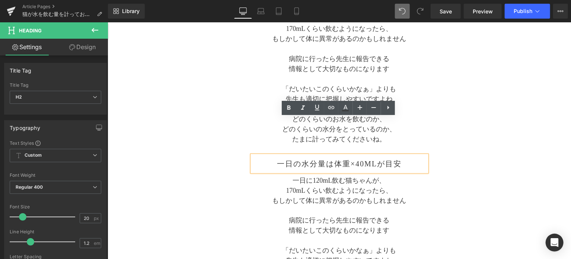
scroll to position [552, 0]
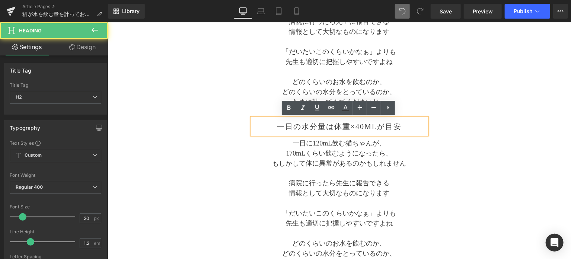
click at [273, 128] on h2 "一日の水分量は体重×40mLが目安" at bounding box center [339, 126] width 175 height 9
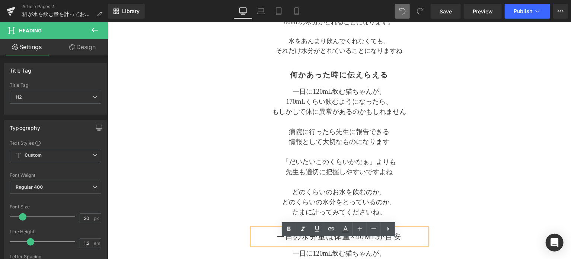
scroll to position [428, 0]
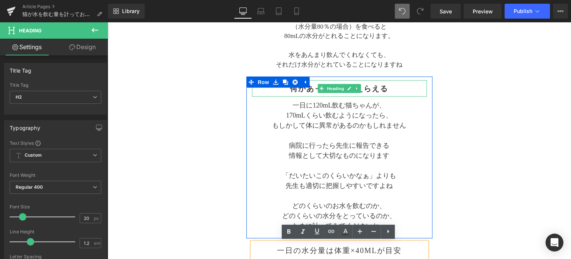
click at [383, 90] on h2 "何かあった時に伝えらえる" at bounding box center [339, 88] width 175 height 9
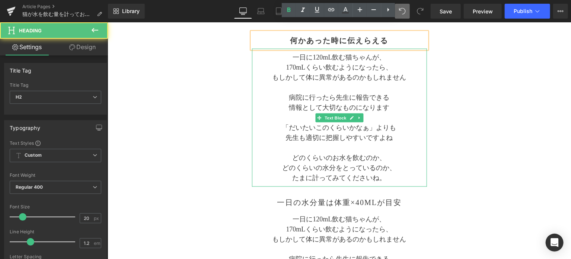
scroll to position [491, 0]
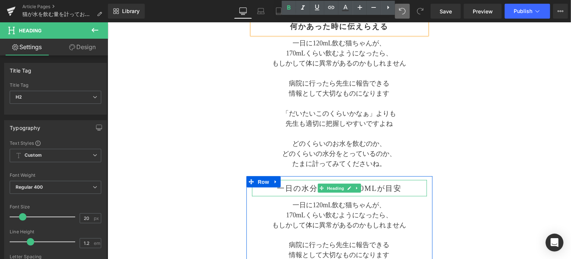
click at [299, 188] on h2 "一日の水分量は体重×40mLが目安" at bounding box center [339, 187] width 175 height 9
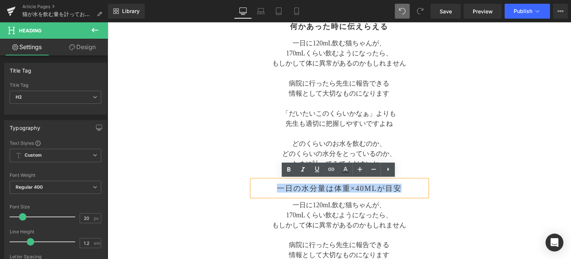
drag, startPoint x: 272, startPoint y: 188, endPoint x: 383, endPoint y: 191, distance: 110.2
click at [402, 191] on h2 "一日の水分量は体重×40mLが目安" at bounding box center [339, 187] width 175 height 9
click at [290, 171] on icon at bounding box center [288, 169] width 3 height 4
click at [447, 155] on div "Separator 猫が飲む水の量を計っておく事は大切 Text Block Separator 与えた分と残った量から Heading 「一日の水分量」は目…" at bounding box center [339, 47] width 372 height 847
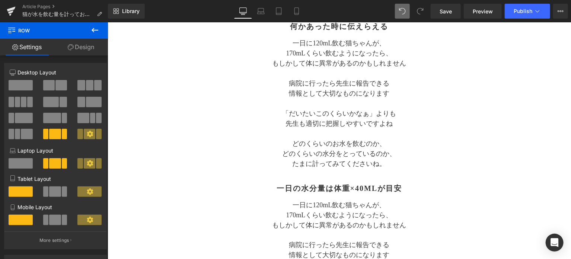
scroll to position [552, 0]
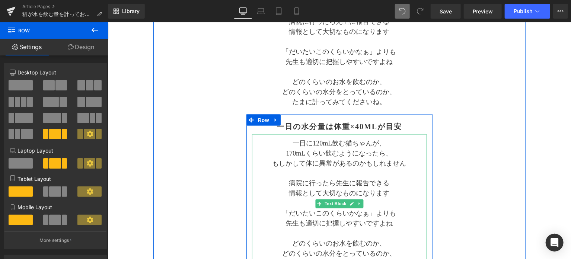
click at [332, 180] on p "病院に行ったら先生に報告できる" at bounding box center [339, 183] width 175 height 10
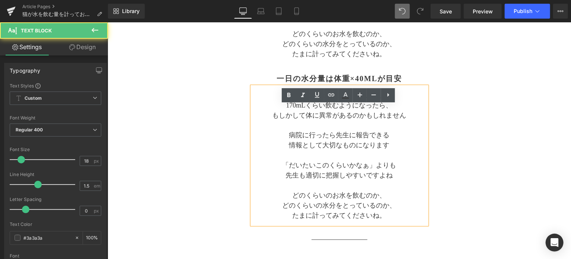
scroll to position [614, 0]
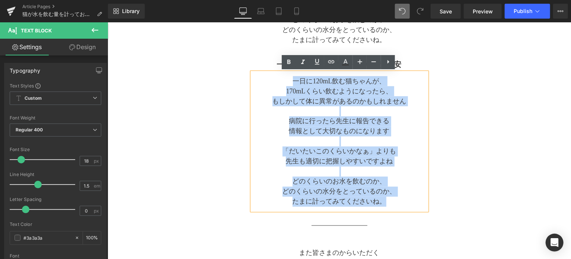
drag, startPoint x: 387, startPoint y: 202, endPoint x: 289, endPoint y: 83, distance: 154.4
click at [289, 83] on div "一日に120mL飲む猫ちゃんが、 170mLくらい飲むようになったら、 もしかして体に異常があるのかもしれません 病院に行ったら先生に報告できる 情報として大…" at bounding box center [339, 141] width 175 height 138
paste div
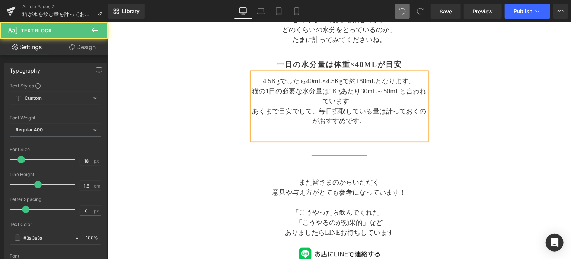
click at [345, 80] on p "4.5Kgでしたら40mL×4.5Kgで約180mLとなります。" at bounding box center [339, 81] width 175 height 10
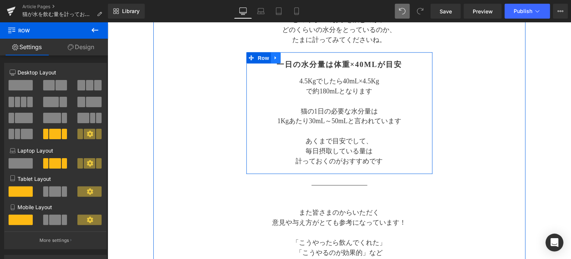
click at [275, 60] on icon at bounding box center [275, 58] width 5 height 6
click at [283, 57] on icon at bounding box center [284, 57] width 5 height 5
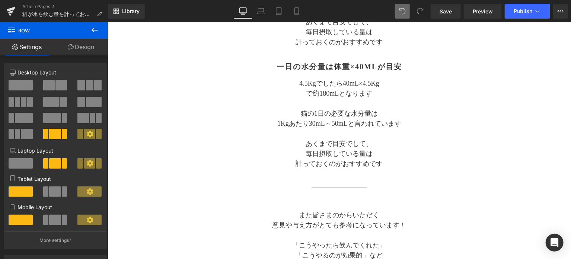
scroll to position [736, 0]
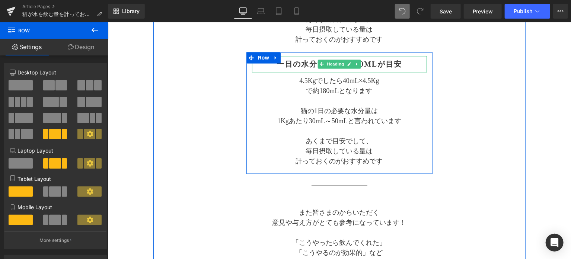
click at [300, 66] on strong "一日の水分量は体重×40mLが目安" at bounding box center [339, 64] width 126 height 8
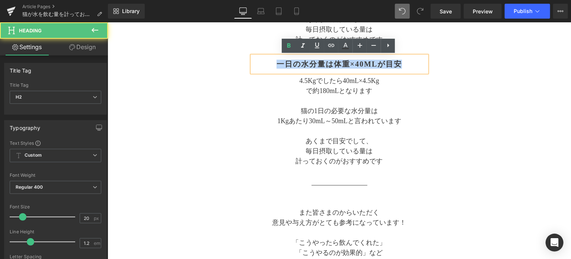
drag, startPoint x: 273, startPoint y: 63, endPoint x: 400, endPoint y: 63, distance: 127.3
click at [400, 63] on strong "一日の水分量は体重×40mLが目安" at bounding box center [339, 64] width 126 height 8
paste div
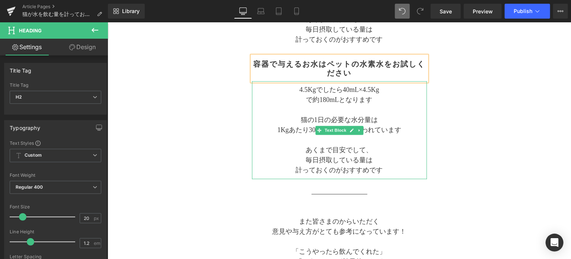
click at [387, 169] on p "計っておくのがおすすめです" at bounding box center [339, 170] width 175 height 10
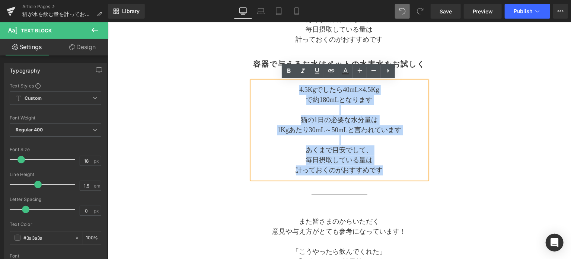
drag, startPoint x: 382, startPoint y: 170, endPoint x: 293, endPoint y: 92, distance: 118.7
click at [293, 92] on div "4.5Kgでしたら40mL×4.5Kg で約180mLとなります 猫の1日の必要な水分量は 1Kgあたり30mL～50mLと言われています あくまで目安でして…" at bounding box center [339, 130] width 175 height 98
paste div
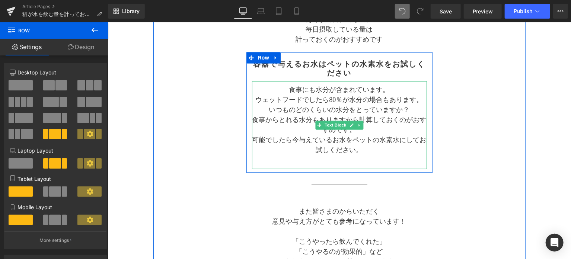
click at [386, 89] on p "食事にも水分が含まれています。" at bounding box center [339, 90] width 175 height 10
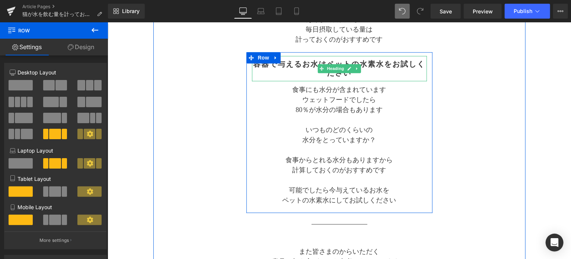
click at [374, 68] on strong "容器で与えるお水はペットの水素水をお試しください" at bounding box center [339, 68] width 172 height 17
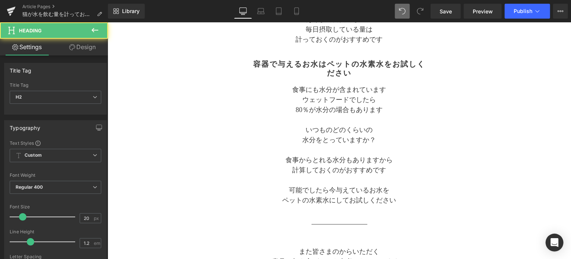
click at [86, 47] on link "Design" at bounding box center [82, 47] width 54 height 17
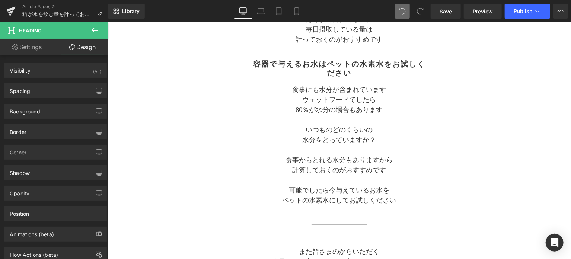
click at [51, 87] on div "Spacing" at bounding box center [55, 91] width 102 height 14
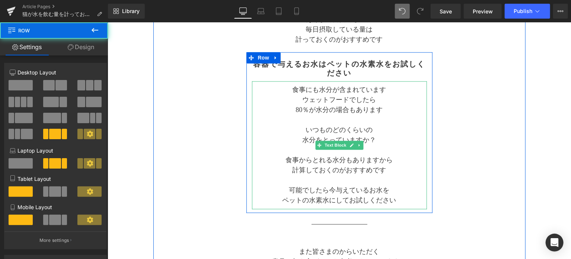
click at [296, 121] on p at bounding box center [339, 120] width 175 height 10
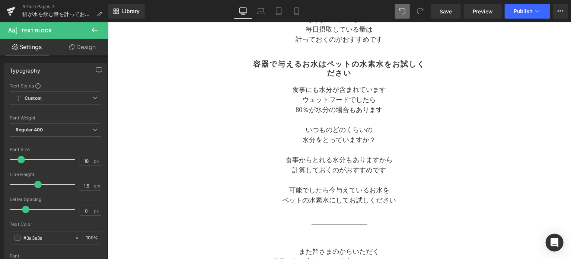
click at [80, 51] on link "Design" at bounding box center [82, 47] width 54 height 17
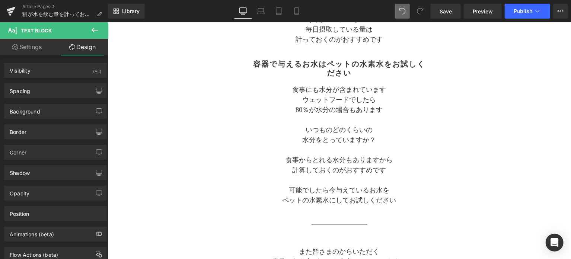
click at [52, 90] on div "Spacing" at bounding box center [55, 91] width 102 height 14
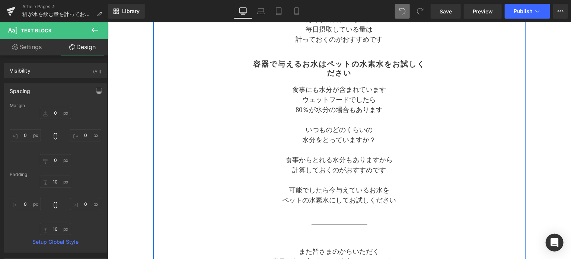
click at [247, 137] on div "容器で与えるお水はペットの水素水をお試しください Heading 食事にも水分が含まれています ウェットフードでしたら 80％が水分の場合もあります いつもの…" at bounding box center [339, 132] width 186 height 153
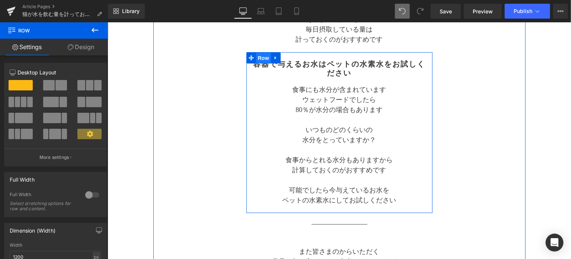
click at [261, 61] on span "Row" at bounding box center [263, 57] width 15 height 11
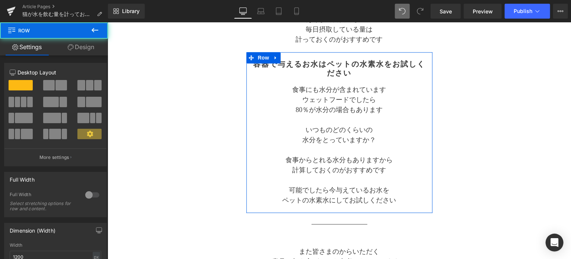
click at [89, 50] on link "Design" at bounding box center [81, 47] width 54 height 17
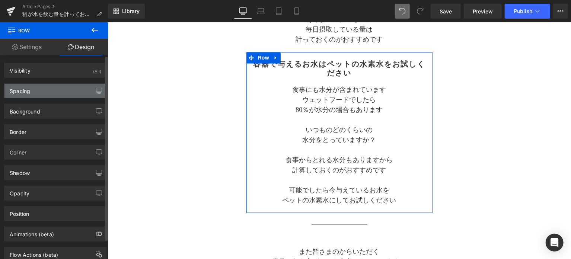
click at [67, 89] on div "Spacing" at bounding box center [55, 91] width 102 height 14
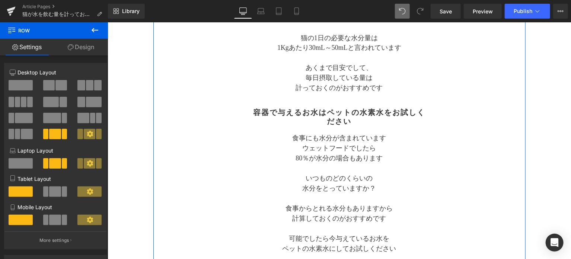
scroll to position [674, 0]
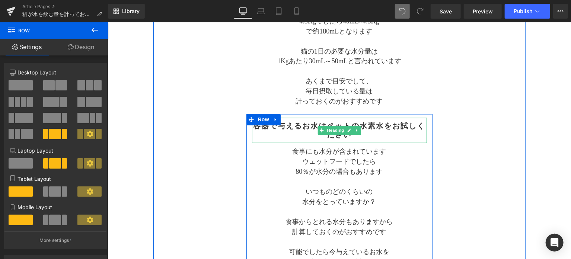
click at [301, 125] on strong "容器で与えるお水はペットの水素水をお試しください" at bounding box center [339, 130] width 172 height 17
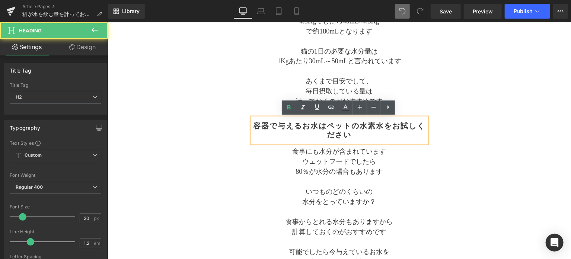
click at [326, 124] on strong "容器で与えるお水はペットの水素水をお試しください" at bounding box center [339, 130] width 172 height 17
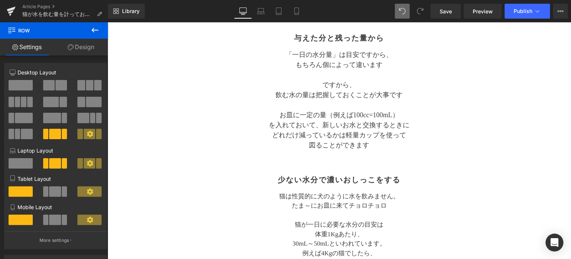
scroll to position [186, 0]
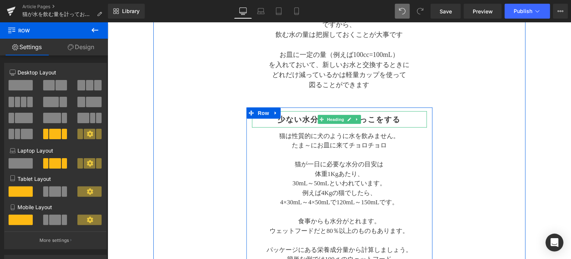
click at [401, 120] on h2 "少ない水分で濃いおしっこをする" at bounding box center [339, 119] width 175 height 9
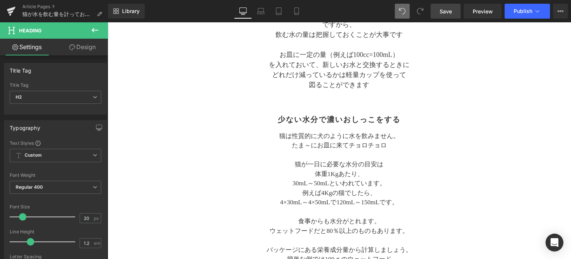
click at [445, 8] on span "Save" at bounding box center [446, 11] width 12 height 8
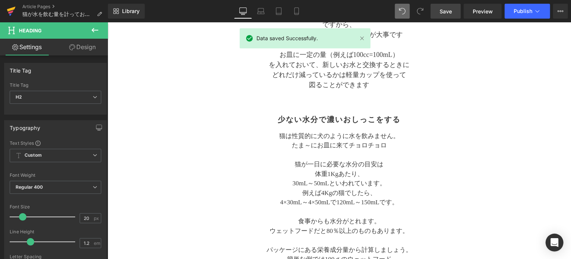
click at [9, 13] on icon at bounding box center [10, 11] width 5 height 3
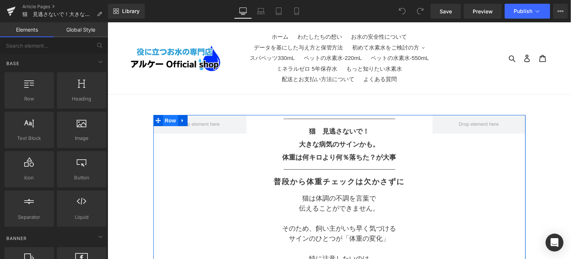
click at [169, 122] on span "Row" at bounding box center [170, 120] width 15 height 11
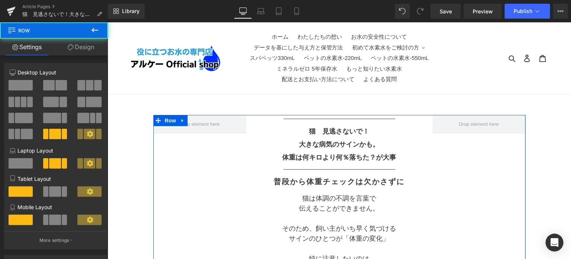
click at [77, 48] on link "Design" at bounding box center [81, 47] width 54 height 17
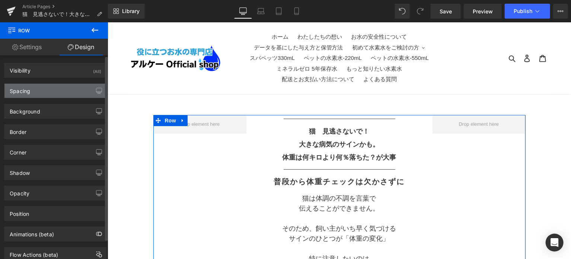
click at [39, 93] on div "Spacing" at bounding box center [55, 91] width 102 height 14
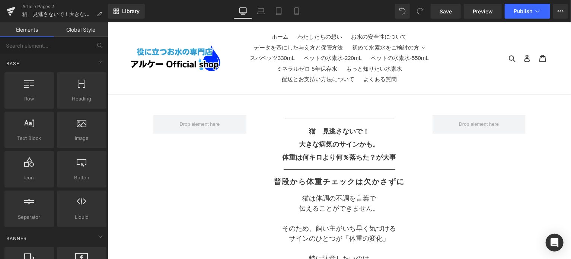
click at [10, 9] on icon at bounding box center [11, 9] width 9 height 5
